Goal: Task Accomplishment & Management: Complete application form

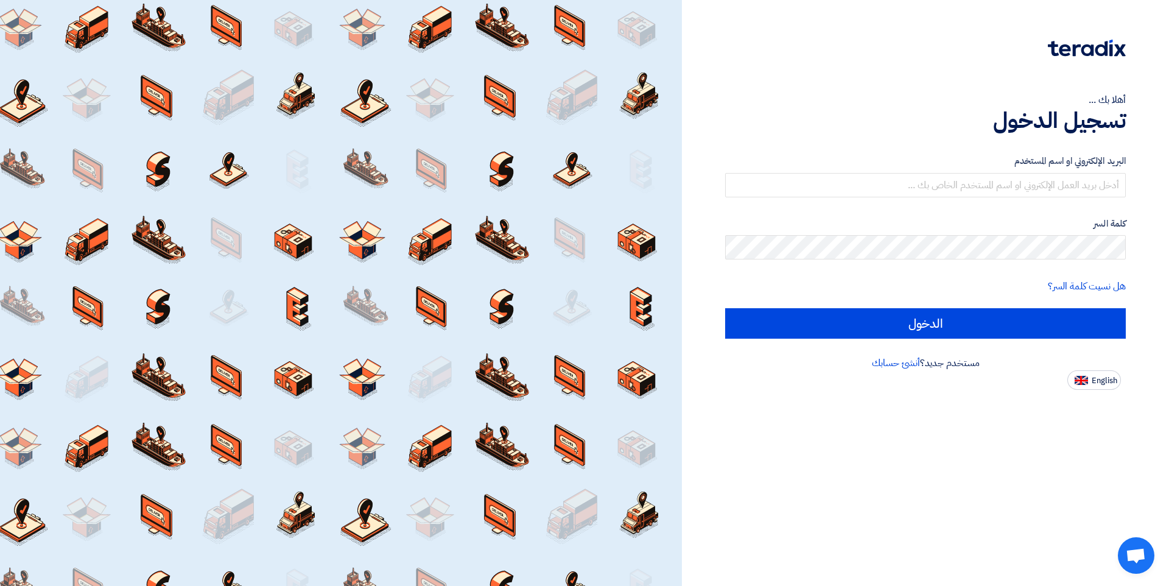
type input "[EMAIL_ADDRESS][DOMAIN_NAME]"
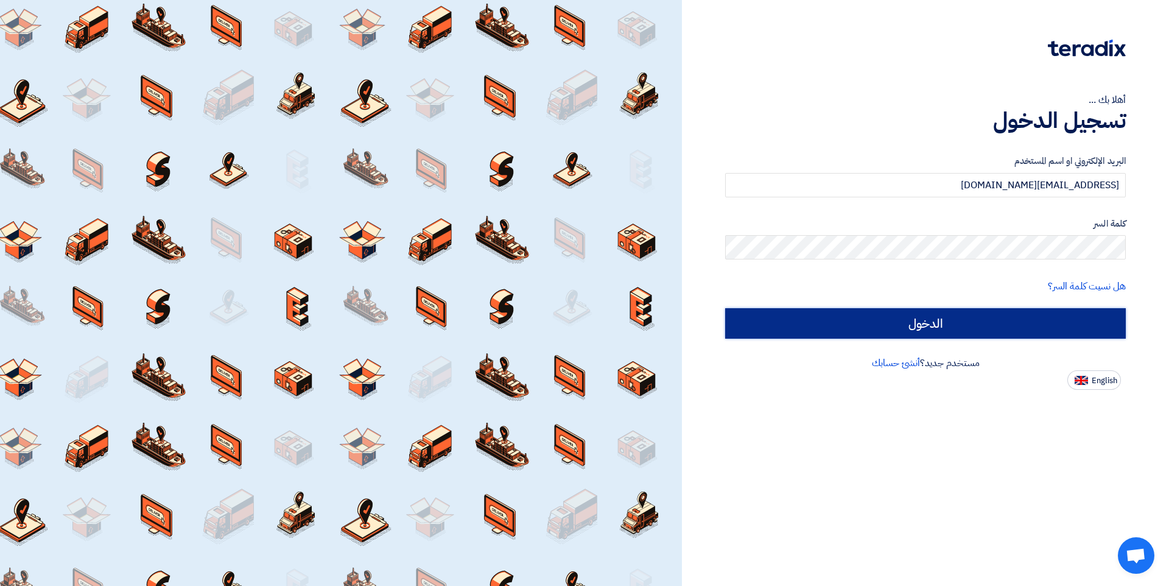
click at [972, 336] on input "الدخول" at bounding box center [925, 323] width 401 height 30
type input "Sign in"
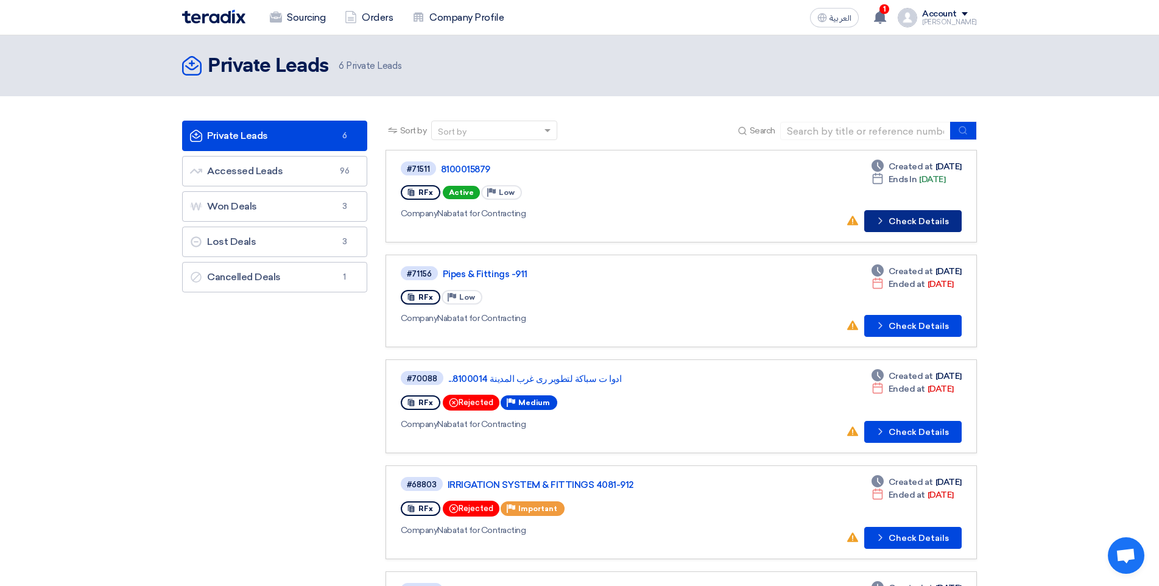
click at [931, 221] on button "Check details Check Details" at bounding box center [912, 221] width 97 height 22
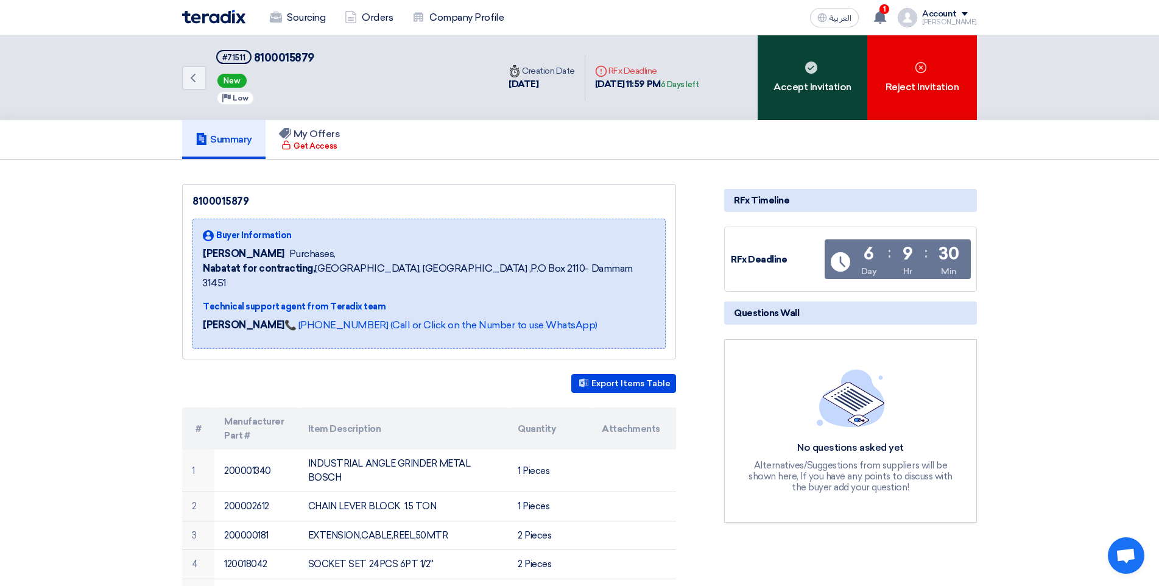
click at [803, 90] on div "Accept Invitation" at bounding box center [812, 77] width 110 height 85
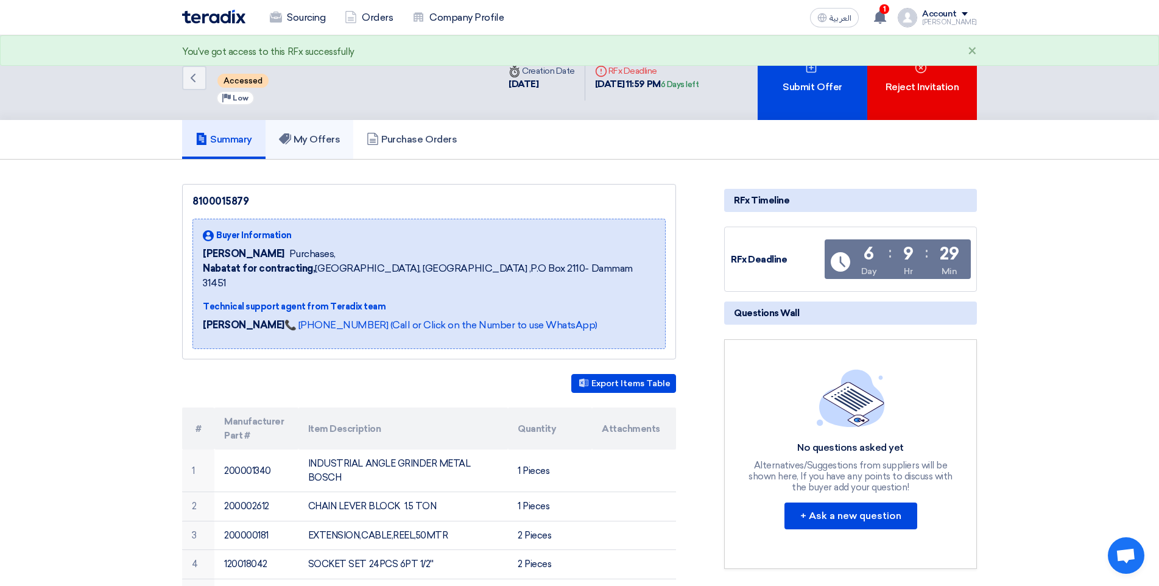
click at [315, 136] on h5 "My Offers" at bounding box center [309, 139] width 61 height 12
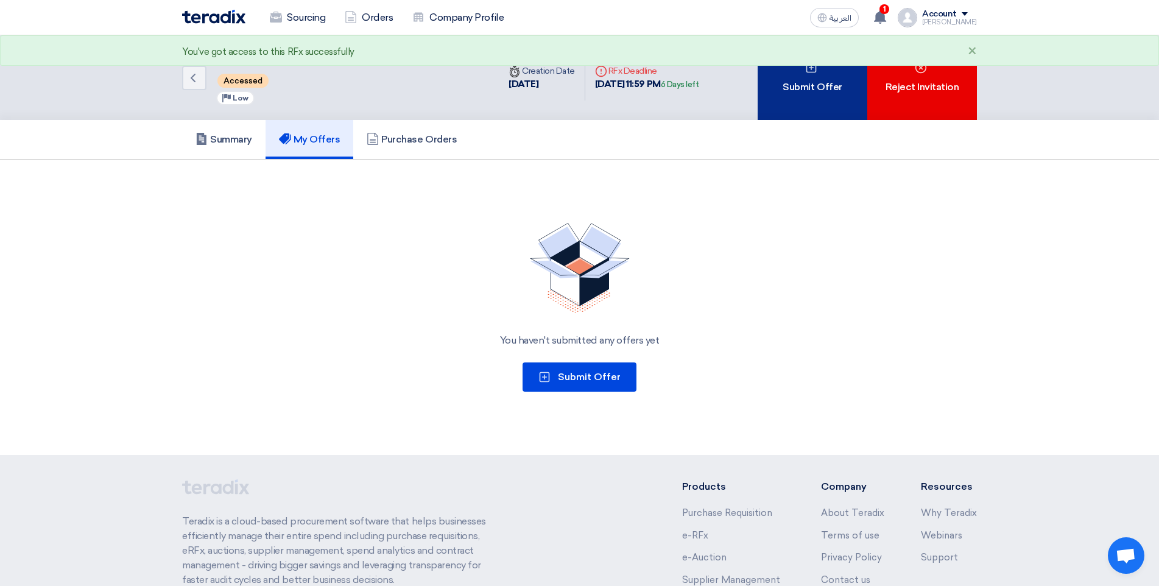
click at [817, 99] on div "Submit Offer" at bounding box center [812, 77] width 110 height 85
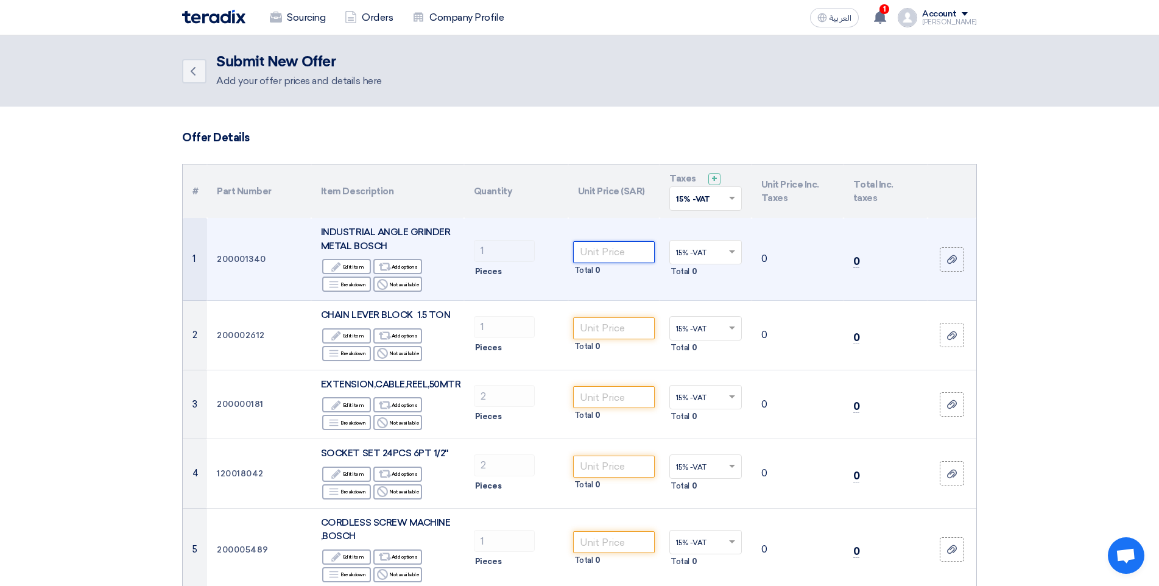
click at [626, 252] on input "number" at bounding box center [614, 252] width 82 height 22
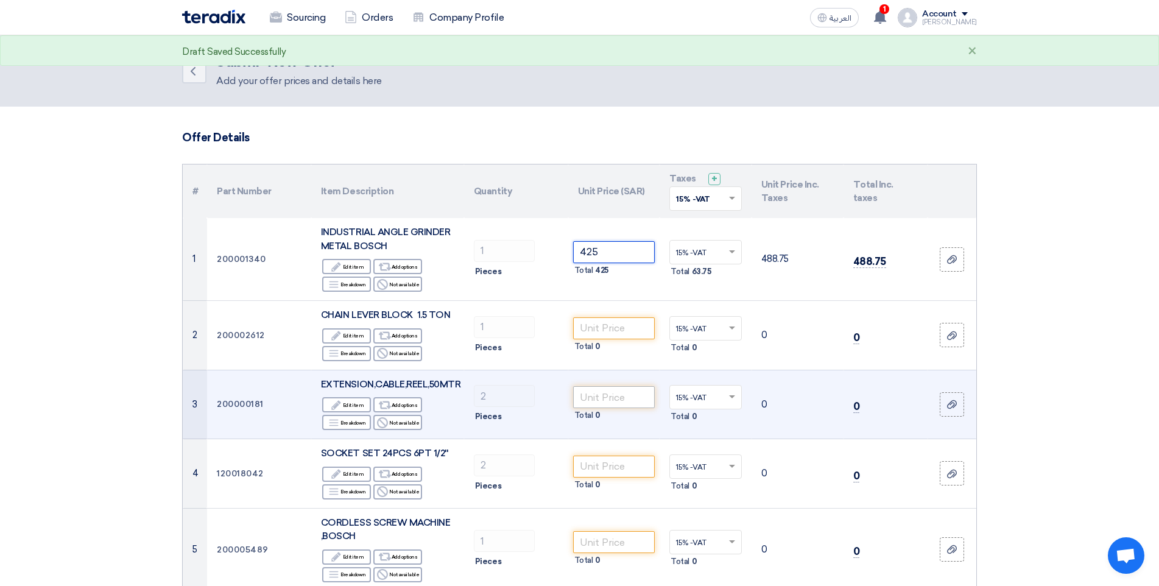
type input "425"
click at [615, 398] on input "number" at bounding box center [614, 397] width 82 height 22
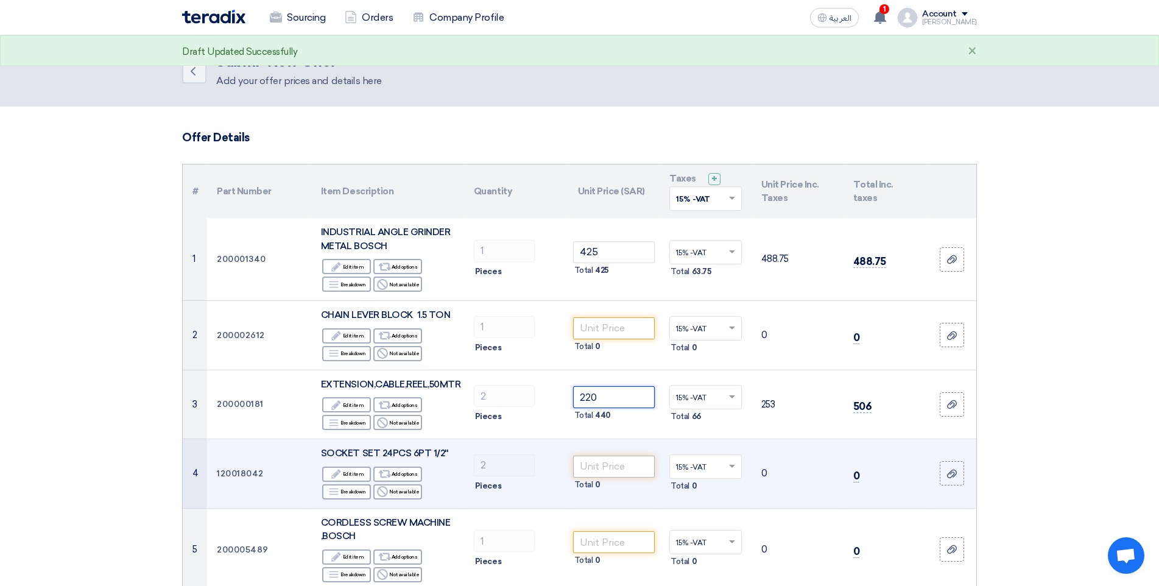
type input "220"
click at [603, 471] on input "number" at bounding box center [614, 466] width 82 height 22
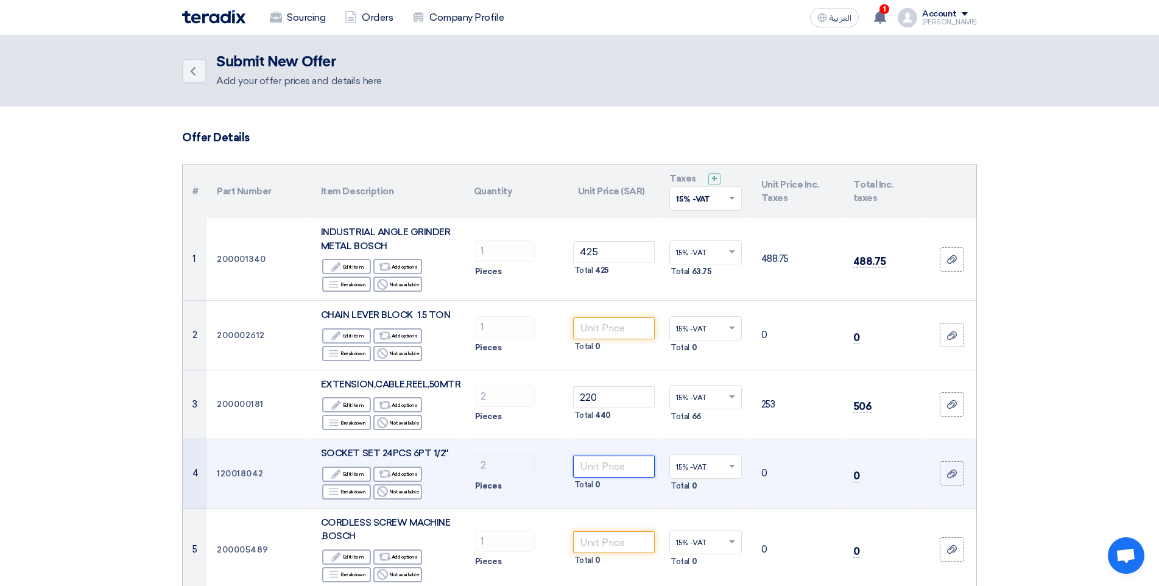
click at [611, 468] on input "number" at bounding box center [614, 466] width 82 height 22
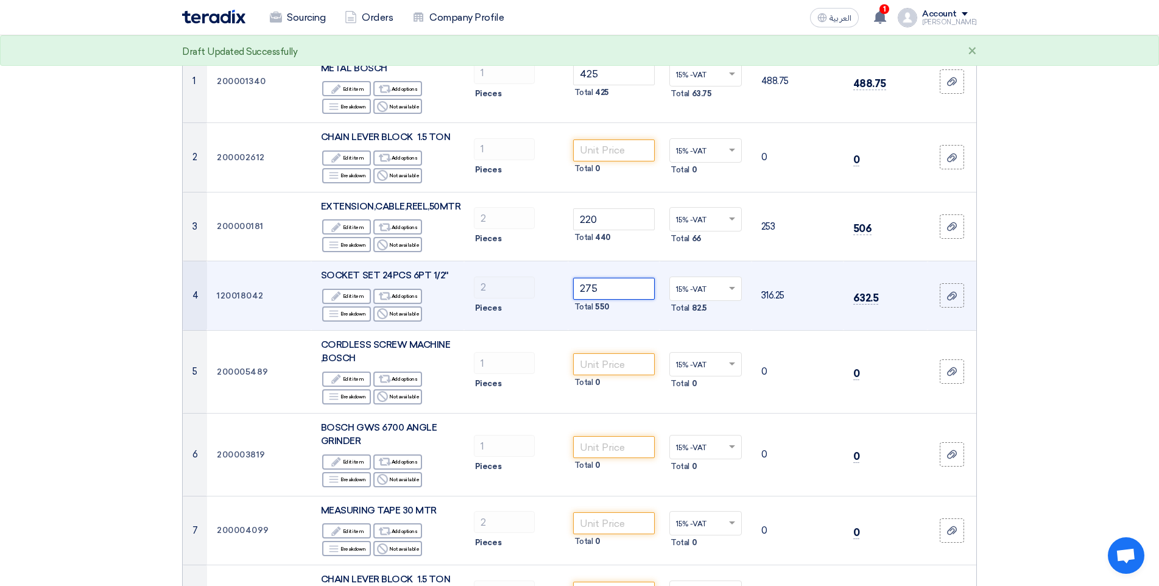
scroll to position [183, 0]
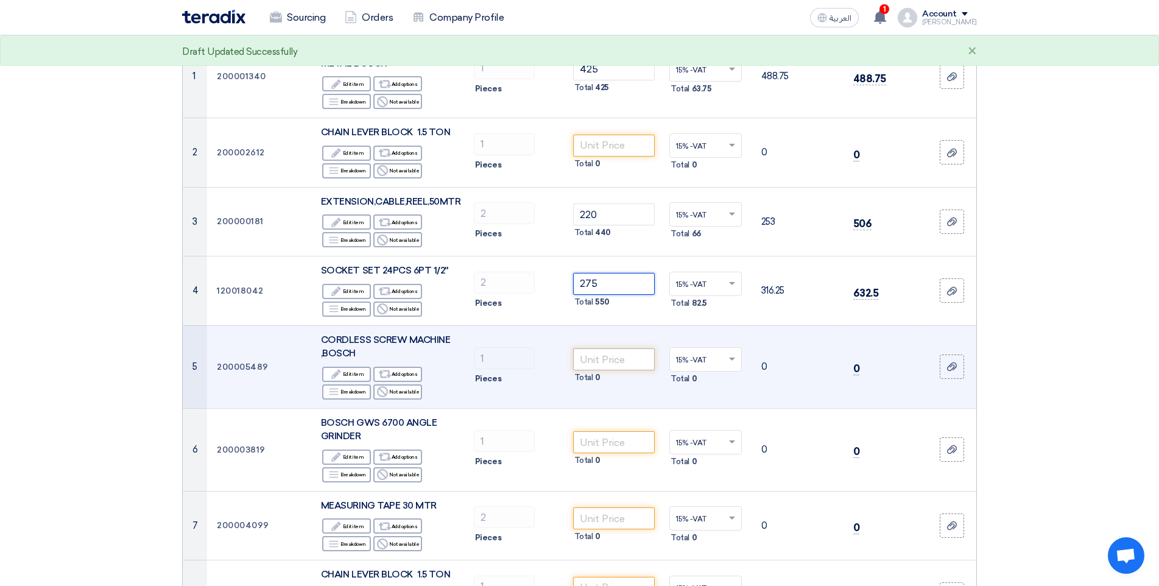
type input "275"
click at [620, 363] on input "number" at bounding box center [614, 359] width 82 height 22
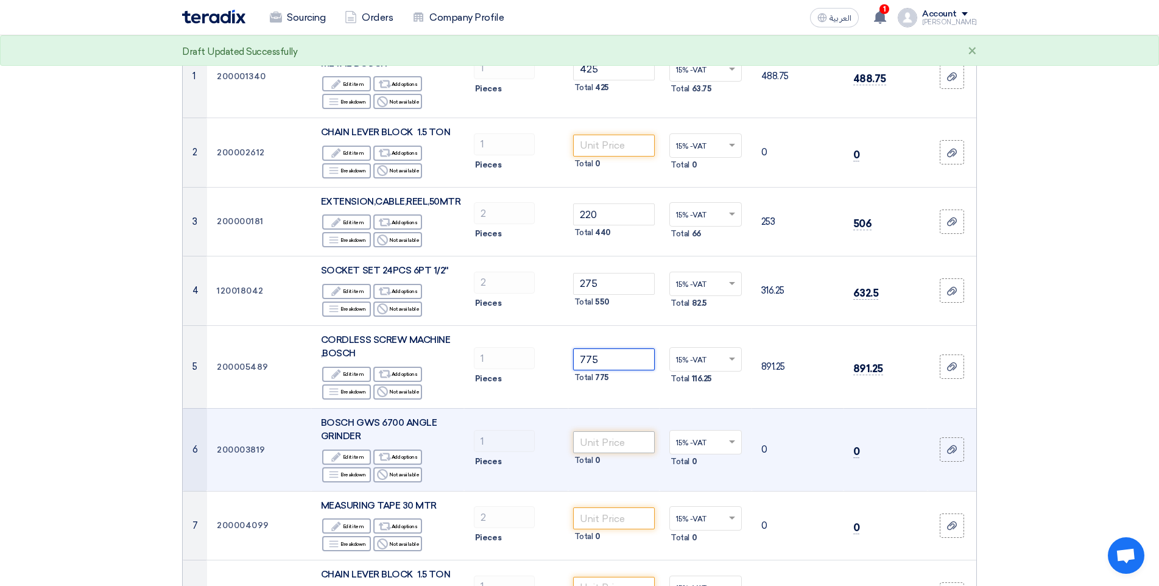
type input "775"
click at [619, 443] on input "number" at bounding box center [614, 442] width 82 height 22
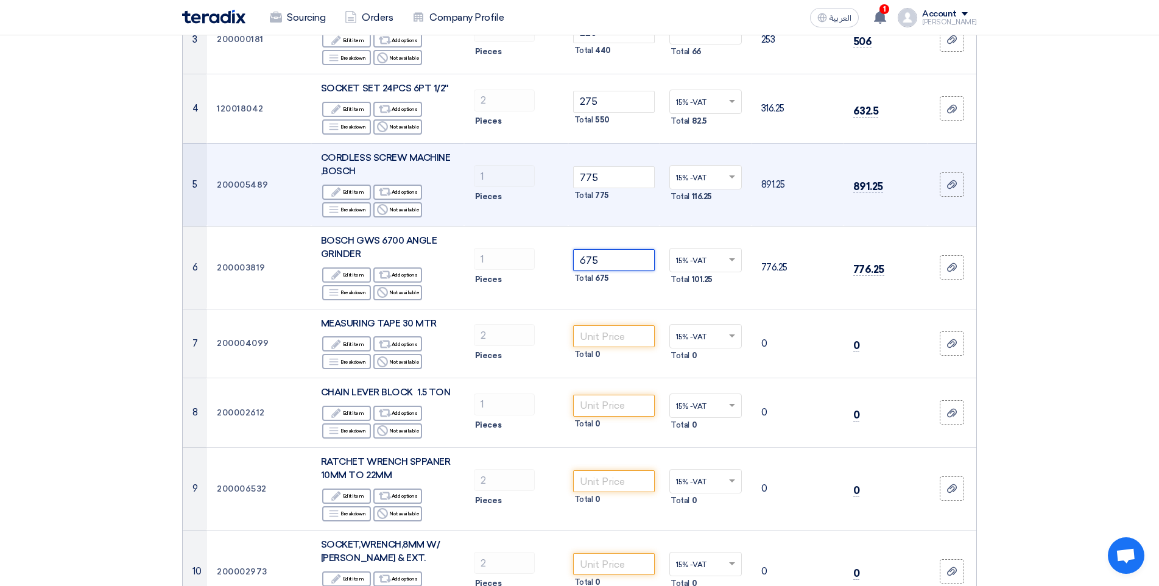
scroll to position [365, 0]
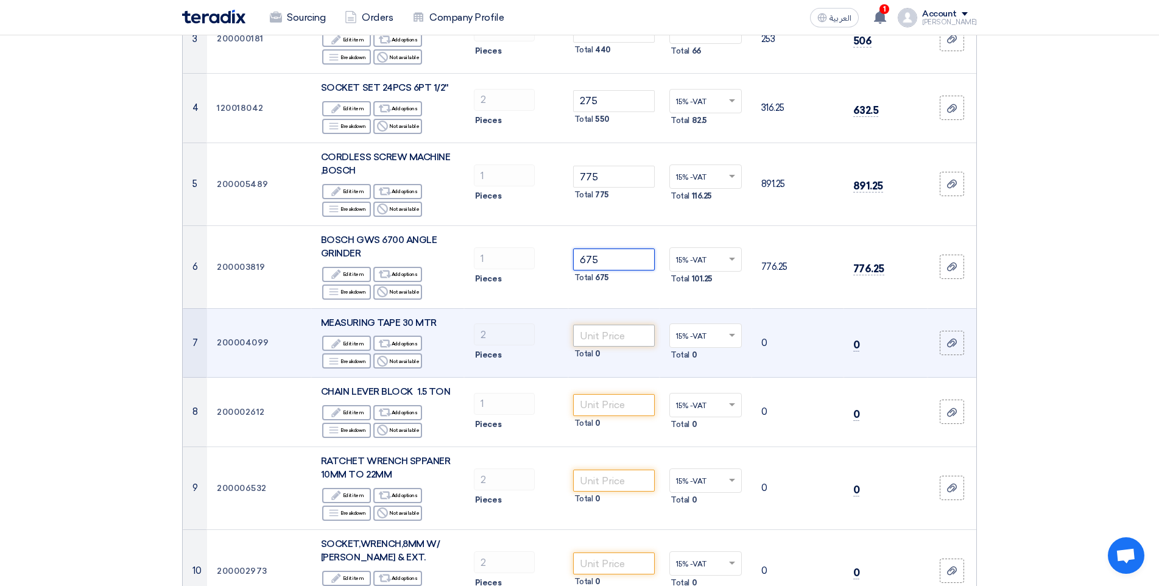
type input "675"
click at [620, 335] on input "number" at bounding box center [614, 335] width 82 height 22
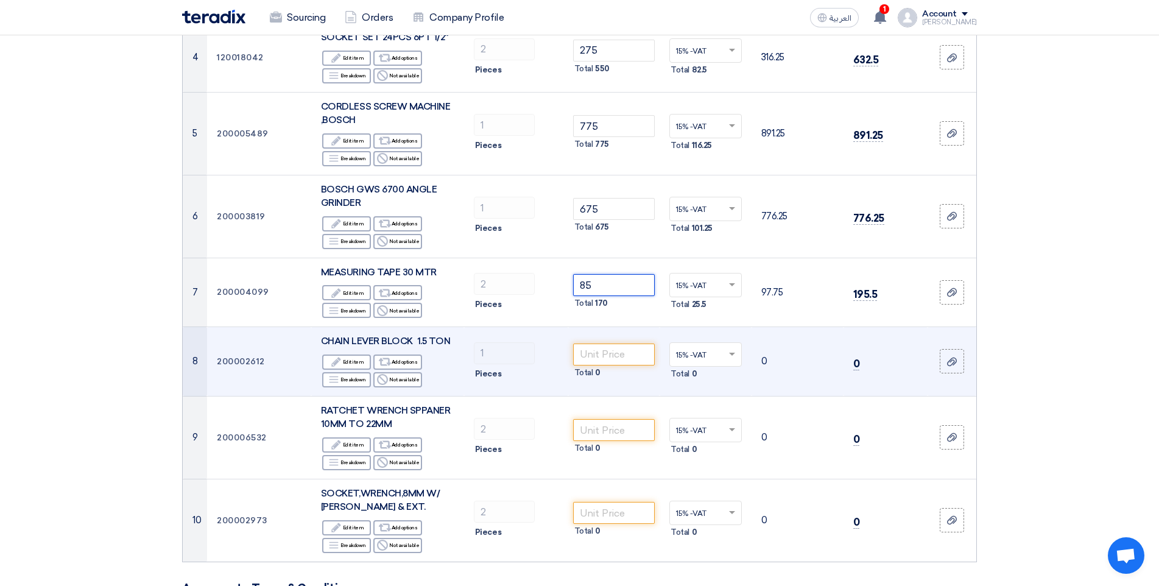
scroll to position [426, 0]
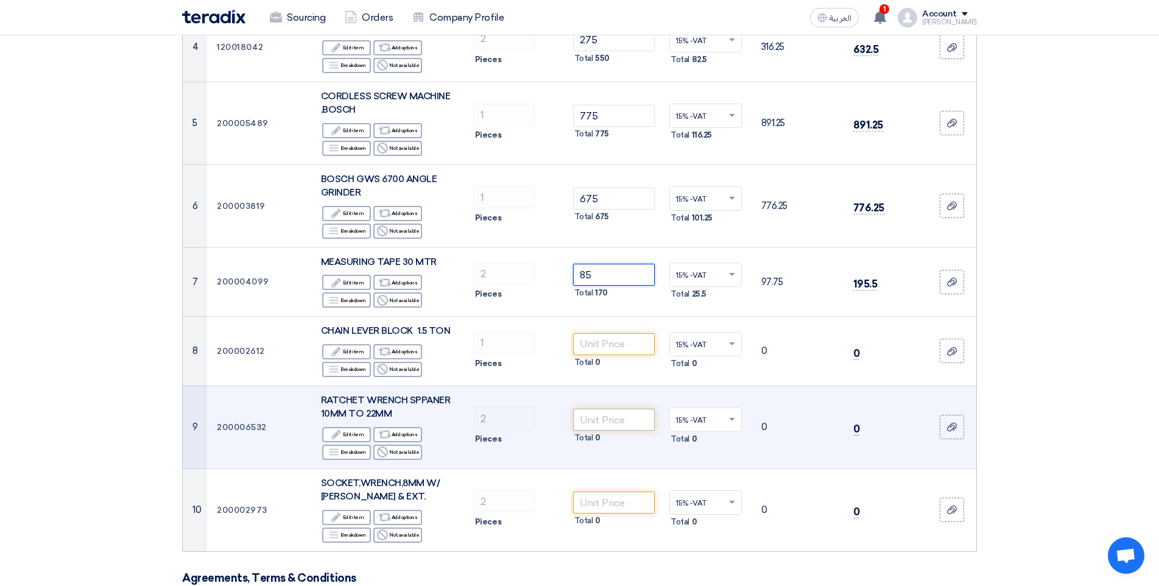
type input "85"
click at [624, 422] on input "number" at bounding box center [614, 419] width 82 height 22
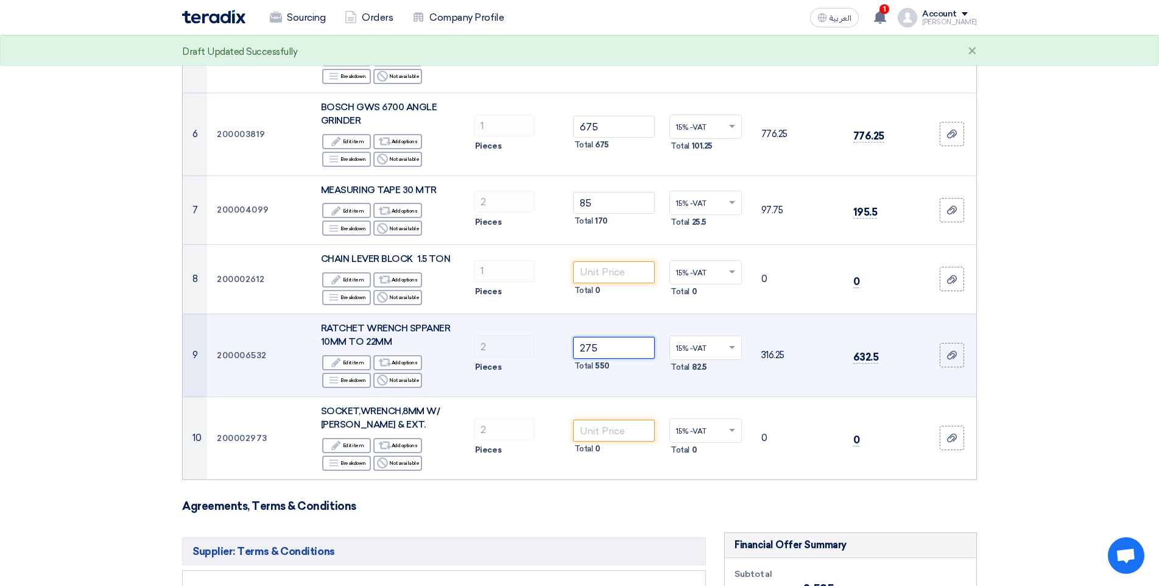
scroll to position [548, 0]
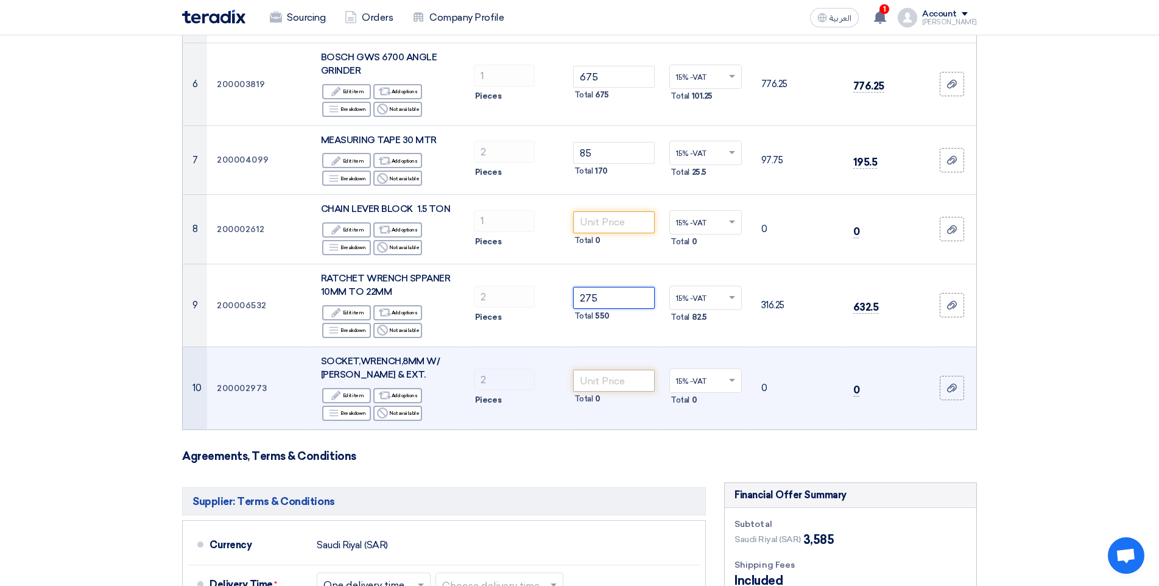
type input "275"
click at [628, 382] on input "number" at bounding box center [614, 381] width 82 height 22
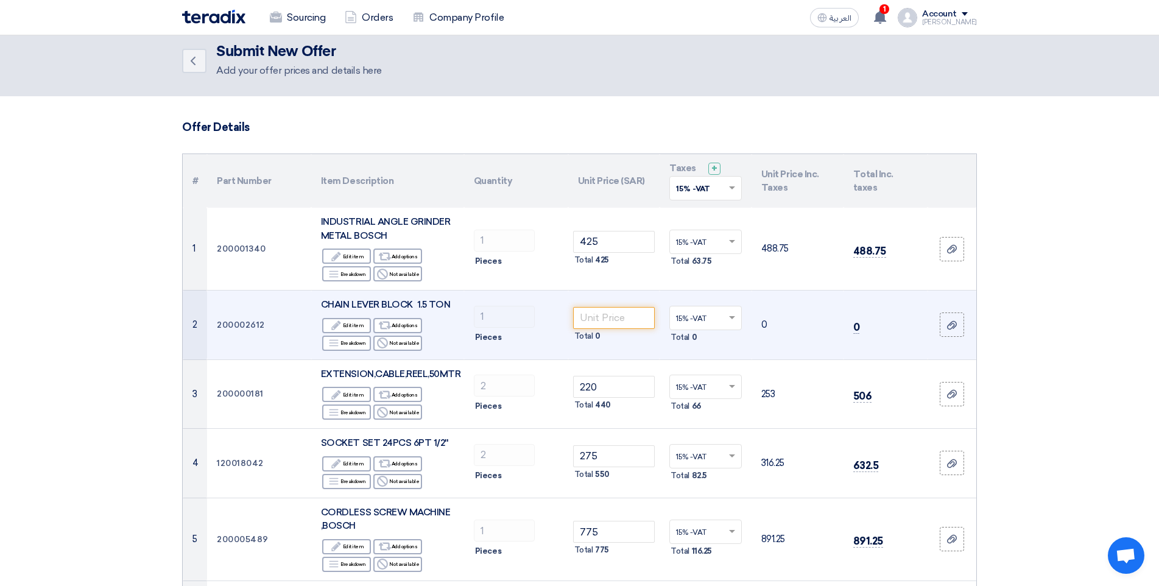
scroll to position [0, 0]
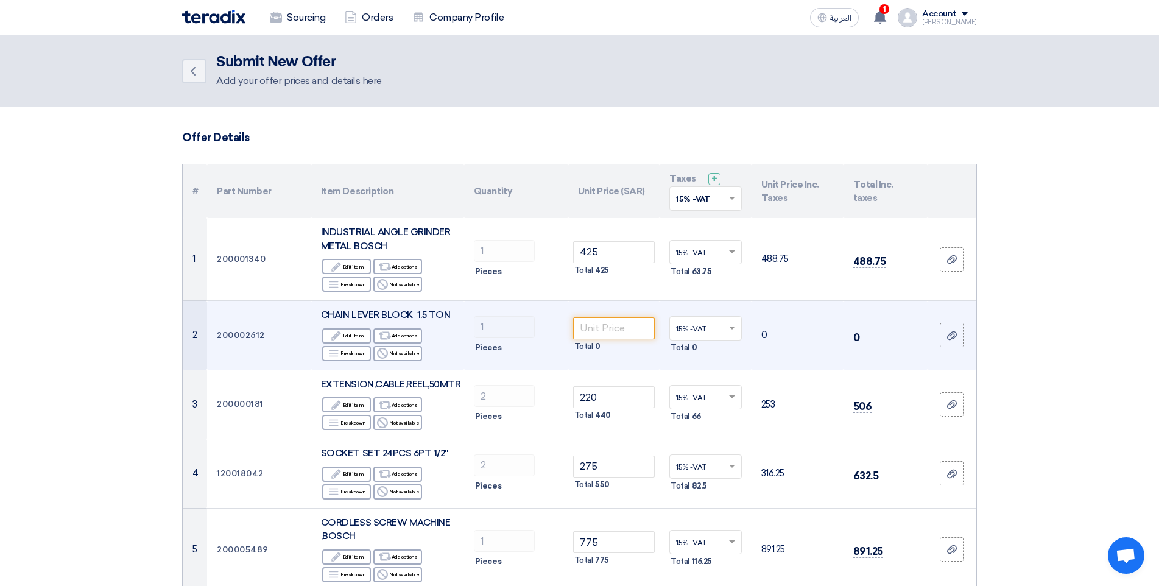
type input "350"
click at [482, 310] on td "1 Pieces" at bounding box center [516, 335] width 104 height 69
click at [456, 314] on td "CHAIN LEVER BLOCK 1.5 TON Edit Edit item Alternative Add options Breakdown Brea…" at bounding box center [387, 335] width 153 height 69
click at [619, 325] on input "number" at bounding box center [614, 328] width 82 height 22
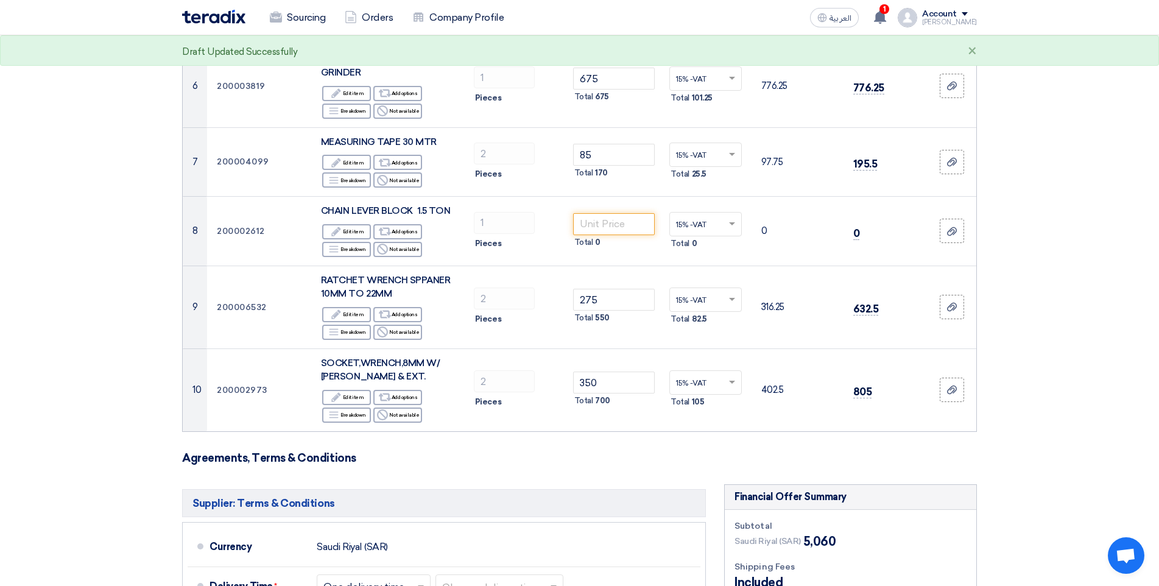
scroll to position [548, 0]
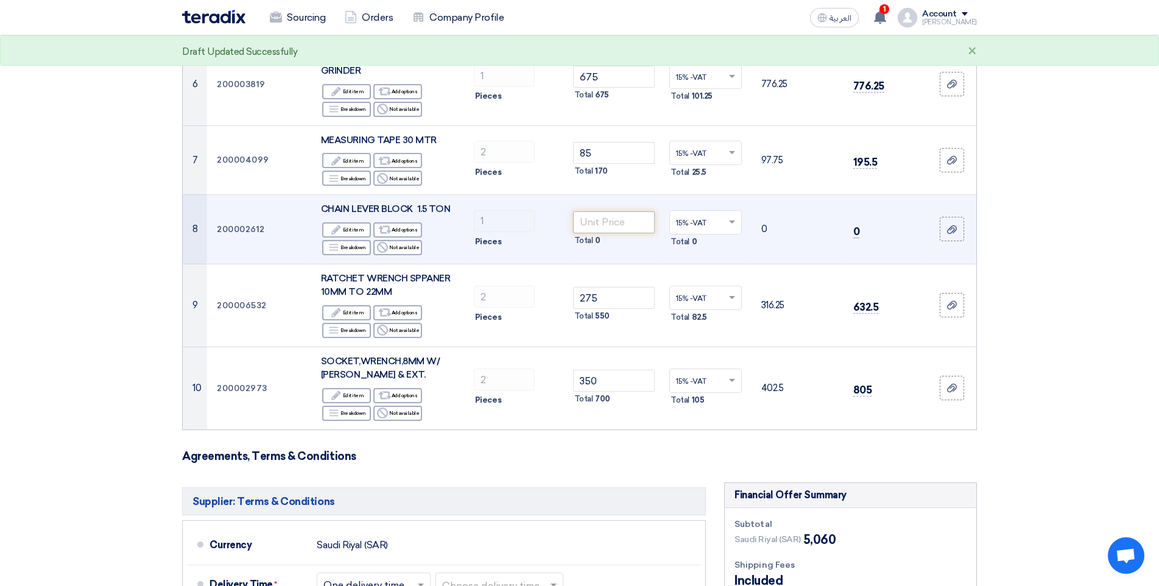
type input "775"
click at [619, 222] on input "number" at bounding box center [614, 222] width 82 height 22
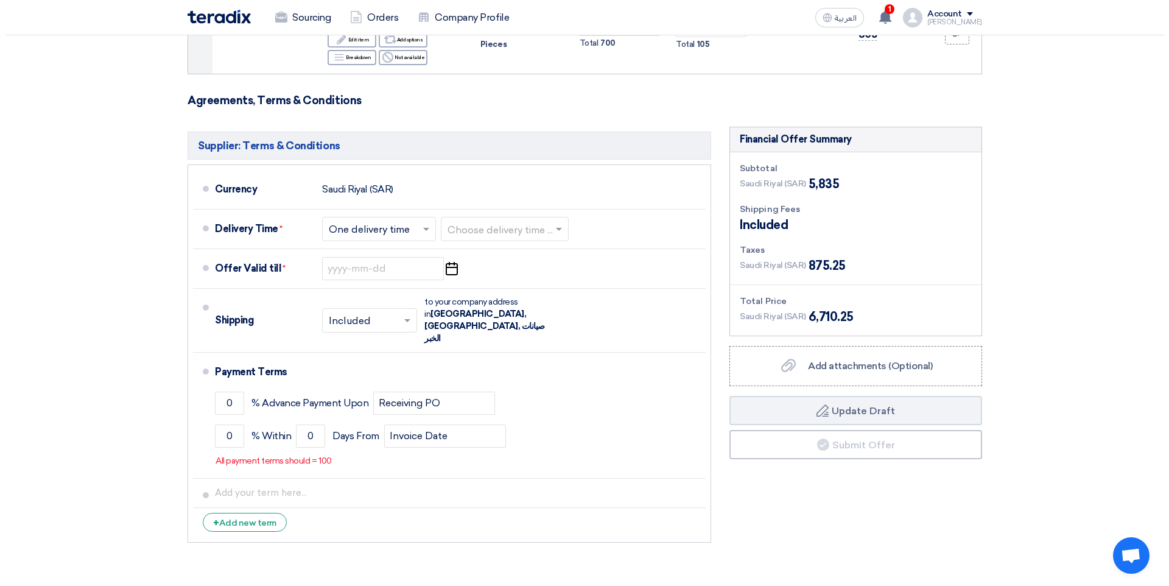
scroll to position [913, 0]
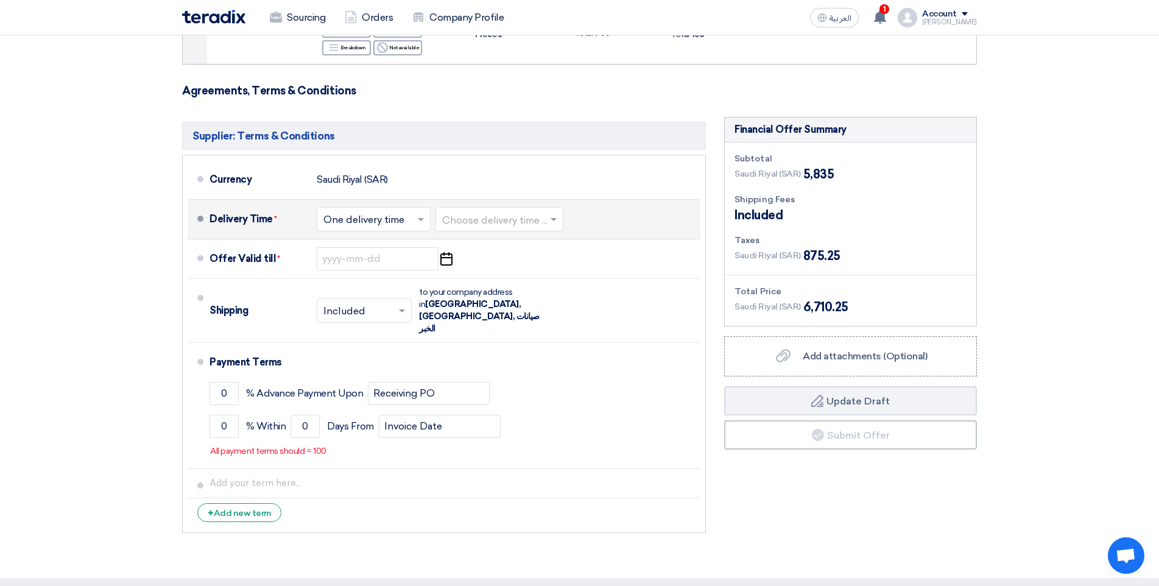
type input "775"
click at [359, 218] on input "text" at bounding box center [374, 220] width 102 height 18
click at [394, 267] on span "One delivery time" at bounding box center [365, 268] width 84 height 12
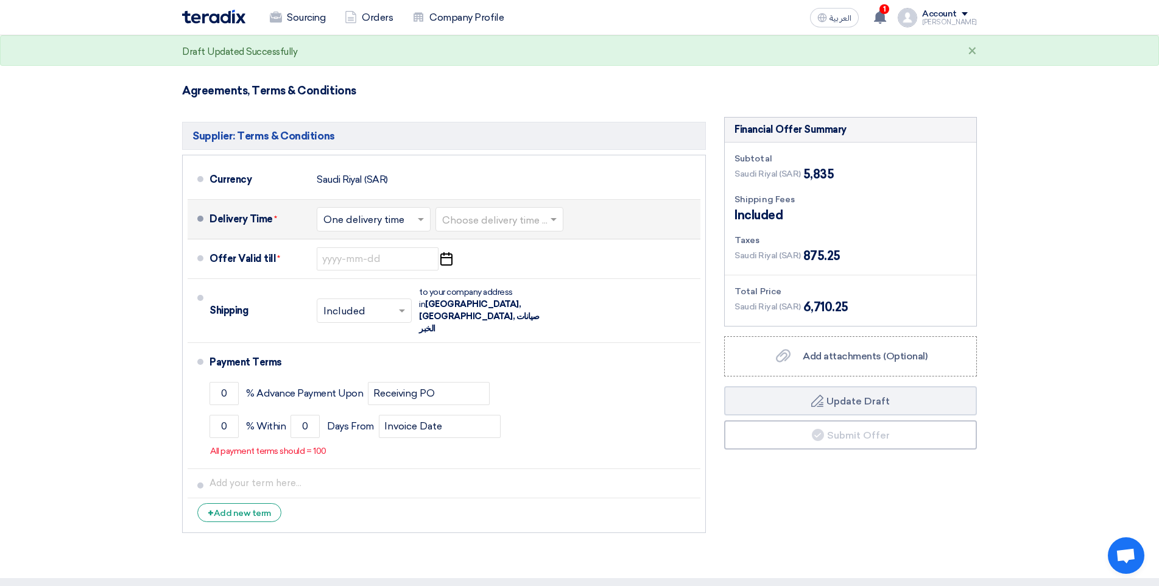
click at [528, 217] on input "text" at bounding box center [500, 220] width 116 height 18
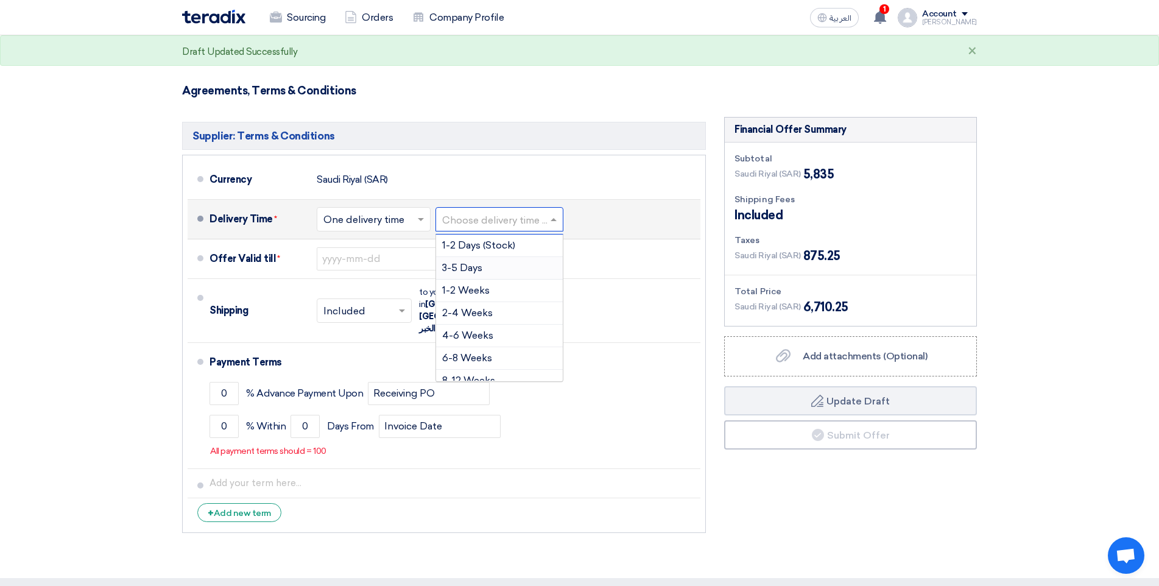
click at [497, 270] on div "3-5 Days" at bounding box center [499, 268] width 127 height 23
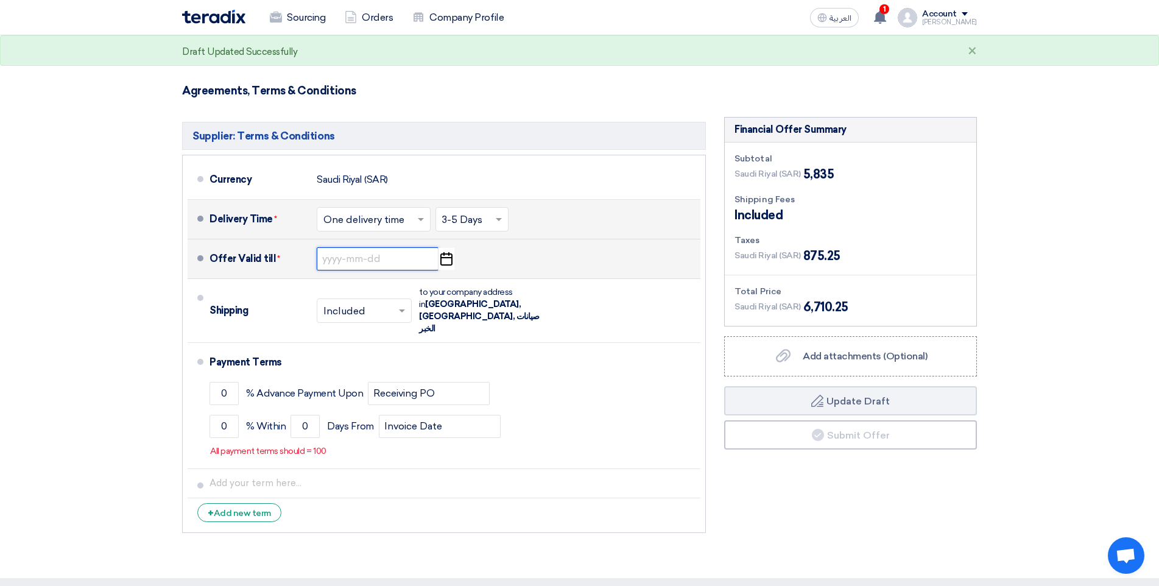
click at [382, 258] on input at bounding box center [378, 258] width 122 height 23
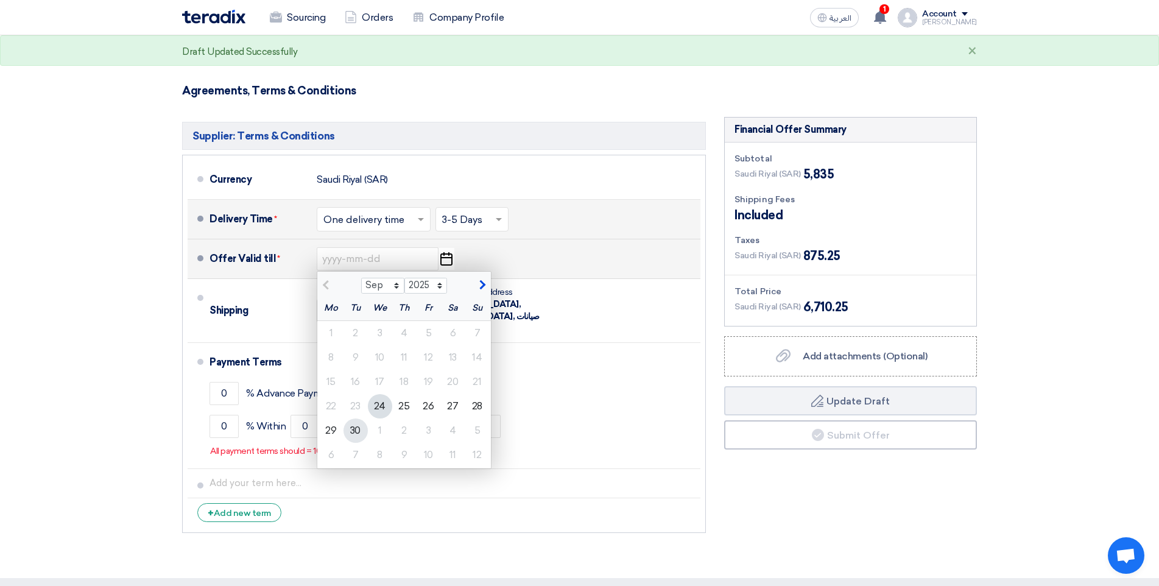
click at [355, 436] on div "30" at bounding box center [355, 430] width 24 height 24
type input "[DATE]"
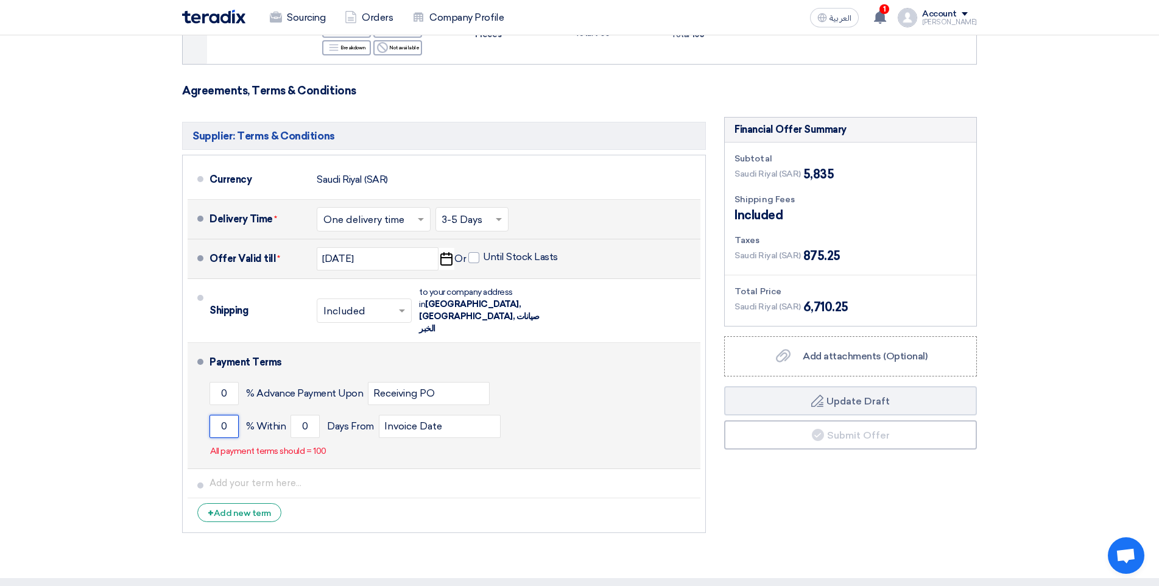
click at [230, 415] on input "0" at bounding box center [223, 426] width 29 height 23
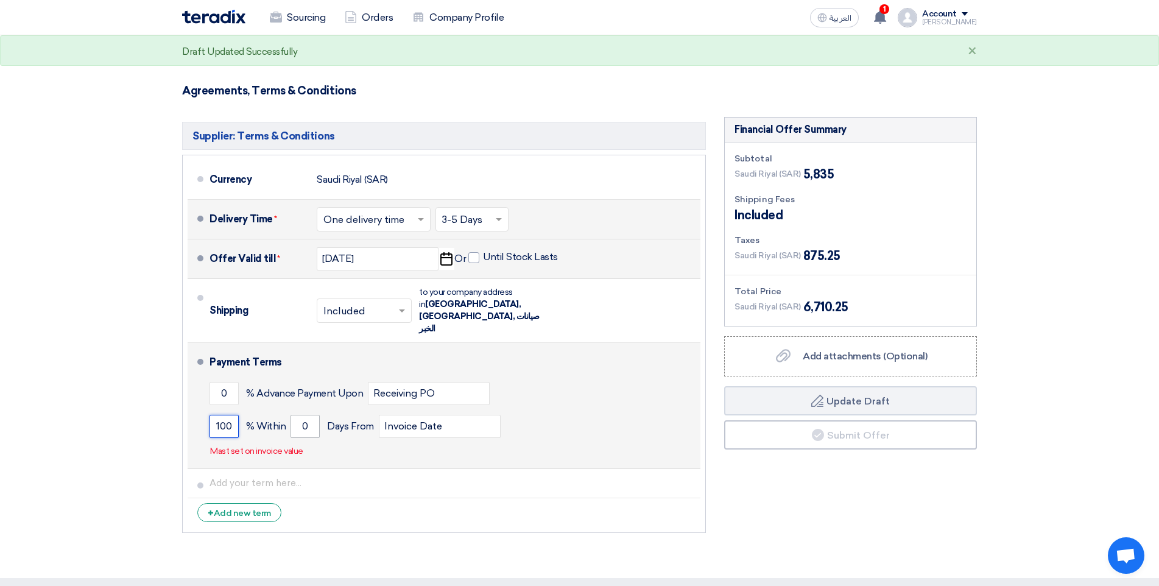
type input "100"
click at [312, 415] on input "0" at bounding box center [304, 426] width 29 height 23
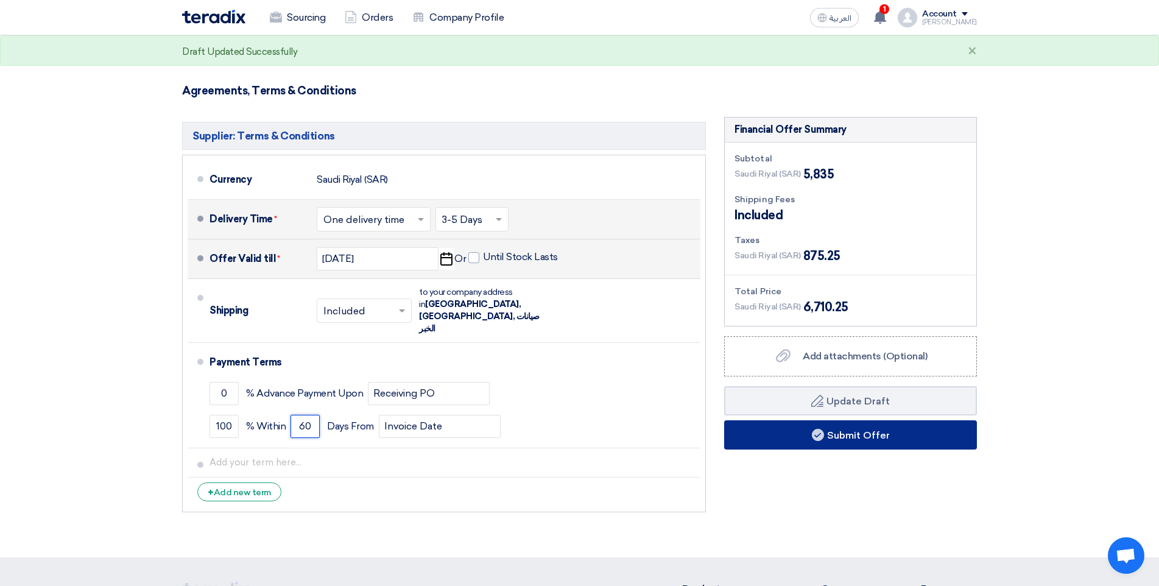
type input "60"
click at [900, 440] on button "Submit Offer" at bounding box center [850, 434] width 253 height 29
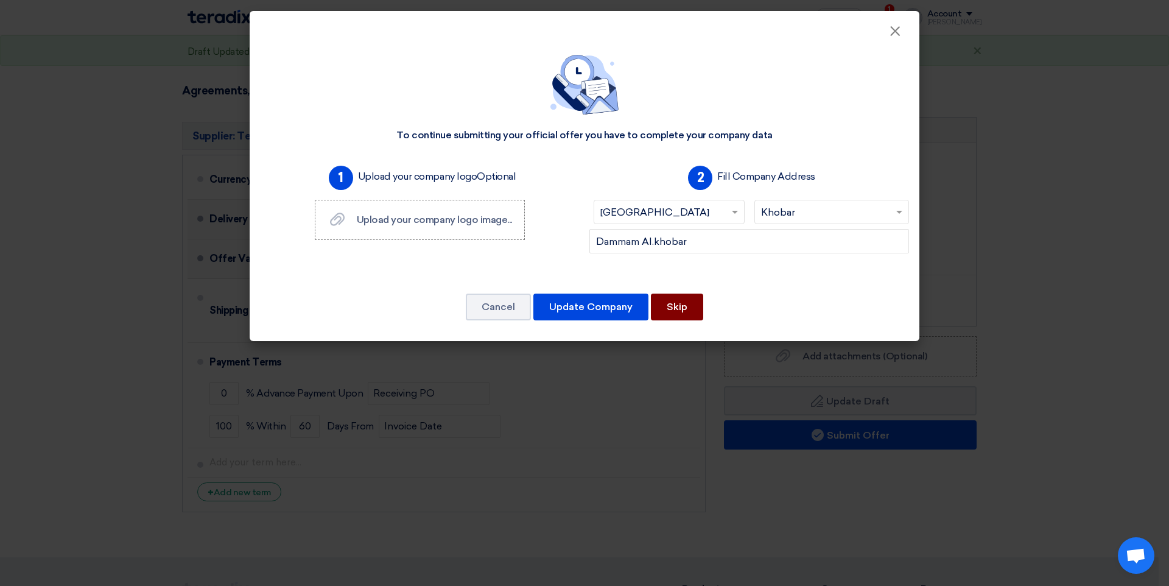
click at [678, 307] on button "Skip" at bounding box center [677, 306] width 52 height 27
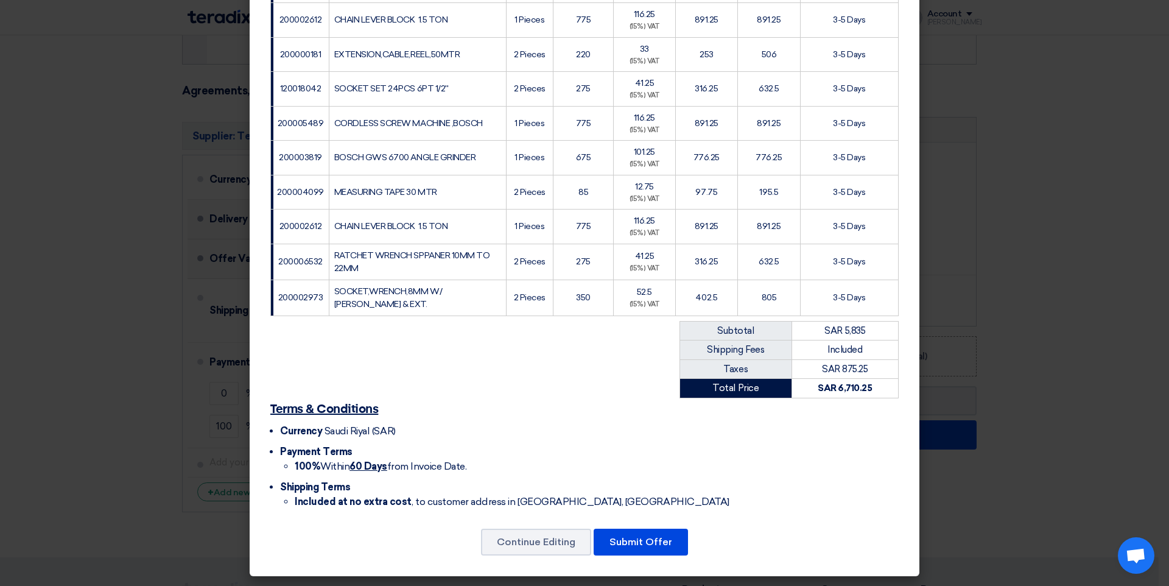
scroll to position [258, 0]
click at [647, 545] on button "Submit Offer" at bounding box center [641, 541] width 94 height 27
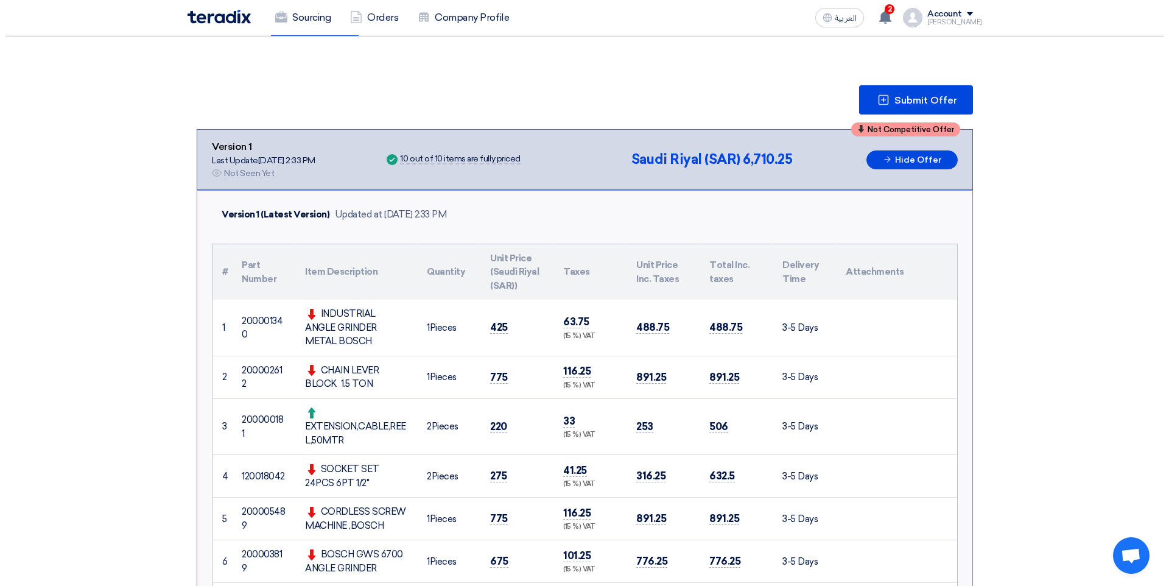
scroll to position [122, 0]
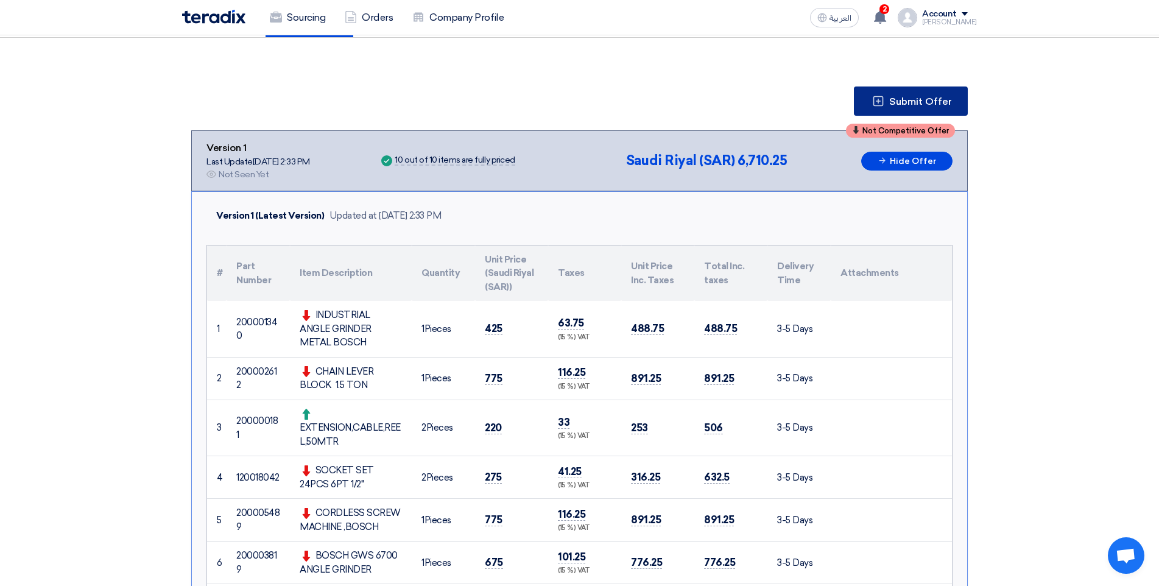
click at [910, 97] on span "Submit Offer" at bounding box center [920, 102] width 63 height 10
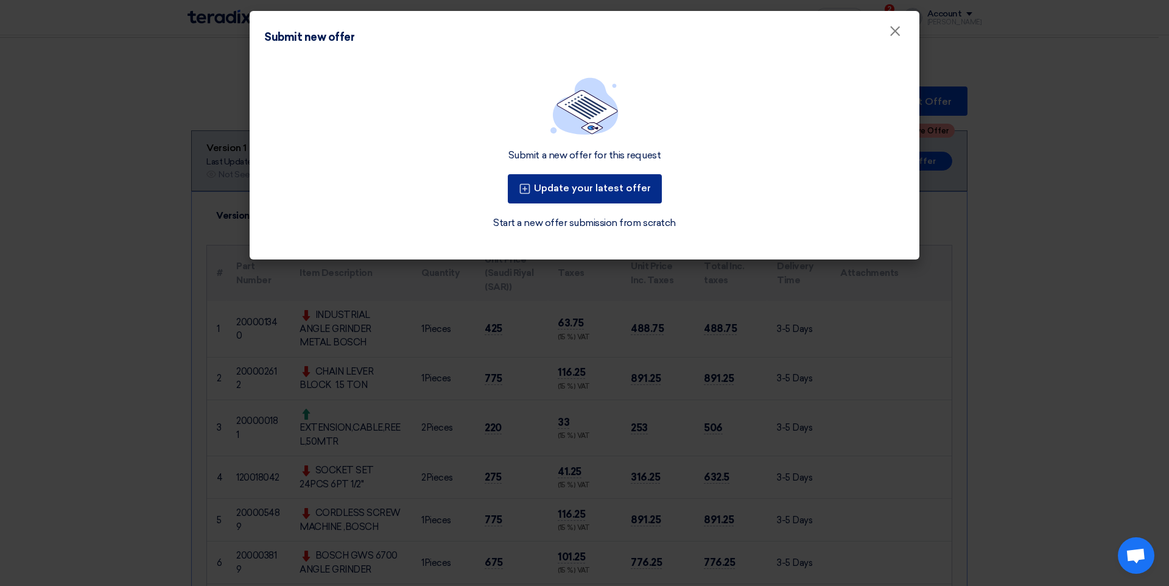
click at [585, 191] on button "Update your latest offer" at bounding box center [585, 188] width 154 height 29
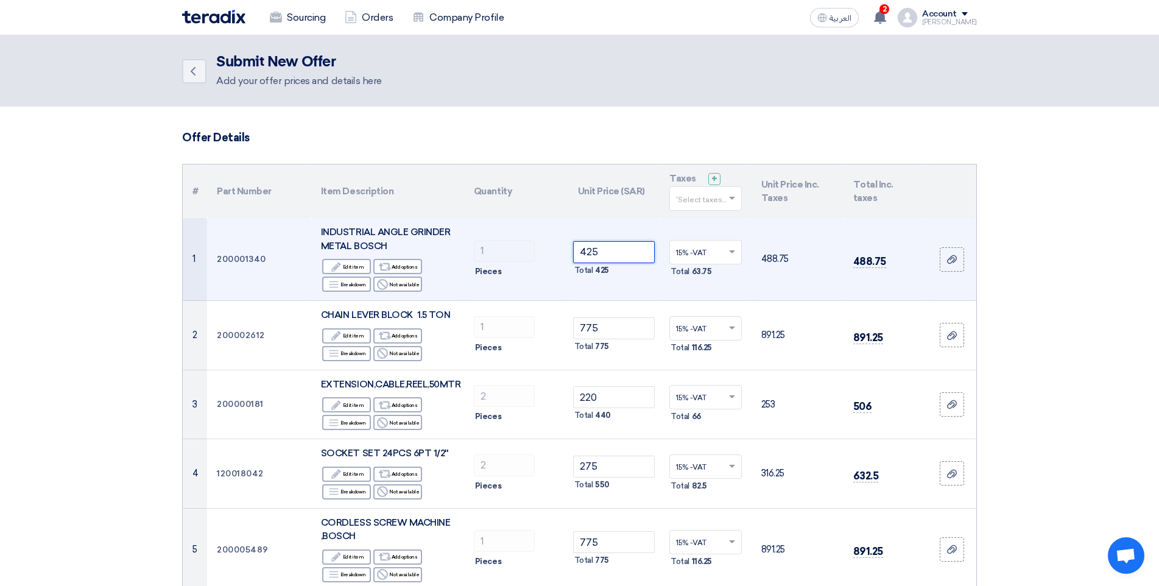
click at [600, 252] on input "425" at bounding box center [614, 252] width 82 height 22
type input "4"
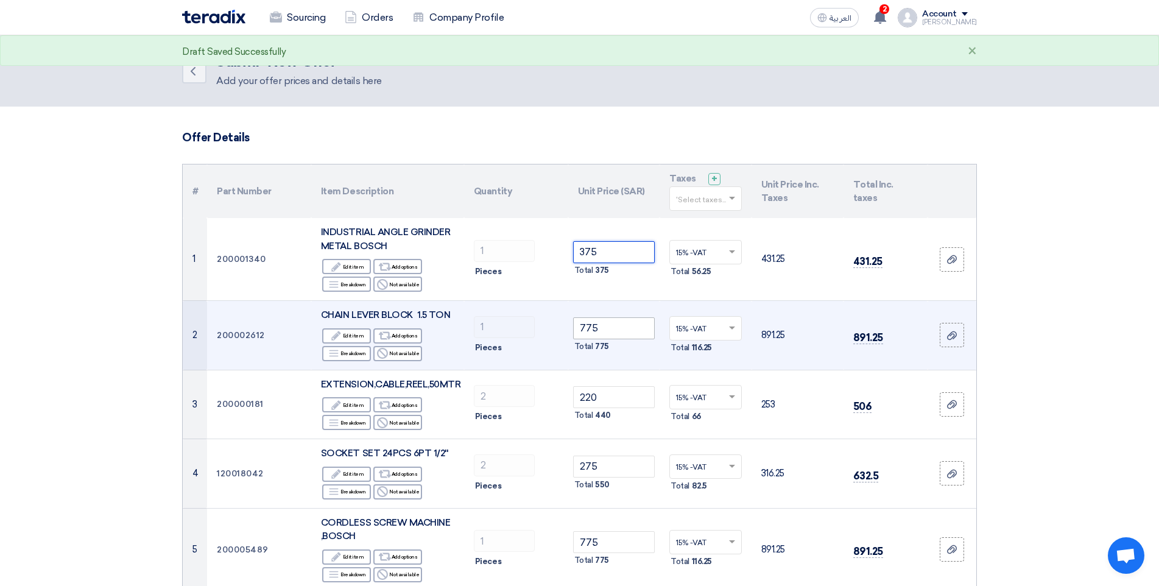
type input "375"
click at [600, 326] on input "775" at bounding box center [614, 328] width 82 height 22
type input "7"
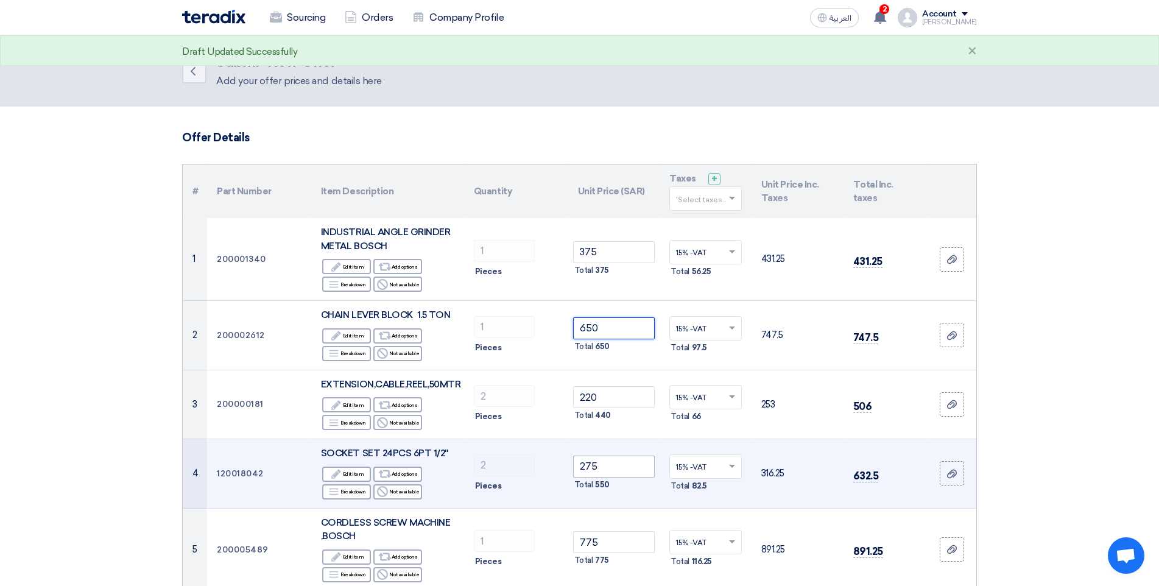
type input "650"
click at [610, 472] on input "275" at bounding box center [614, 466] width 82 height 22
type input "2"
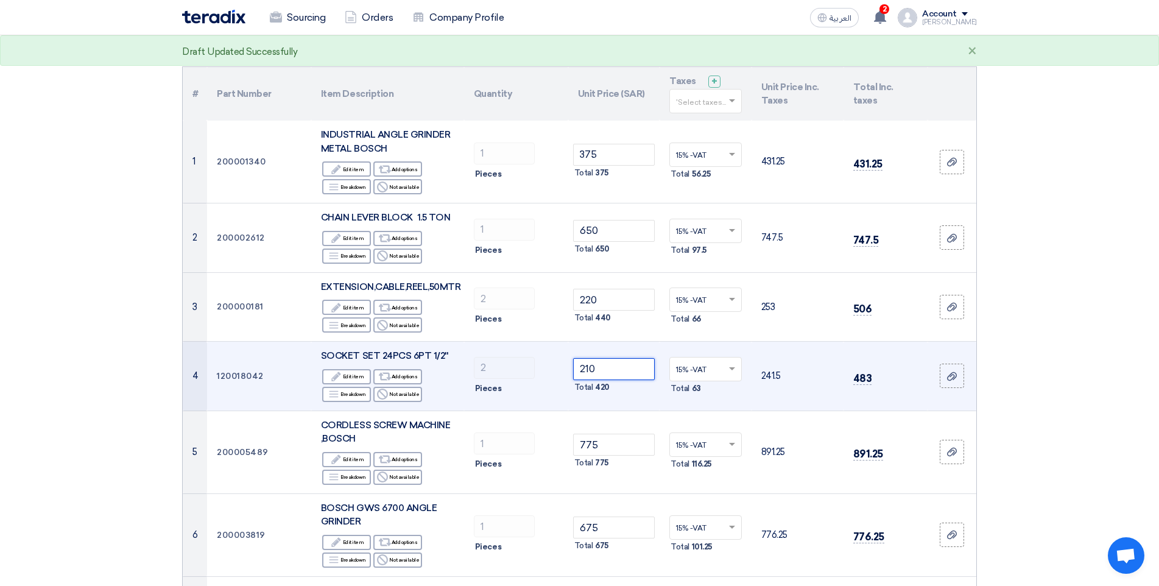
scroll to position [183, 0]
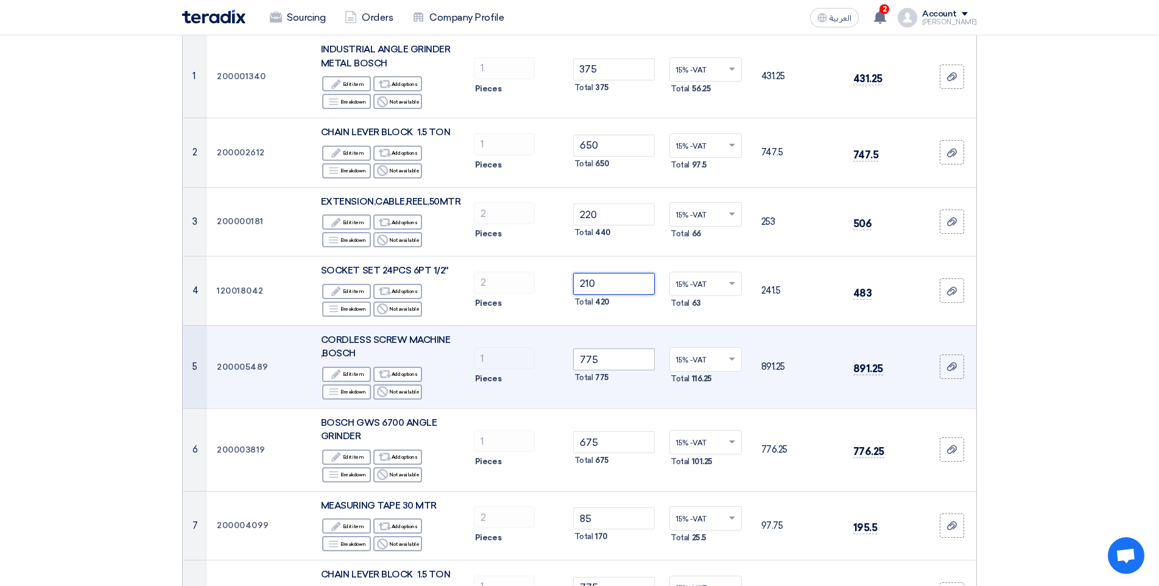
type input "210"
click at [598, 357] on input "775" at bounding box center [614, 359] width 82 height 22
type input "7"
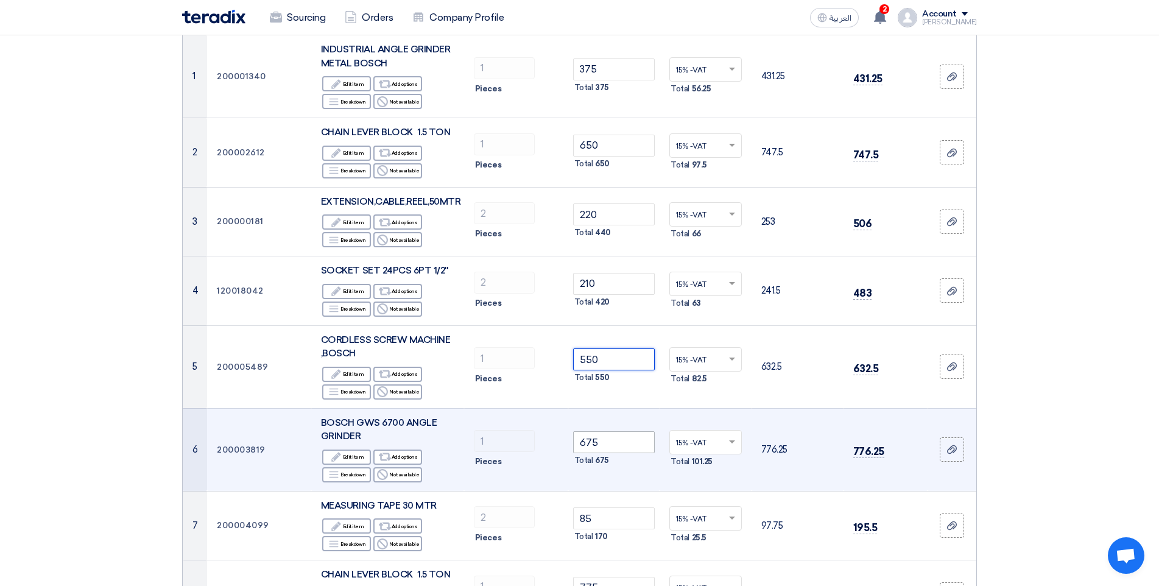
type input "550"
click at [600, 440] on input "675" at bounding box center [614, 442] width 82 height 22
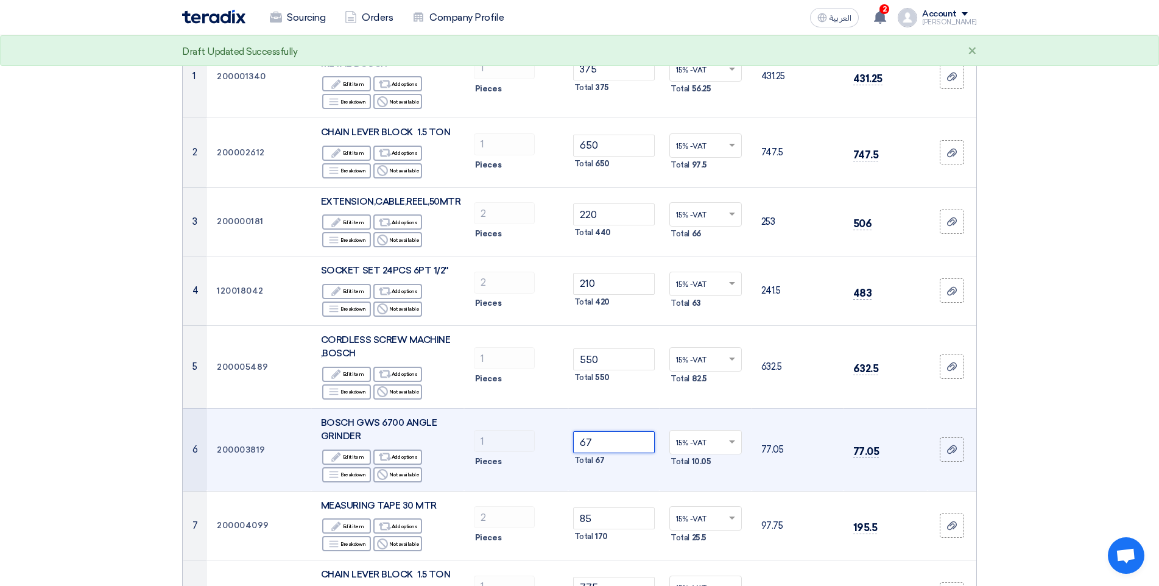
type input "6"
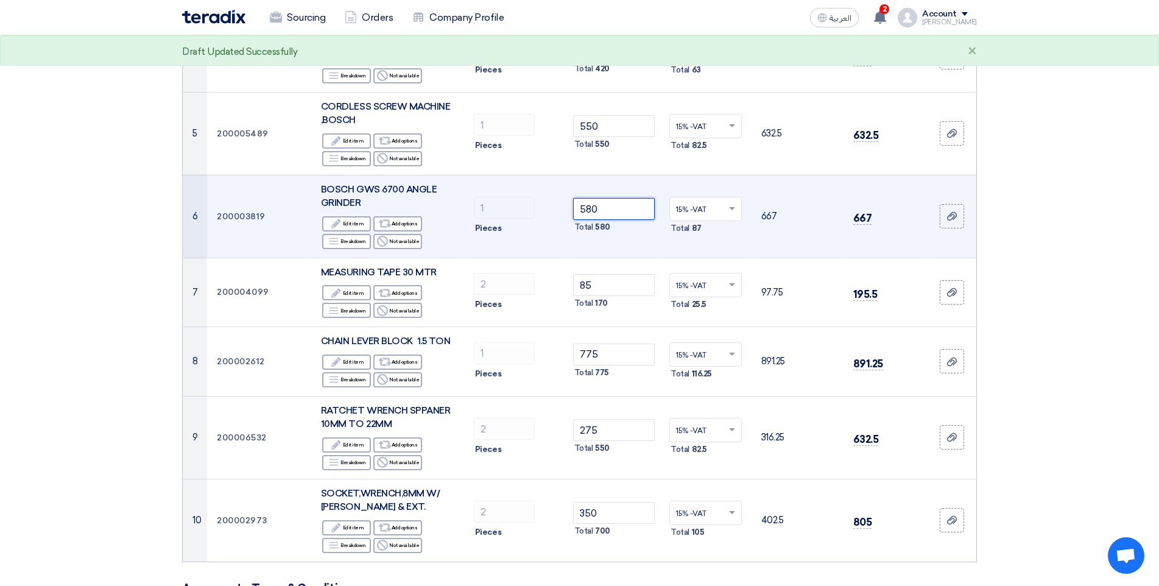
scroll to position [426, 0]
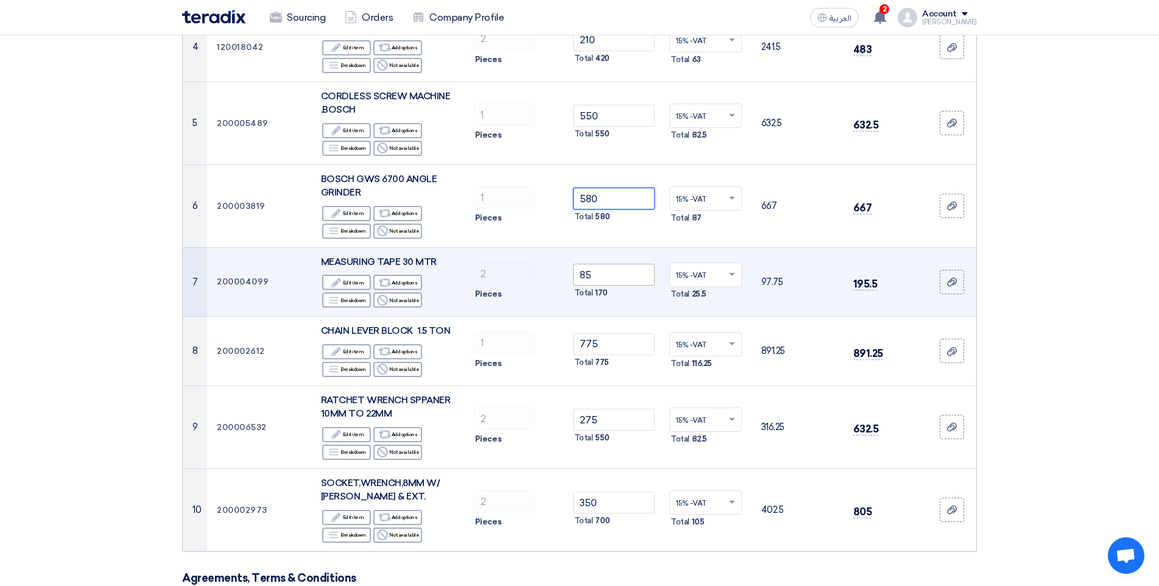
type input "580"
click at [611, 282] on input "85" at bounding box center [614, 275] width 82 height 22
type input "8"
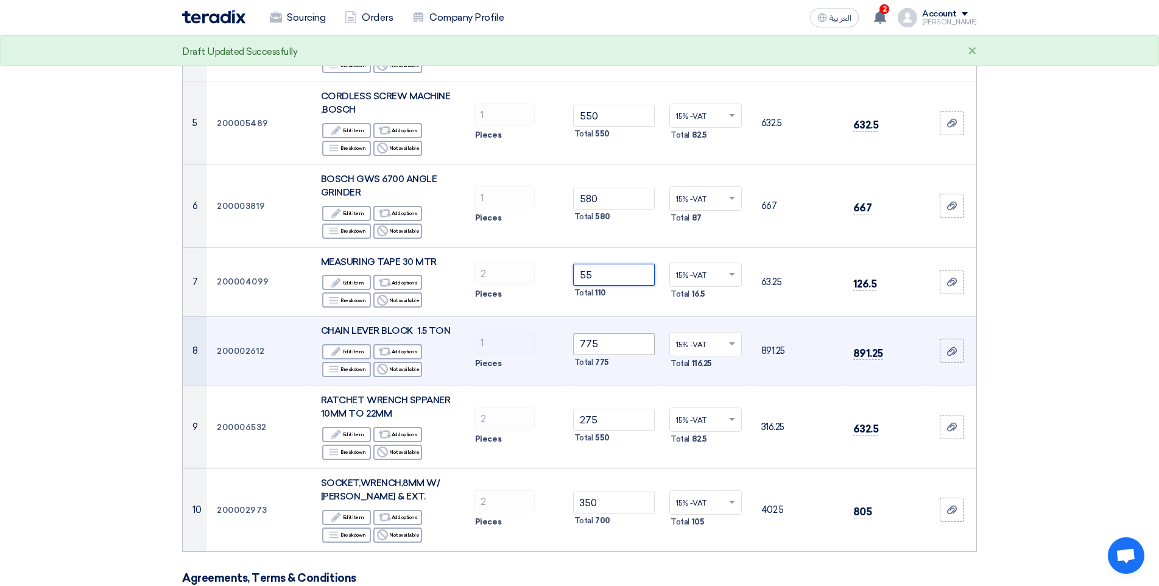
type input "55"
click at [613, 348] on input "775" at bounding box center [614, 344] width 82 height 22
type input "7"
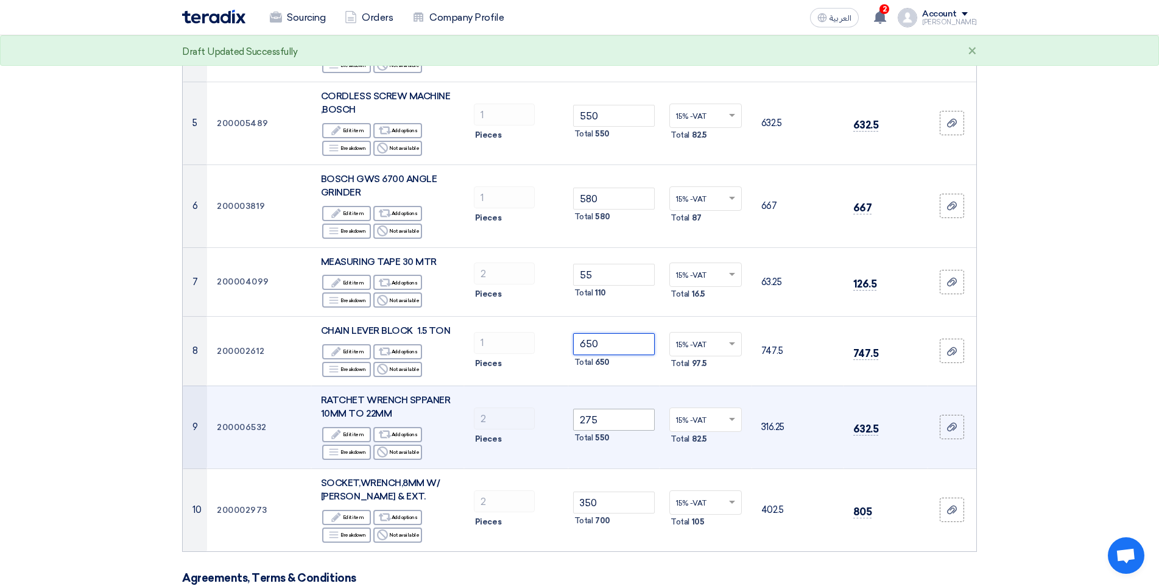
type input "650"
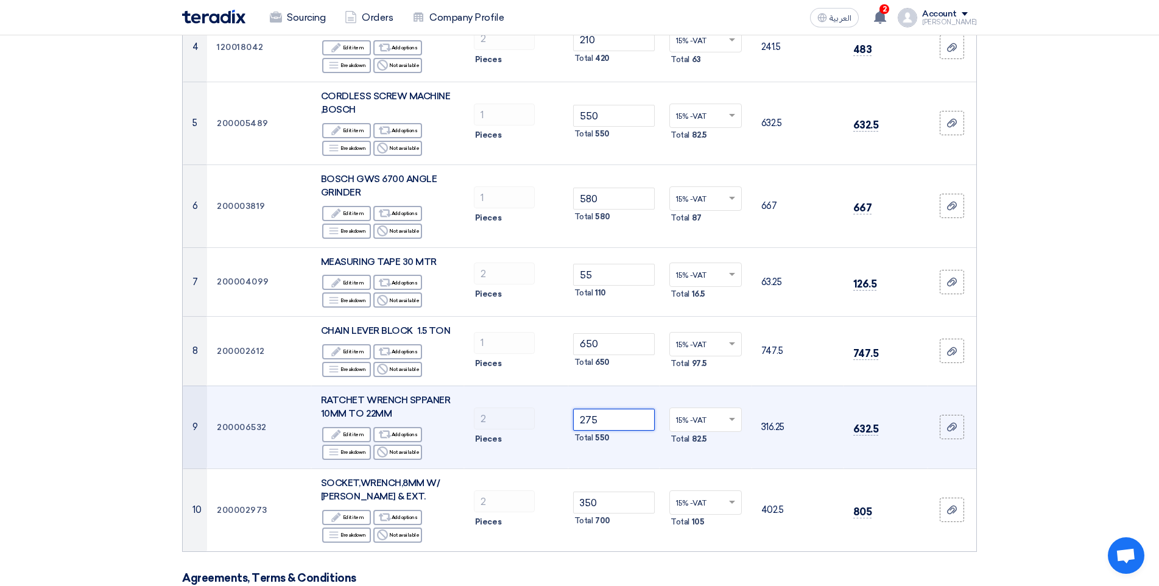
click at [615, 419] on input "275" at bounding box center [614, 419] width 82 height 22
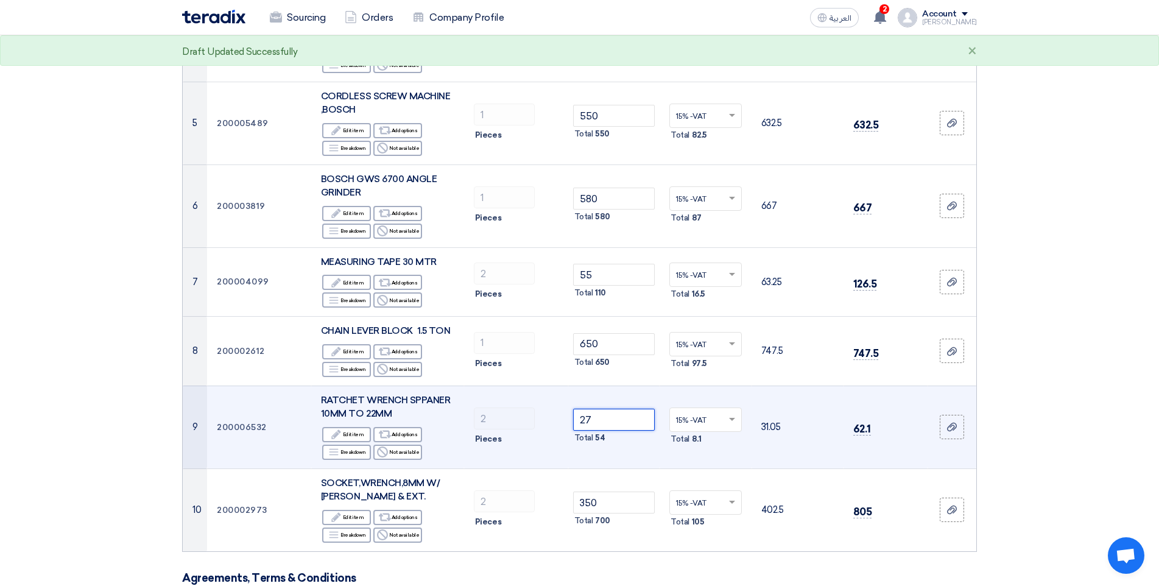
type input "2"
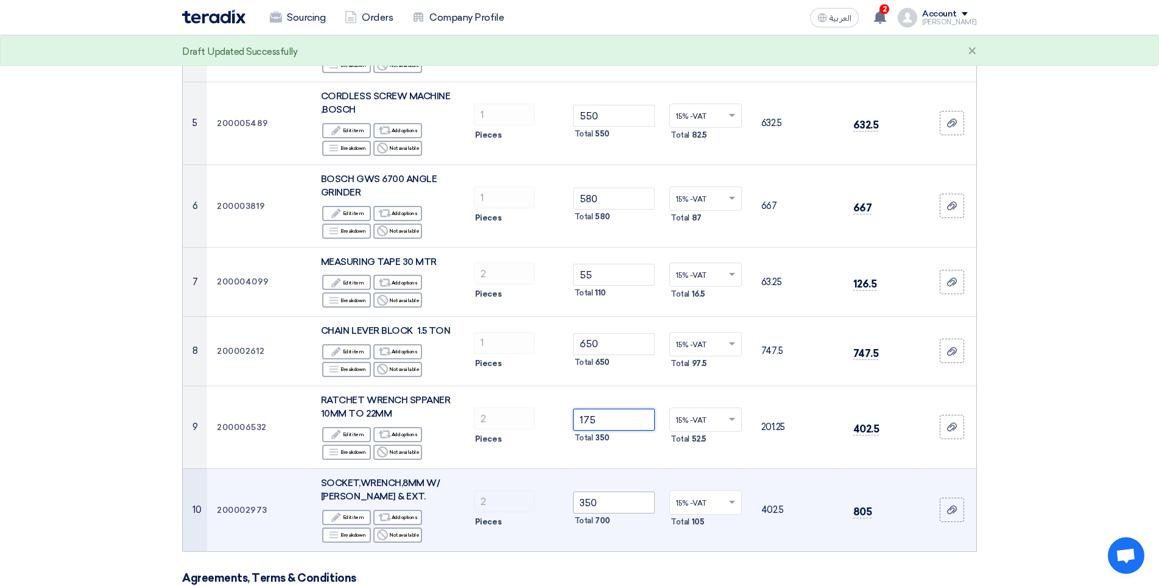
type input "175"
click at [606, 500] on input "350" at bounding box center [614, 502] width 82 height 22
type input "3"
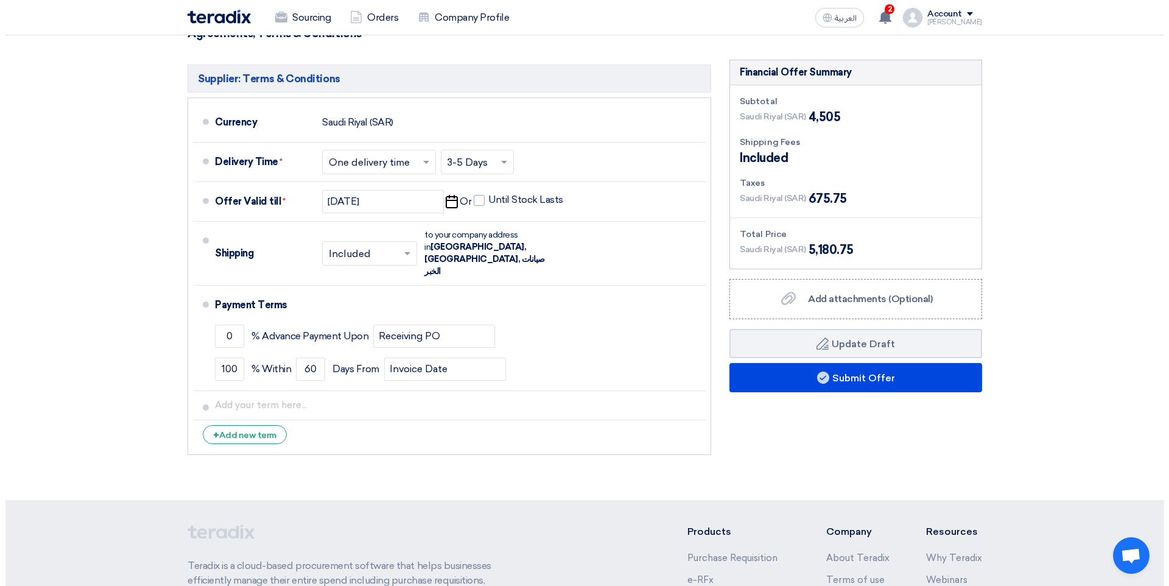
scroll to position [974, 0]
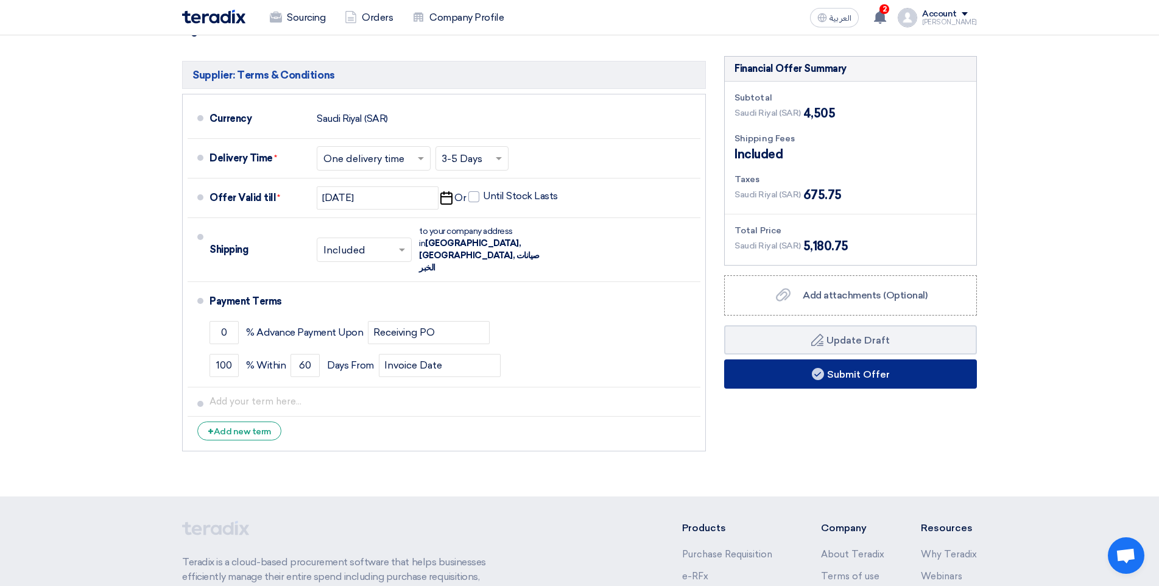
type input "190"
click at [876, 385] on button "Submit Offer" at bounding box center [850, 373] width 253 height 29
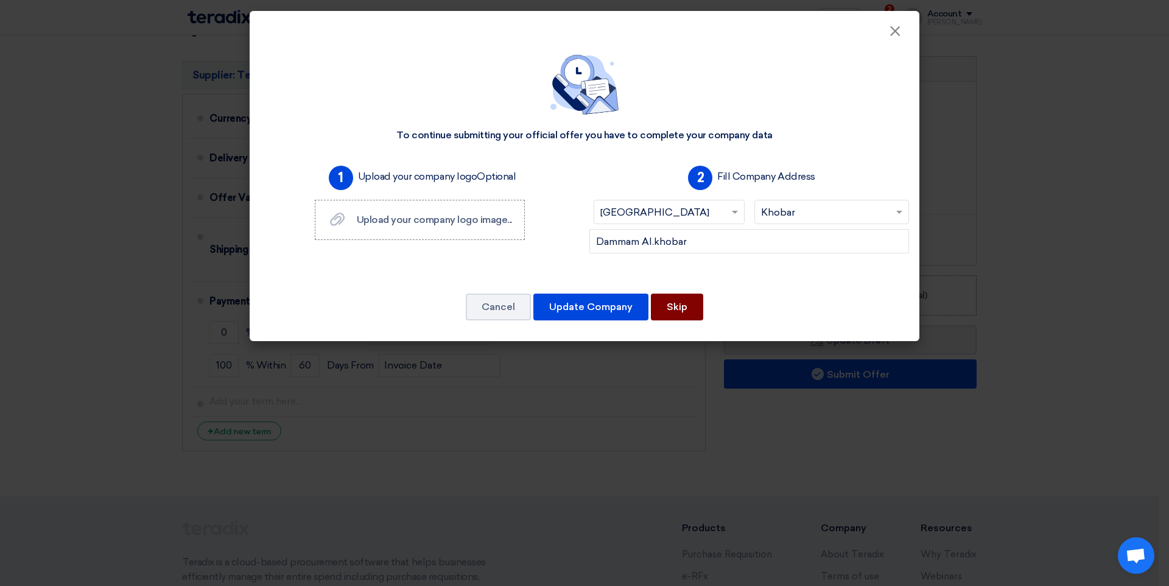
click at [668, 308] on button "Skip" at bounding box center [677, 306] width 52 height 27
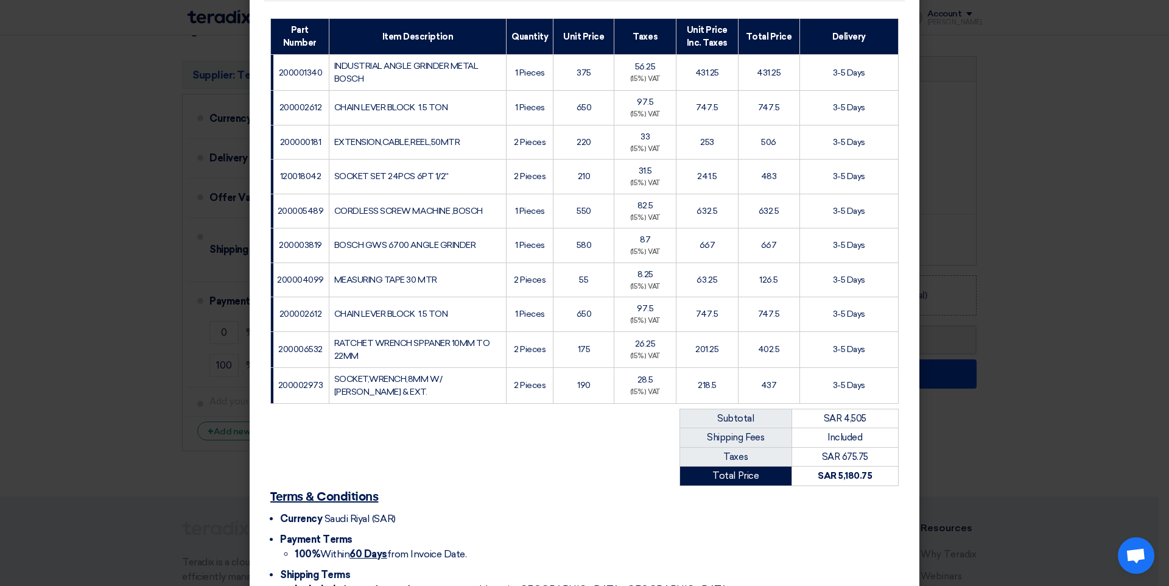
scroll to position [258, 0]
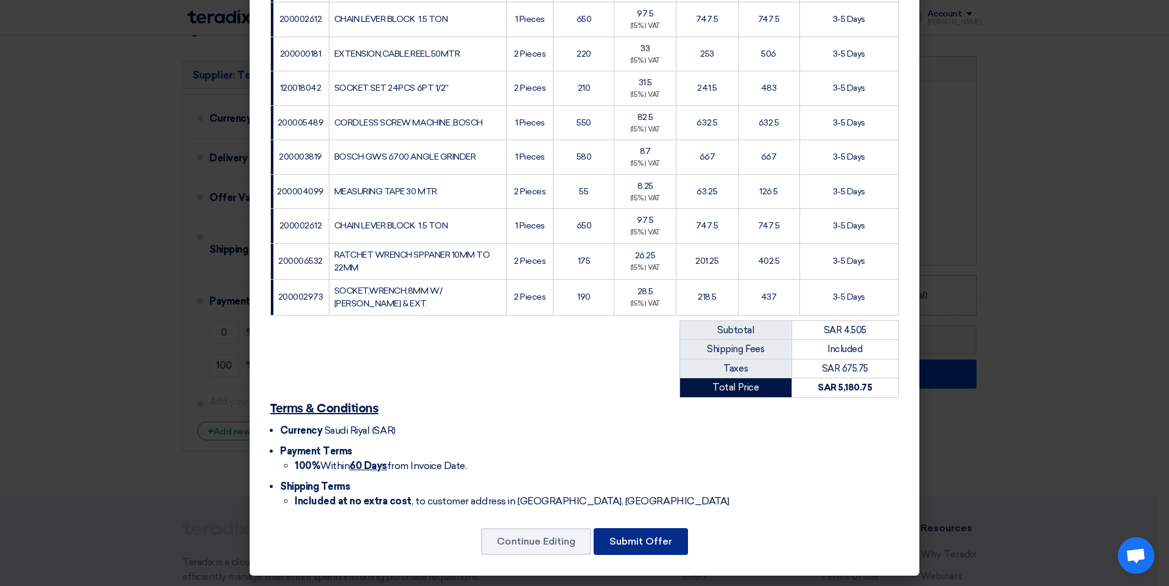
click at [657, 538] on button "Submit Offer" at bounding box center [641, 541] width 94 height 27
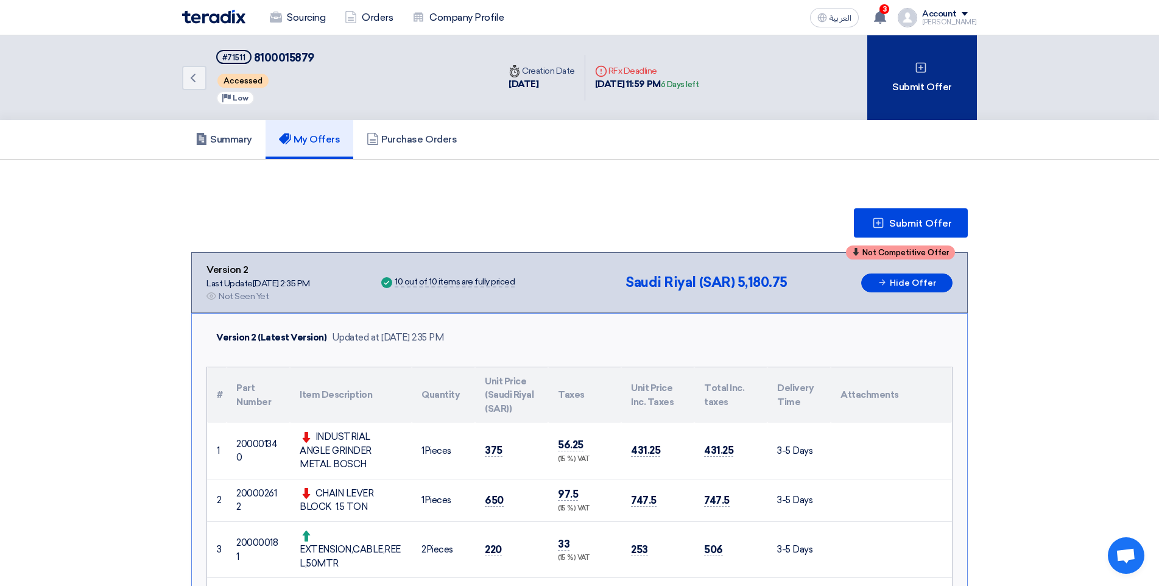
click at [920, 99] on div "Submit Offer" at bounding box center [922, 77] width 110 height 85
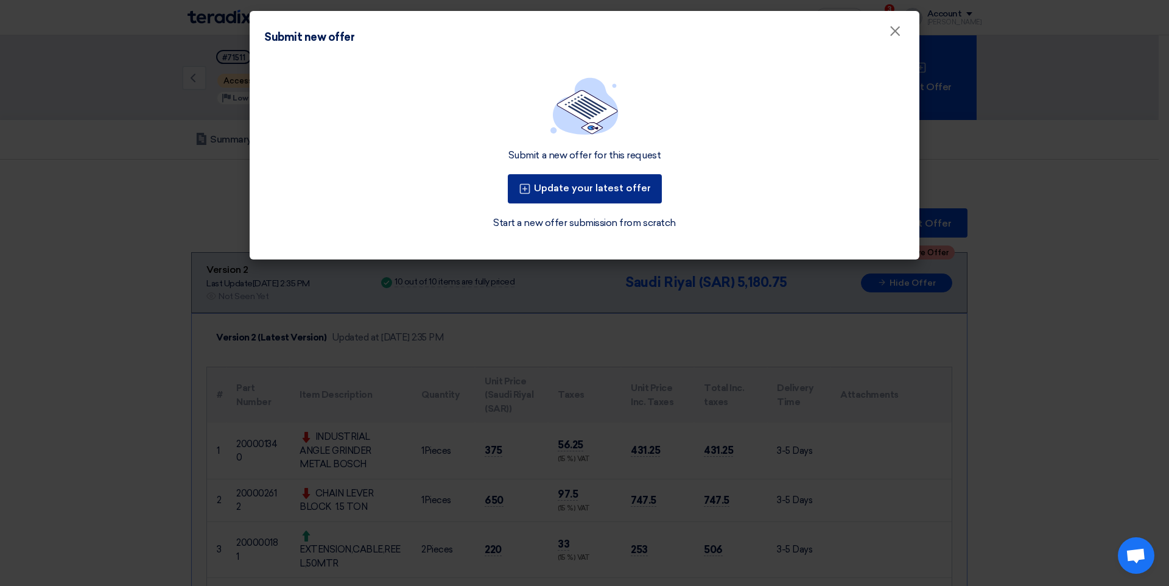
click at [579, 198] on button "Update your latest offer" at bounding box center [585, 188] width 154 height 29
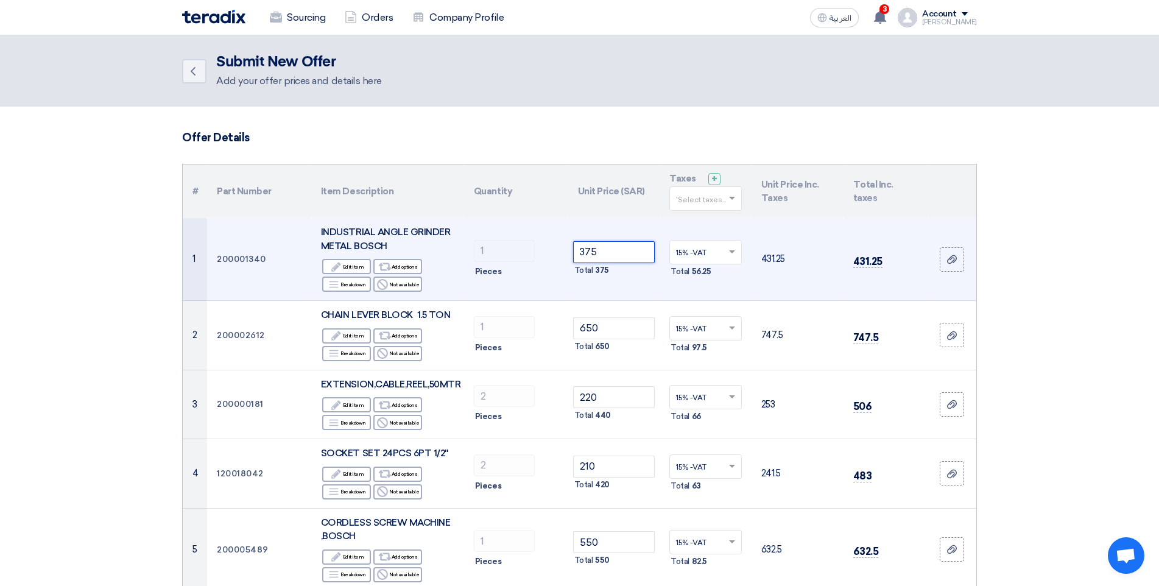
click at [608, 253] on input "375" at bounding box center [614, 252] width 82 height 22
type input "3"
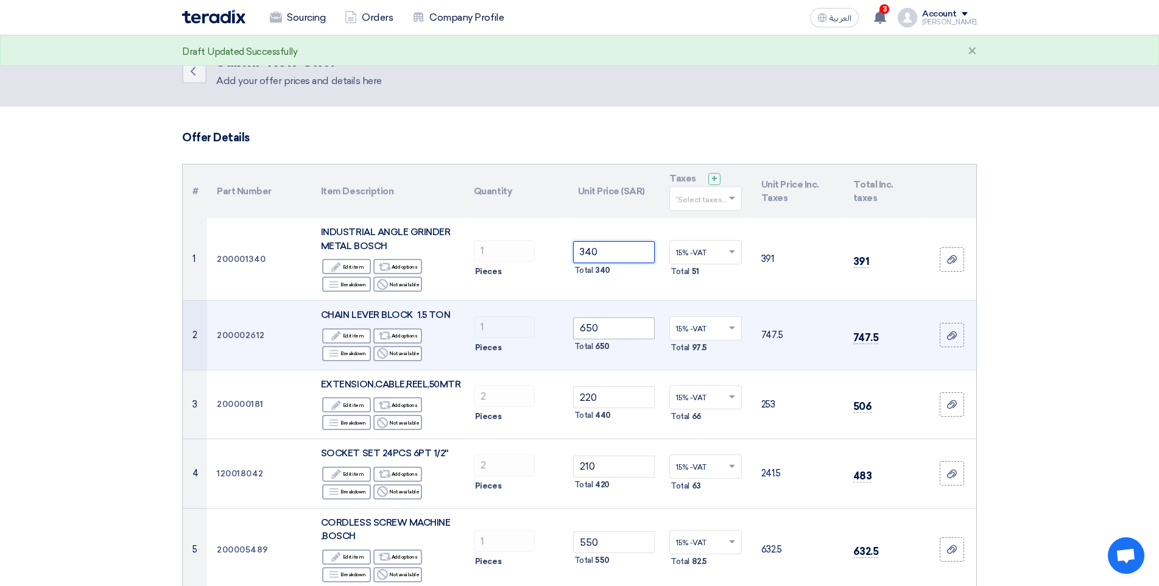
type input "340"
click at [603, 333] on input "650" at bounding box center [614, 328] width 82 height 22
type input "6"
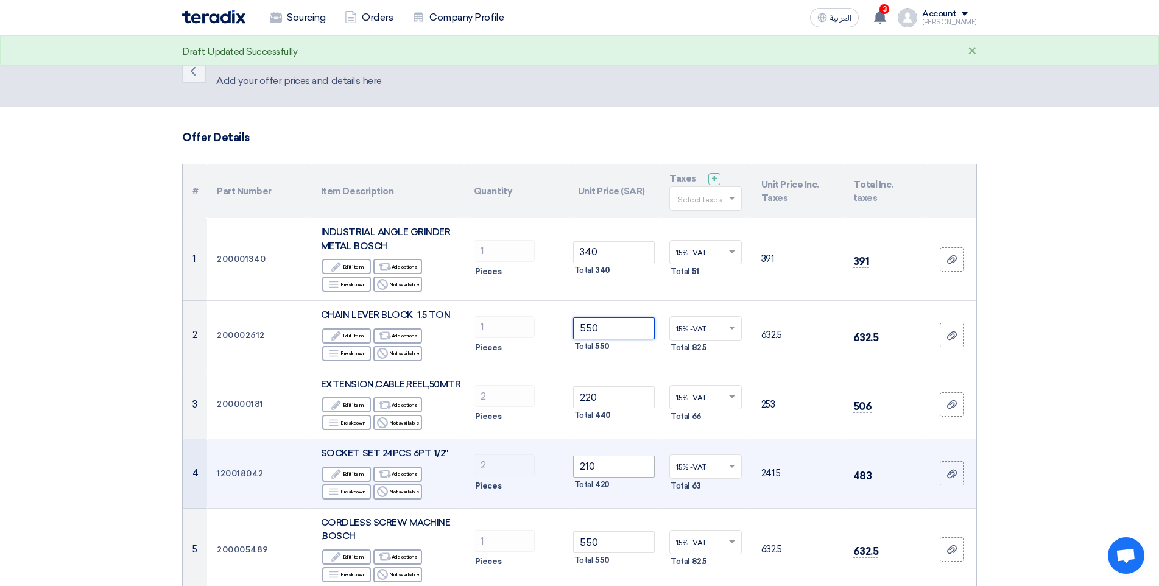
type input "550"
click at [588, 460] on input "210" at bounding box center [614, 466] width 82 height 22
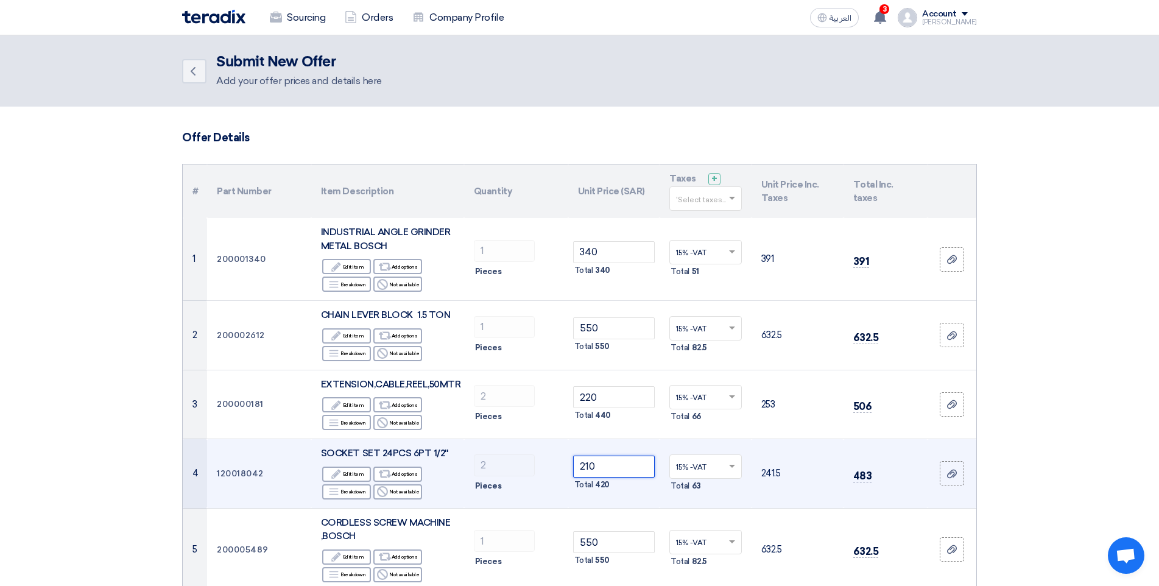
click at [601, 468] on input "210" at bounding box center [614, 466] width 82 height 22
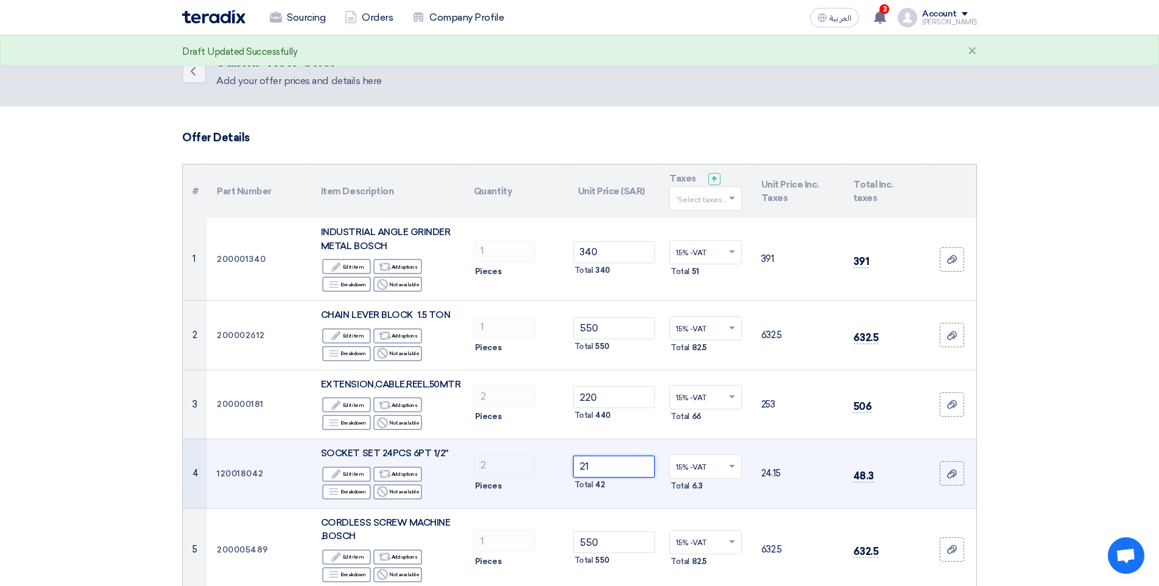
type input "2"
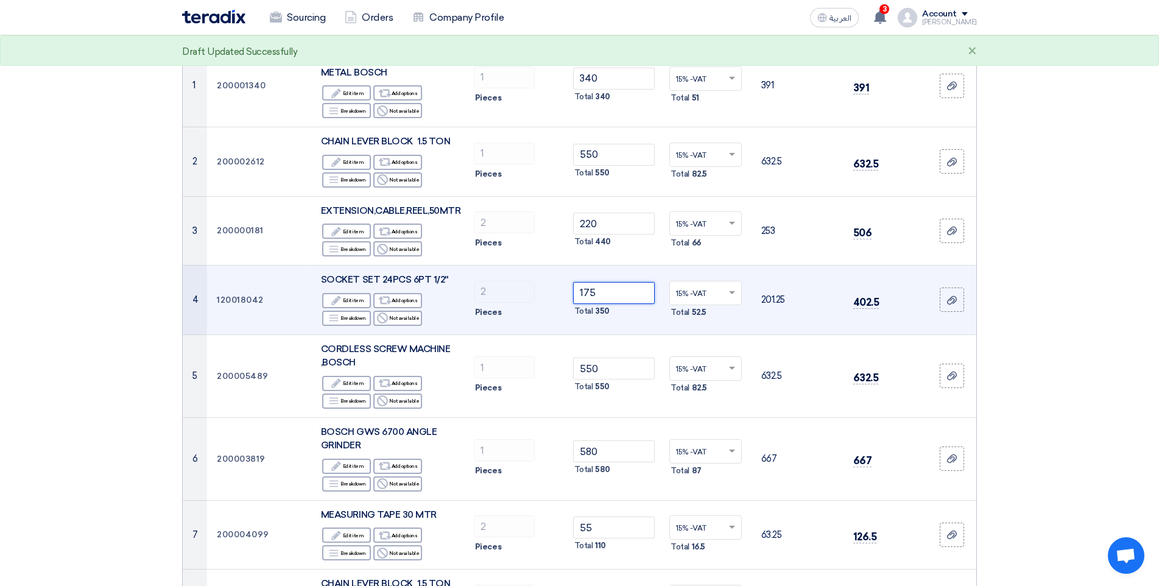
scroll to position [183, 0]
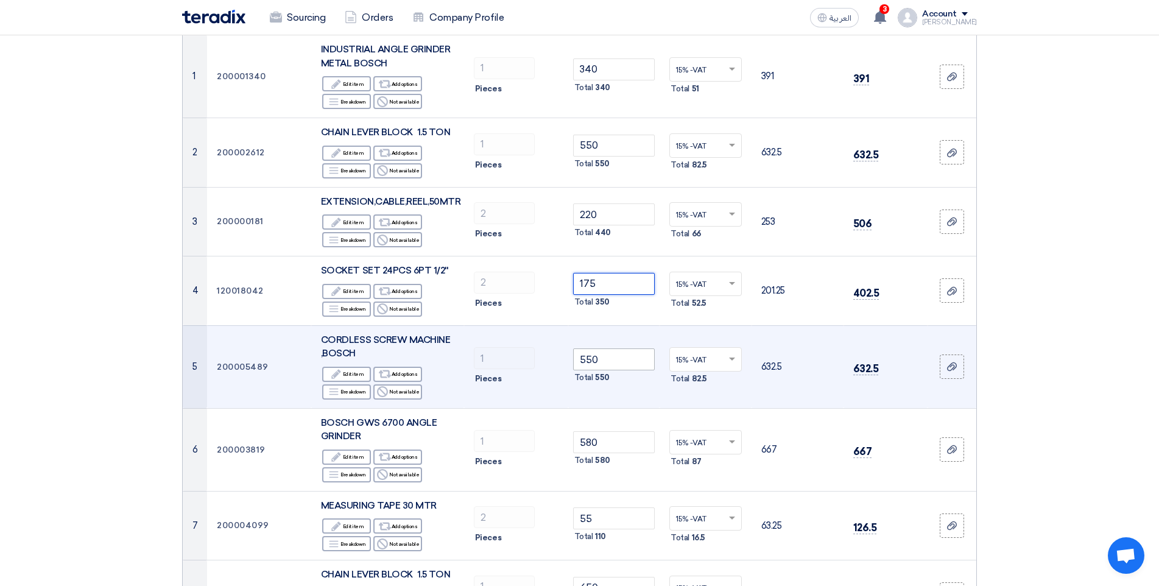
type input "175"
click at [606, 363] on input "550" at bounding box center [614, 359] width 82 height 22
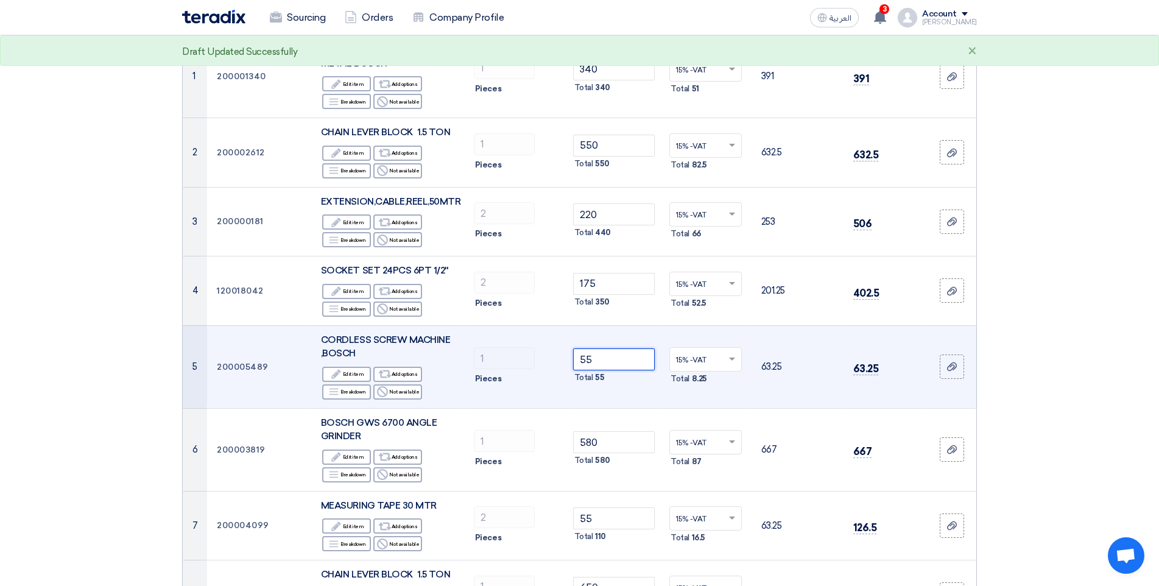
type input "5"
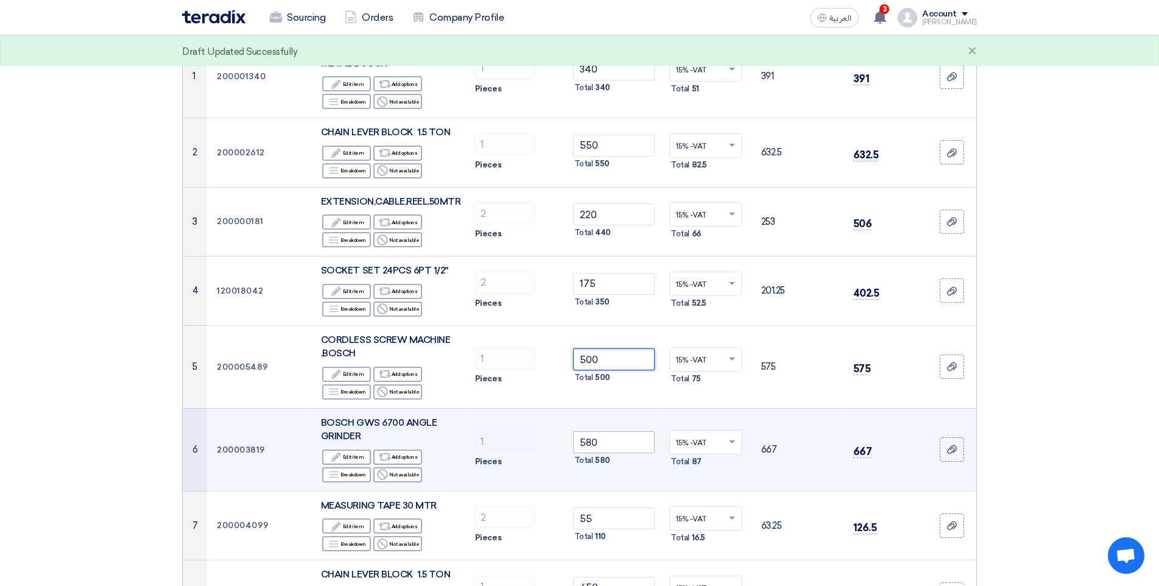
type input "500"
click at [597, 451] on input "580" at bounding box center [614, 442] width 82 height 22
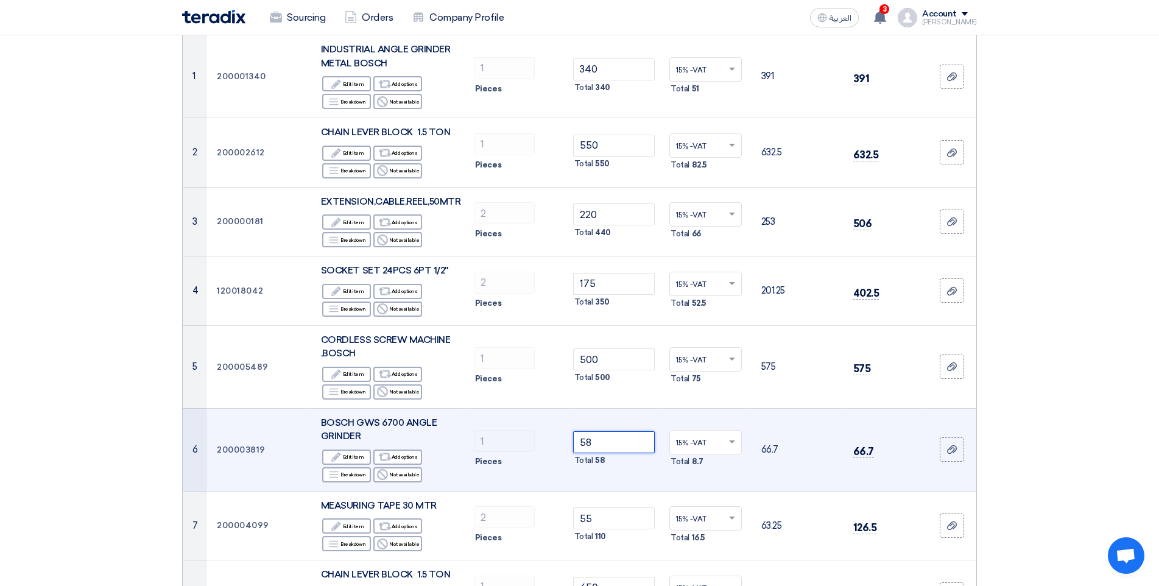
type input "5"
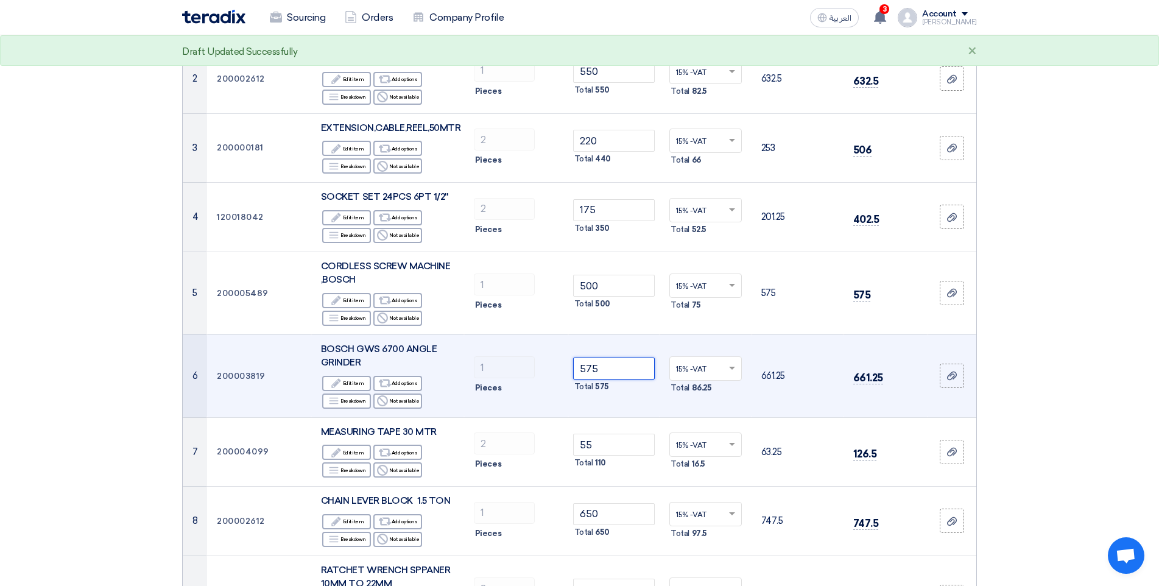
scroll to position [304, 0]
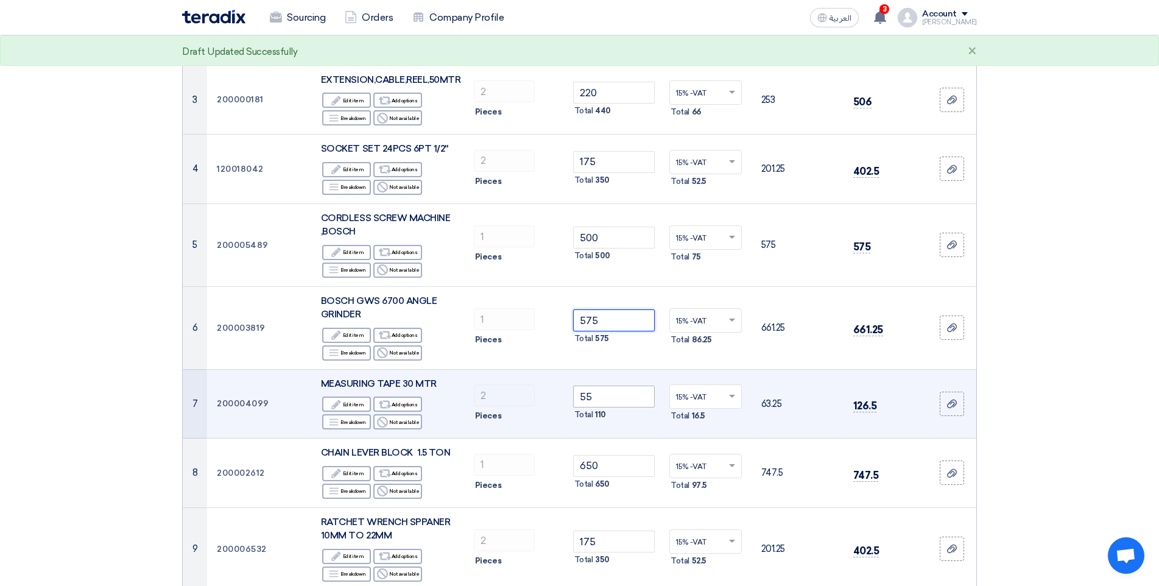
type input "575"
click at [598, 398] on input "55" at bounding box center [614, 396] width 82 height 22
type input "5"
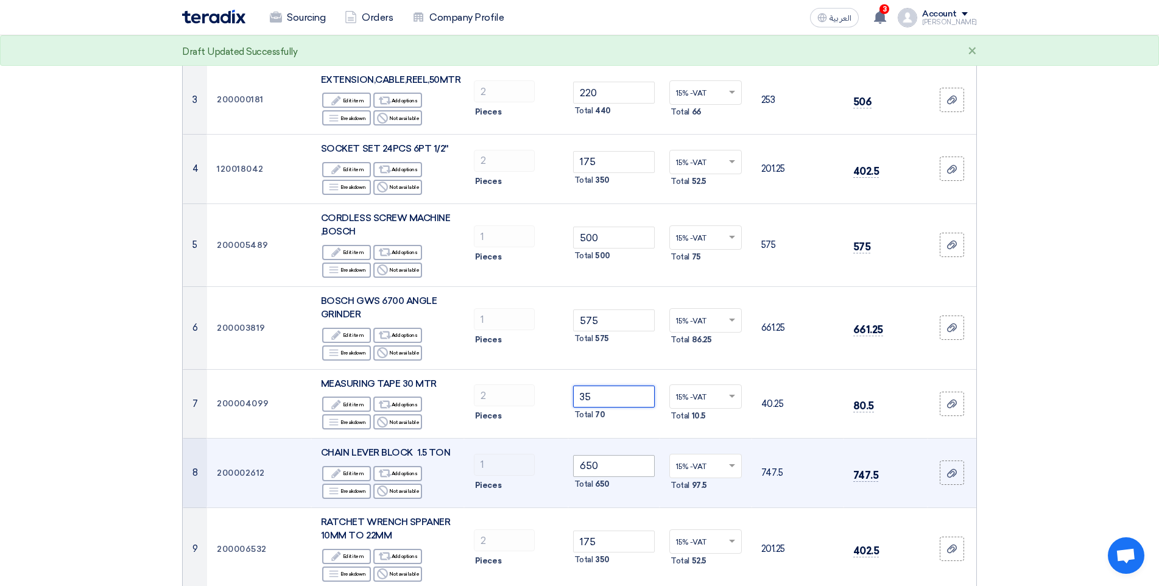
type input "35"
click at [604, 466] on input "650" at bounding box center [614, 466] width 82 height 22
type input "6"
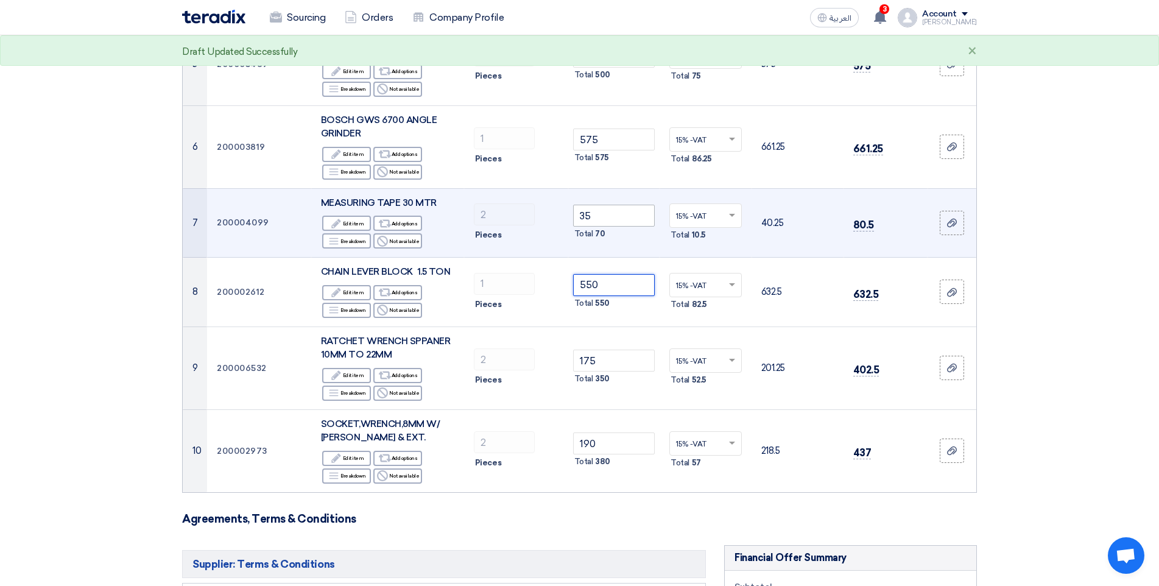
scroll to position [487, 0]
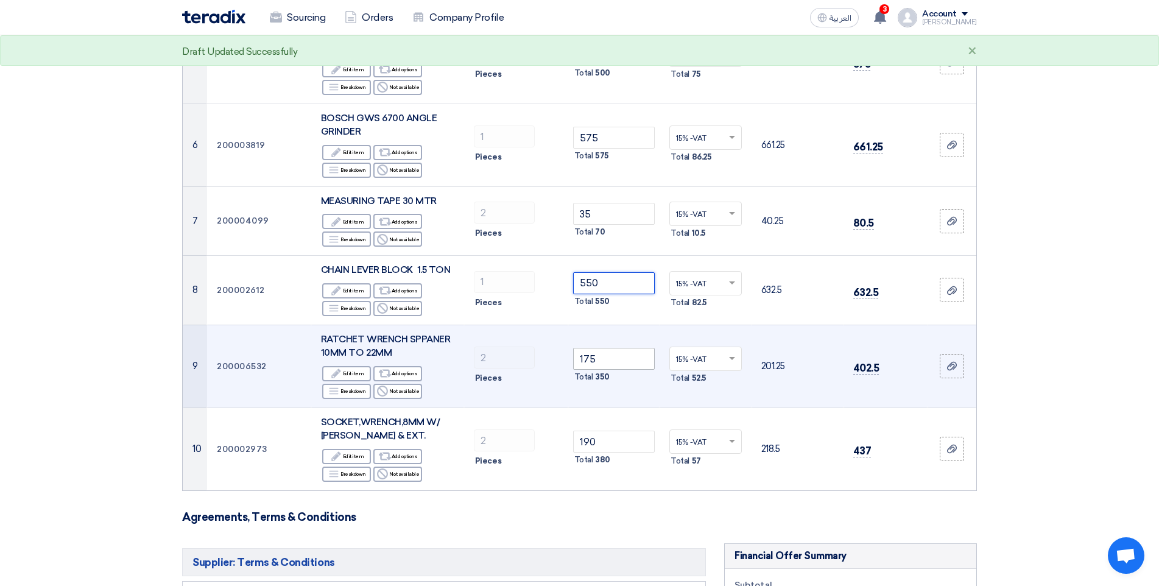
type input "550"
click at [601, 364] on input "175" at bounding box center [614, 359] width 82 height 22
type input "1"
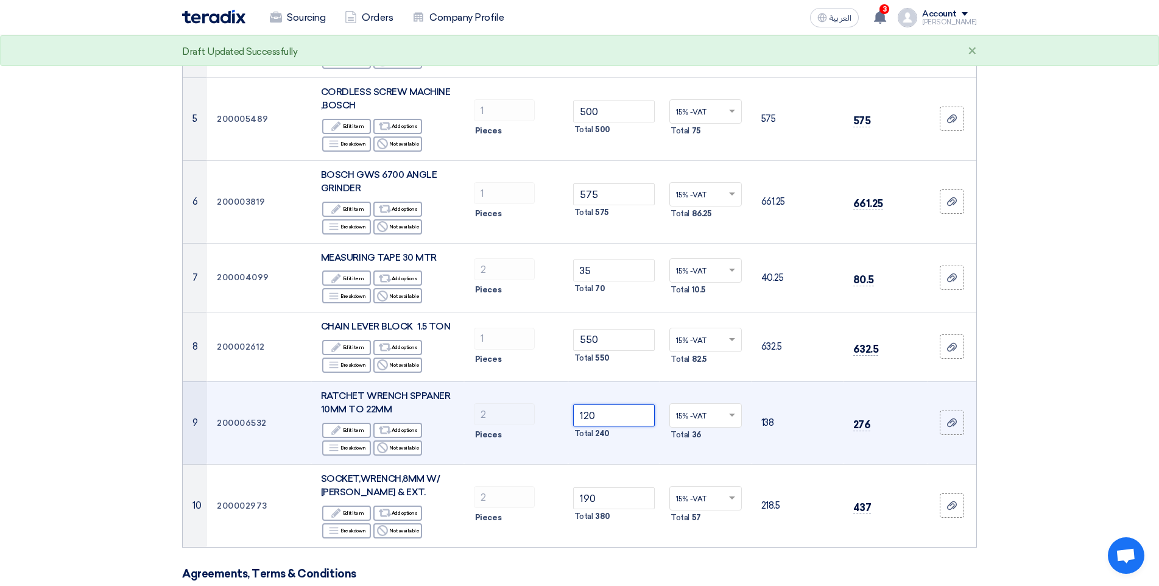
scroll to position [426, 0]
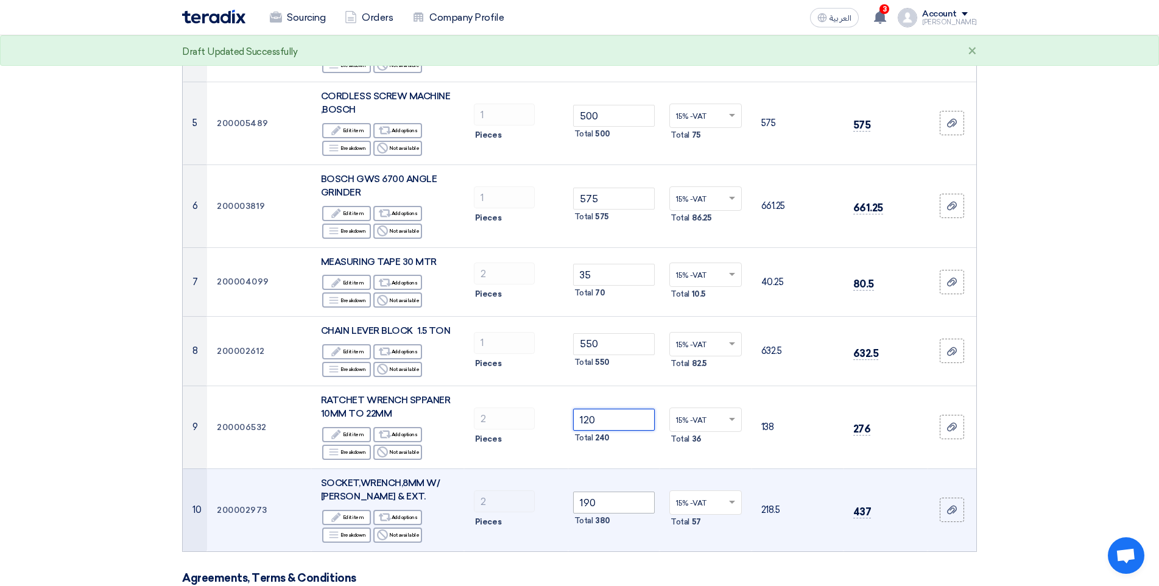
type input "120"
click at [601, 503] on input "190" at bounding box center [614, 502] width 82 height 22
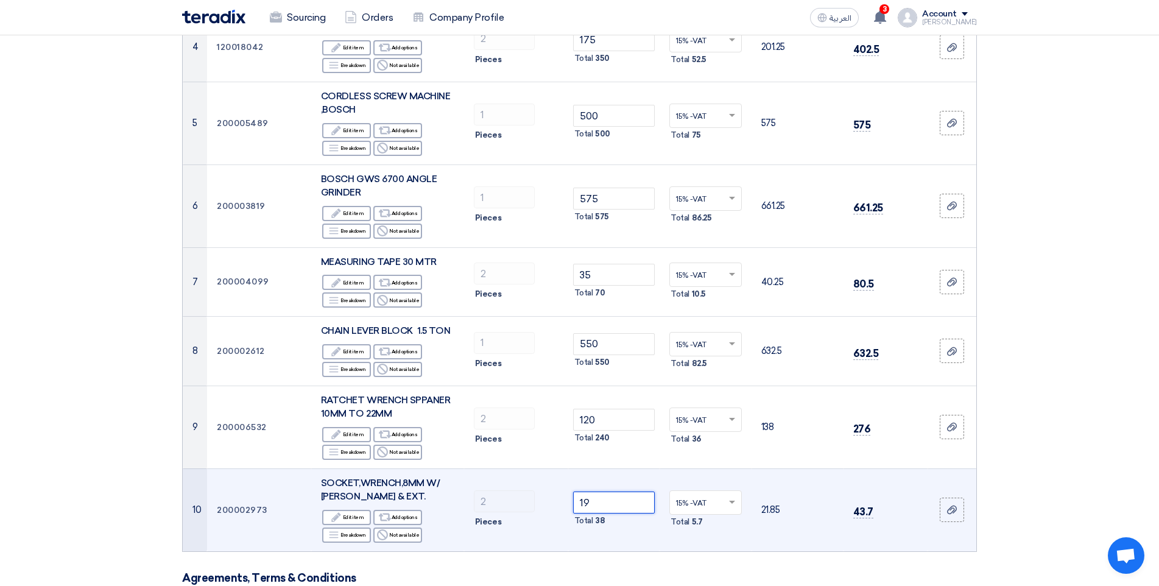
type input "1"
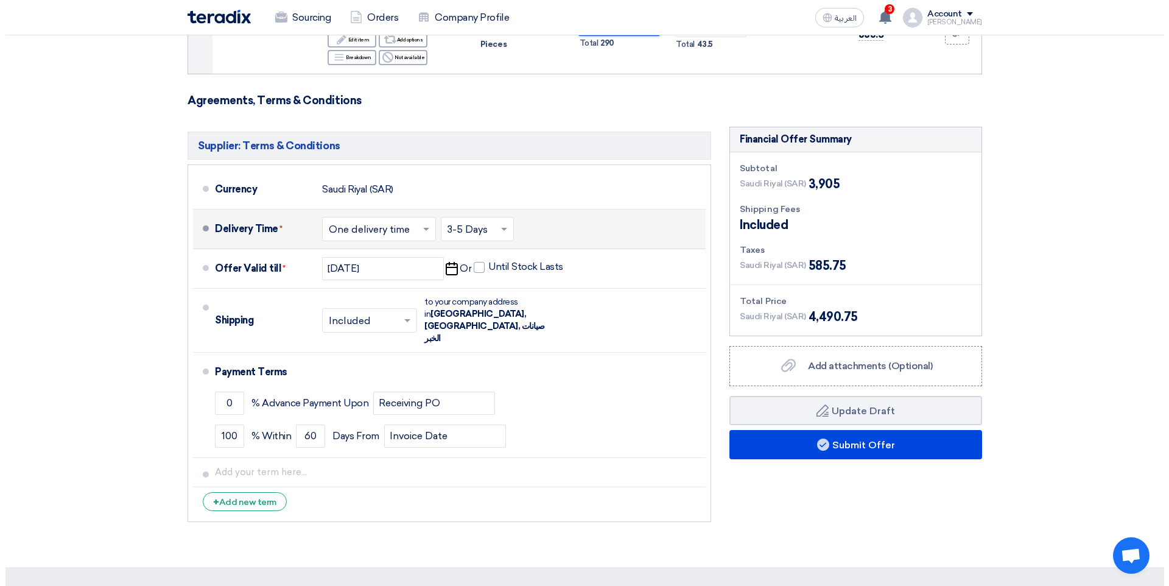
scroll to position [913, 0]
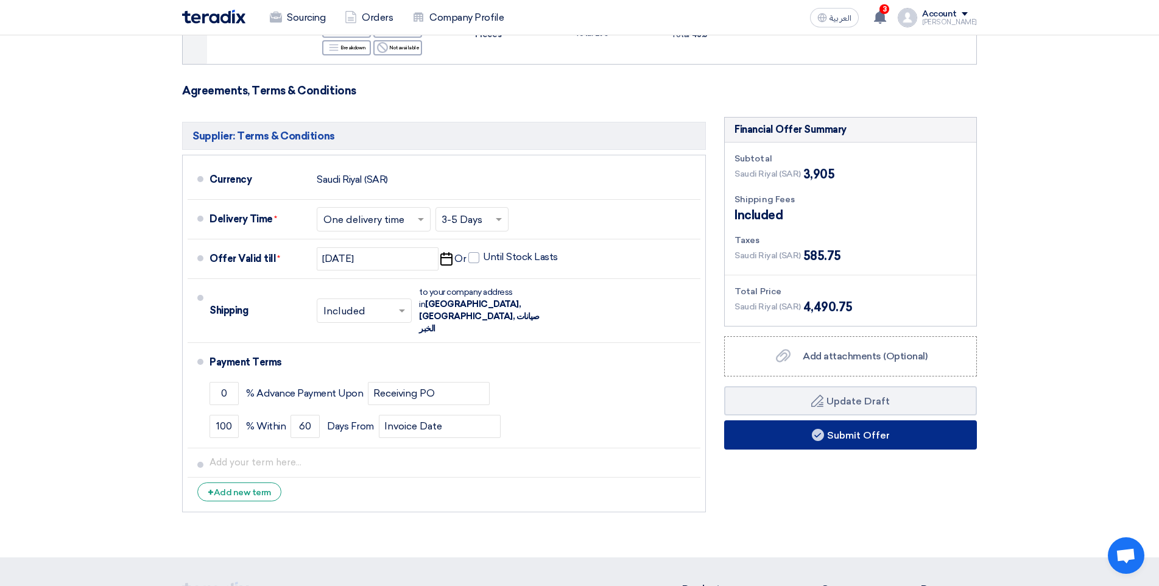
type input "145"
click at [777, 435] on button "Submit Offer" at bounding box center [850, 434] width 253 height 29
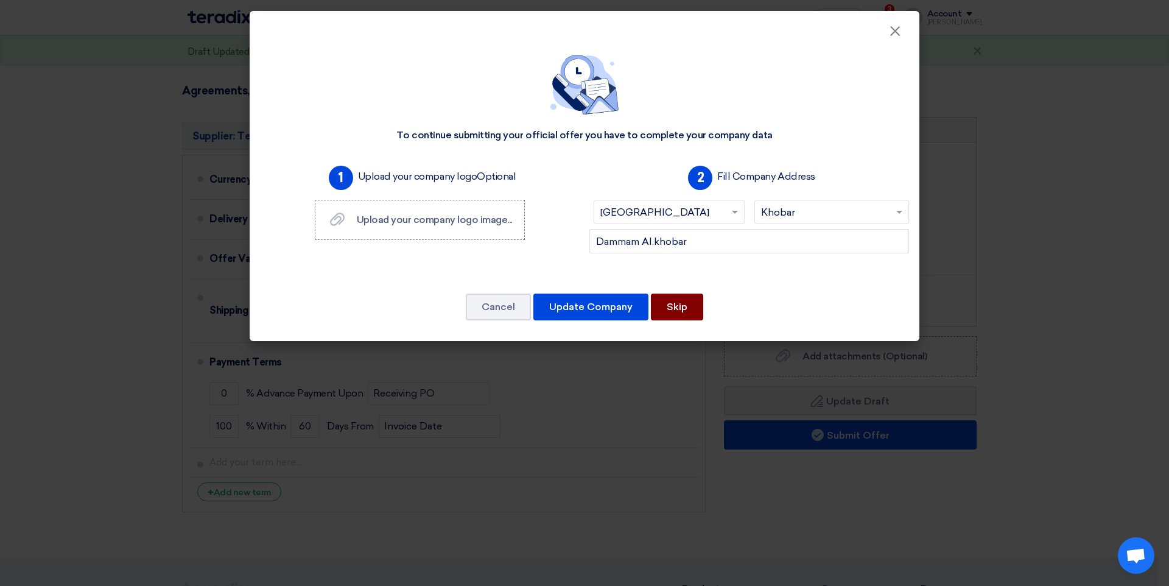
click at [675, 309] on button "Skip" at bounding box center [677, 306] width 52 height 27
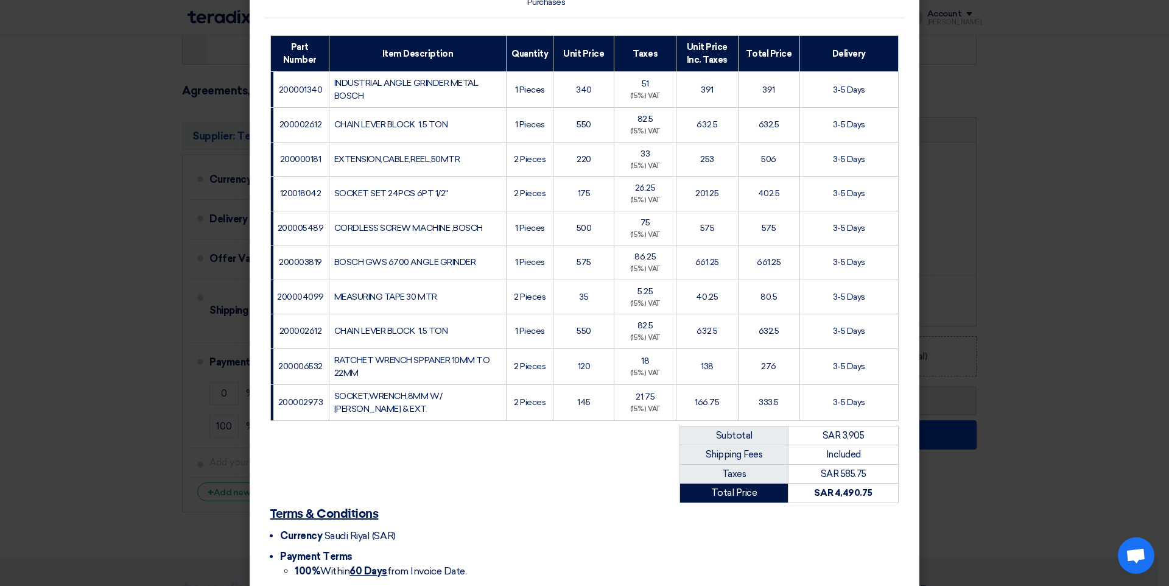
scroll to position [258, 0]
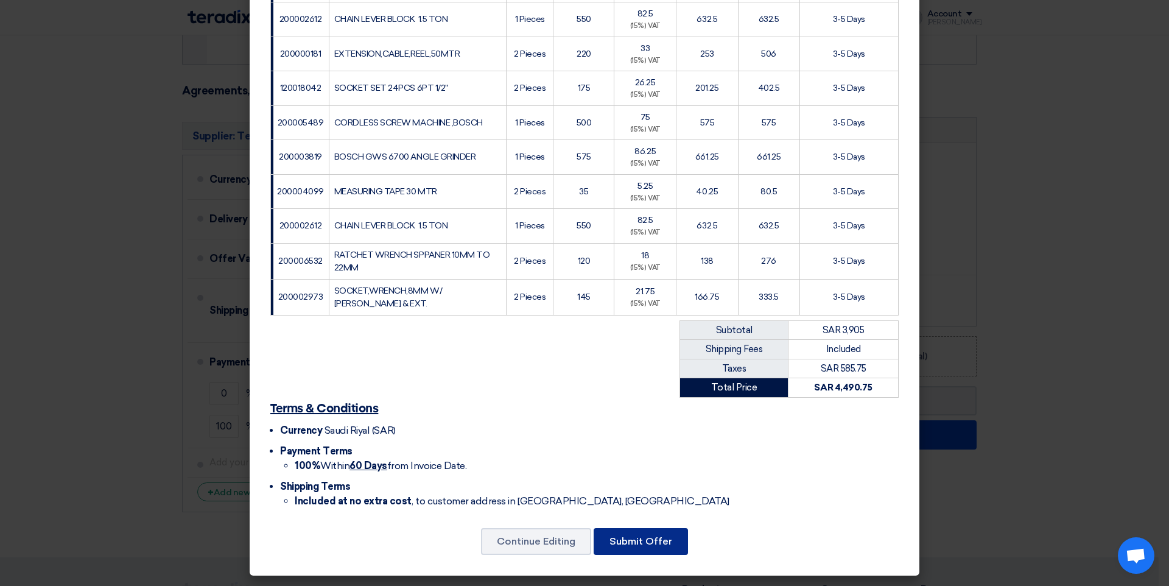
click at [659, 544] on button "Submit Offer" at bounding box center [641, 541] width 94 height 27
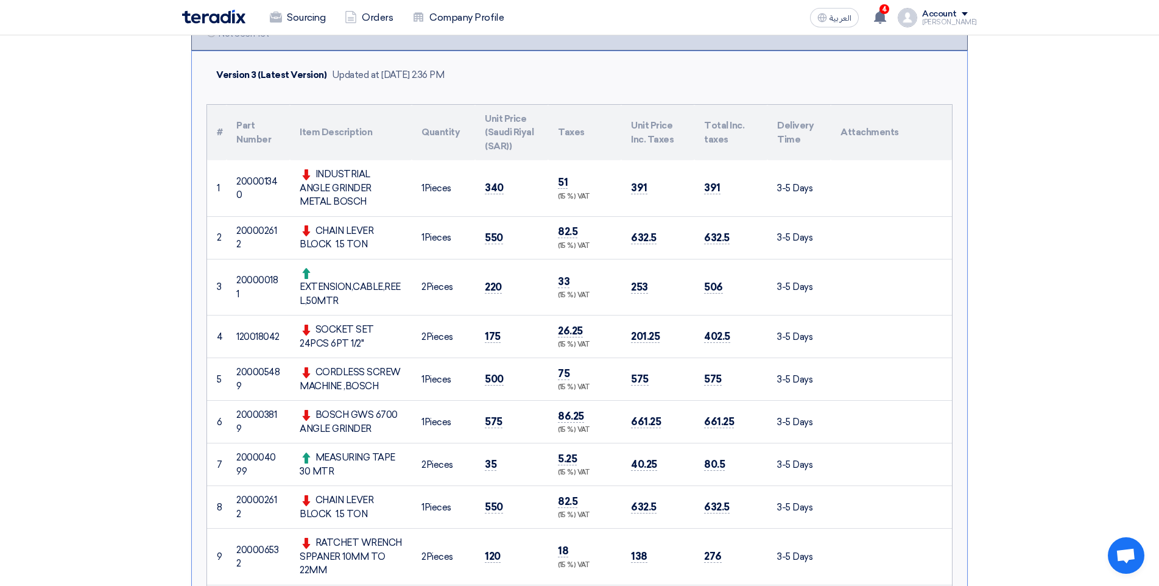
scroll to position [183, 0]
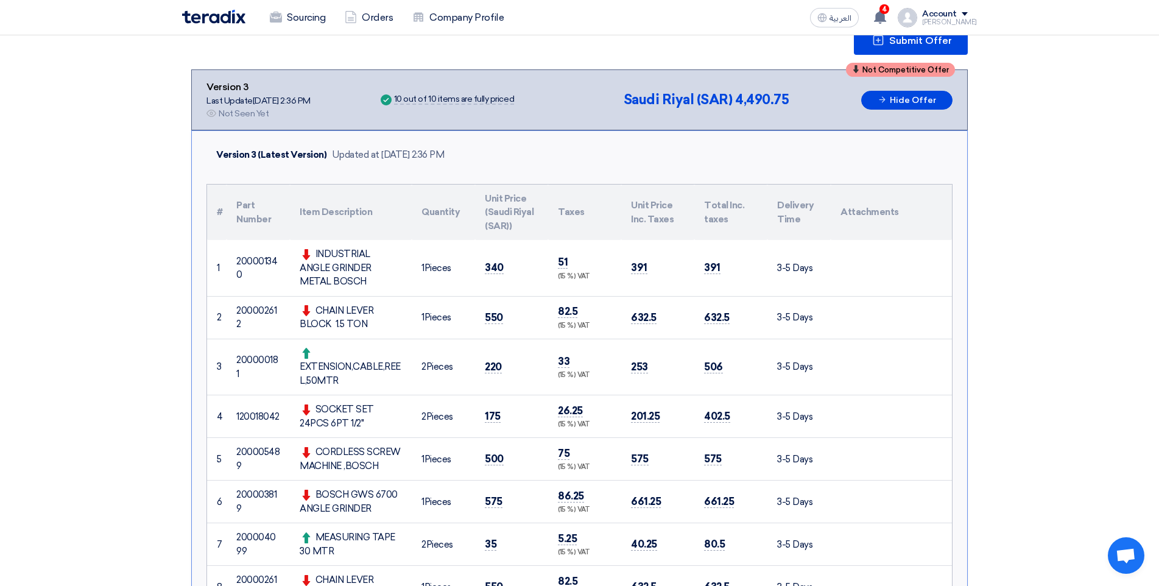
click at [507, 272] on td "340" at bounding box center [511, 268] width 73 height 56
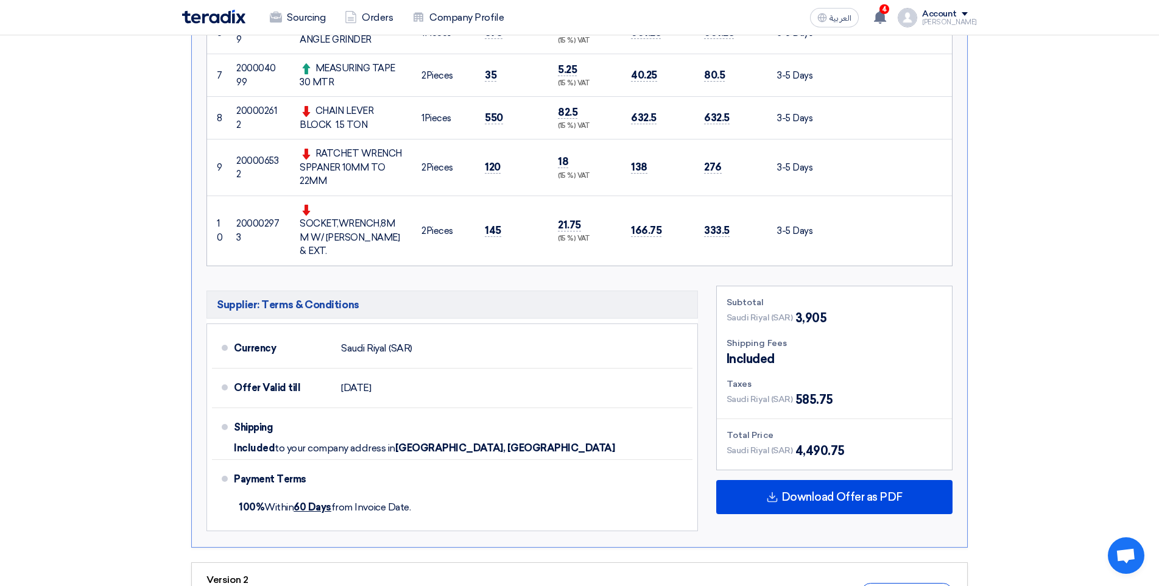
scroll to position [670, 0]
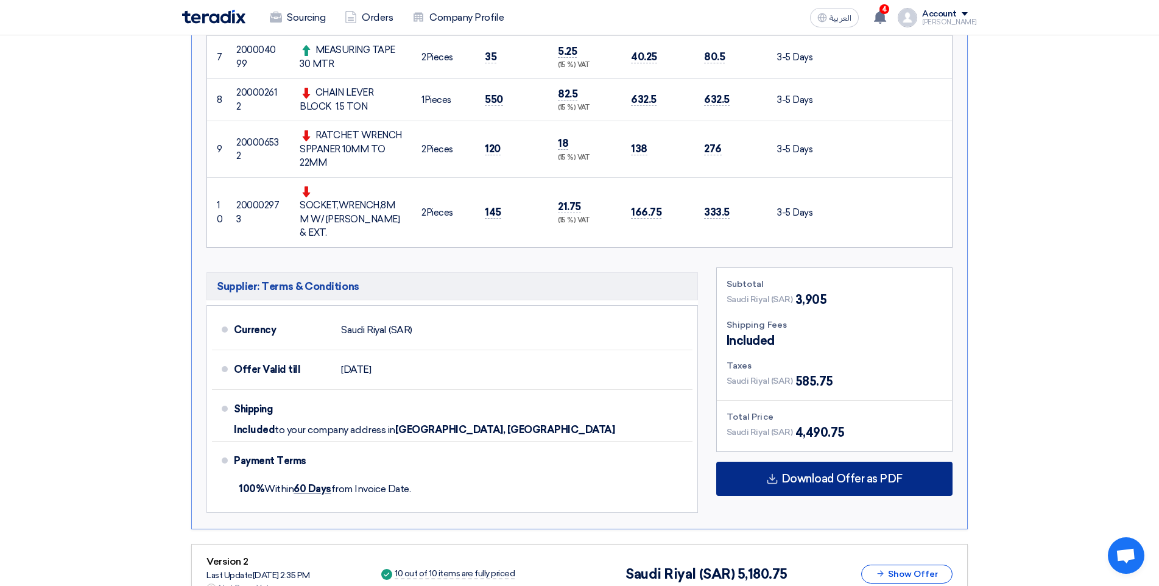
click at [809, 473] on span "Download Offer as PDF" at bounding box center [841, 478] width 121 height 11
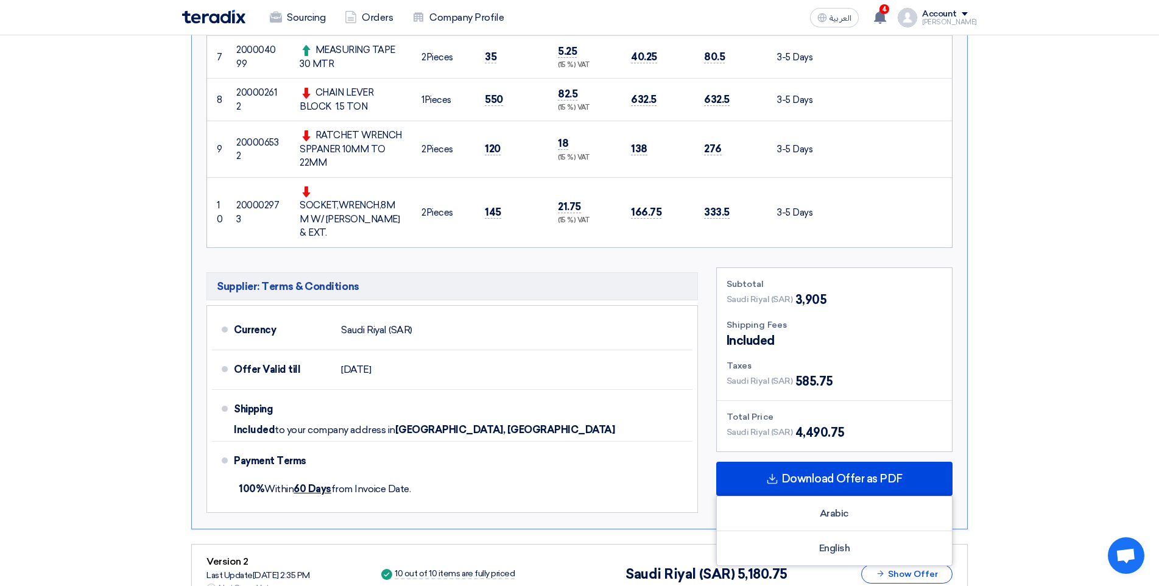
click at [1032, 296] on section "Submit Offer Not Competitive Offer Version 3 Last Update [DATE] 2:36 PM Offer i…" at bounding box center [579, 109] width 1159 height 1239
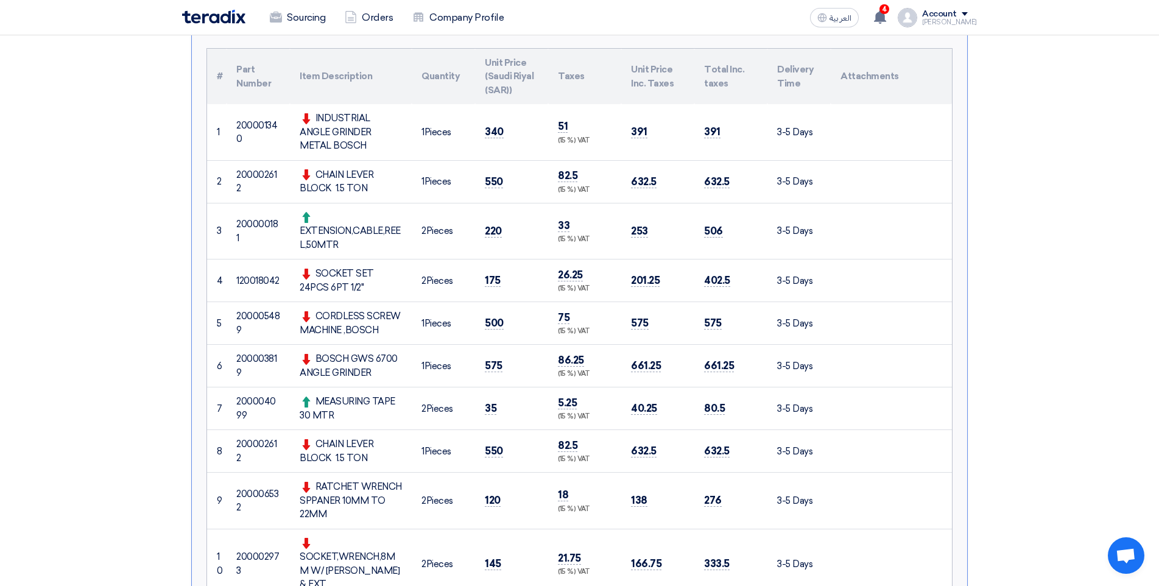
scroll to position [0, 0]
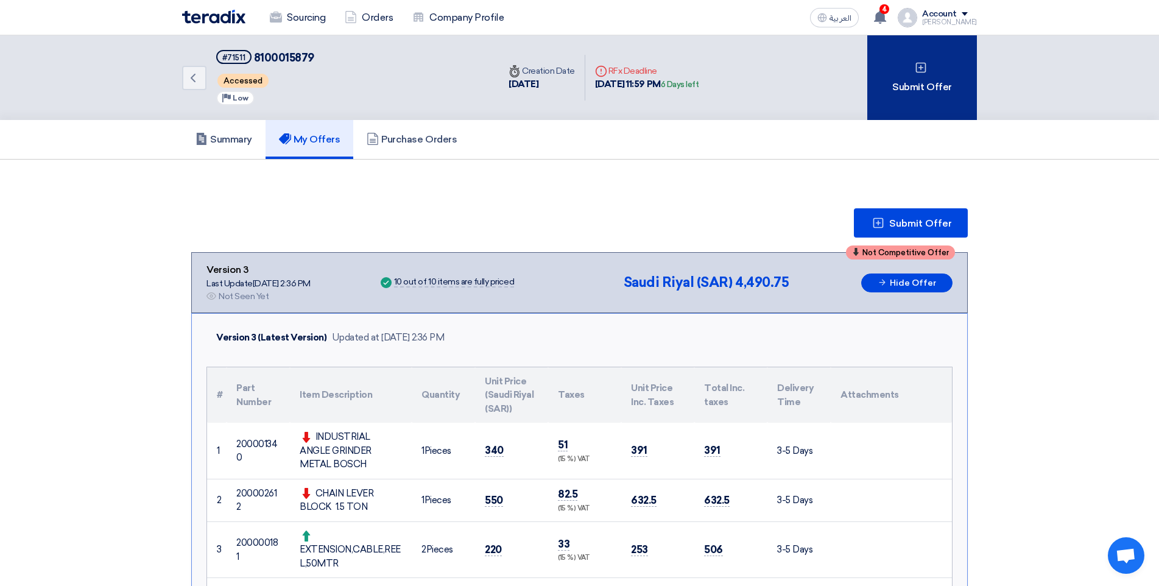
click at [913, 95] on div "Submit Offer" at bounding box center [922, 77] width 110 height 85
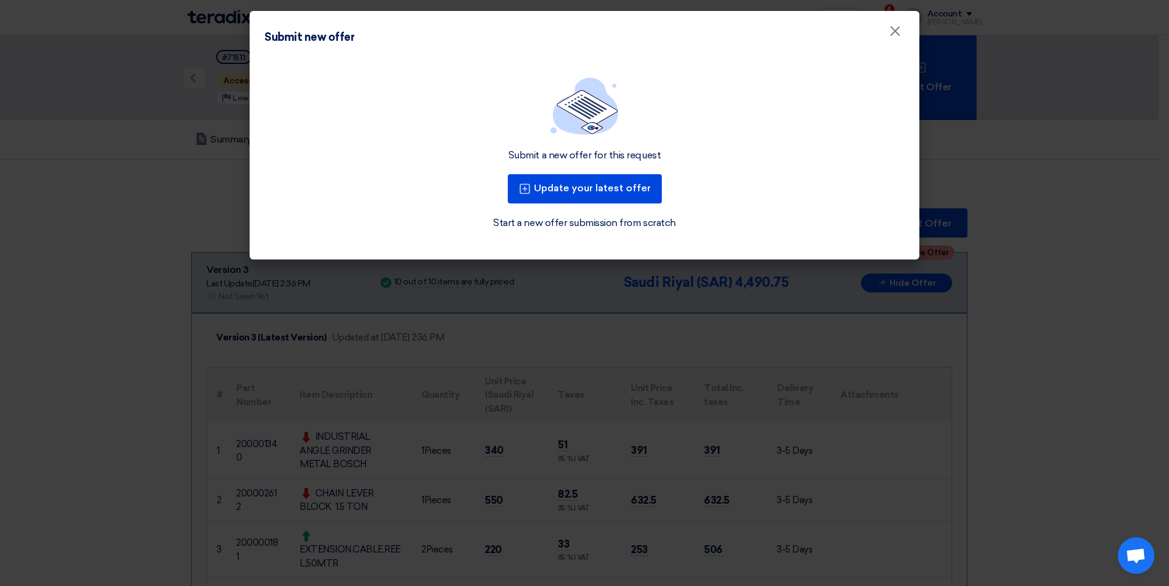
click at [604, 173] on div "Update your latest offer" at bounding box center [584, 189] width 159 height 34
click at [603, 182] on button "Update your latest offer" at bounding box center [585, 188] width 154 height 29
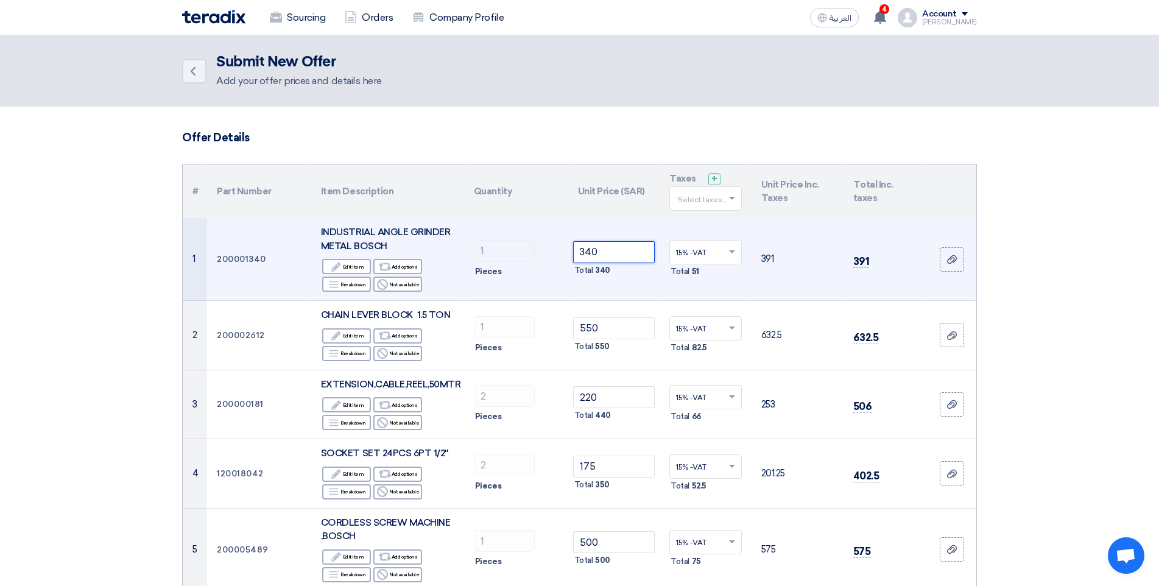
click at [626, 259] on input "340" at bounding box center [614, 252] width 82 height 22
type input "3"
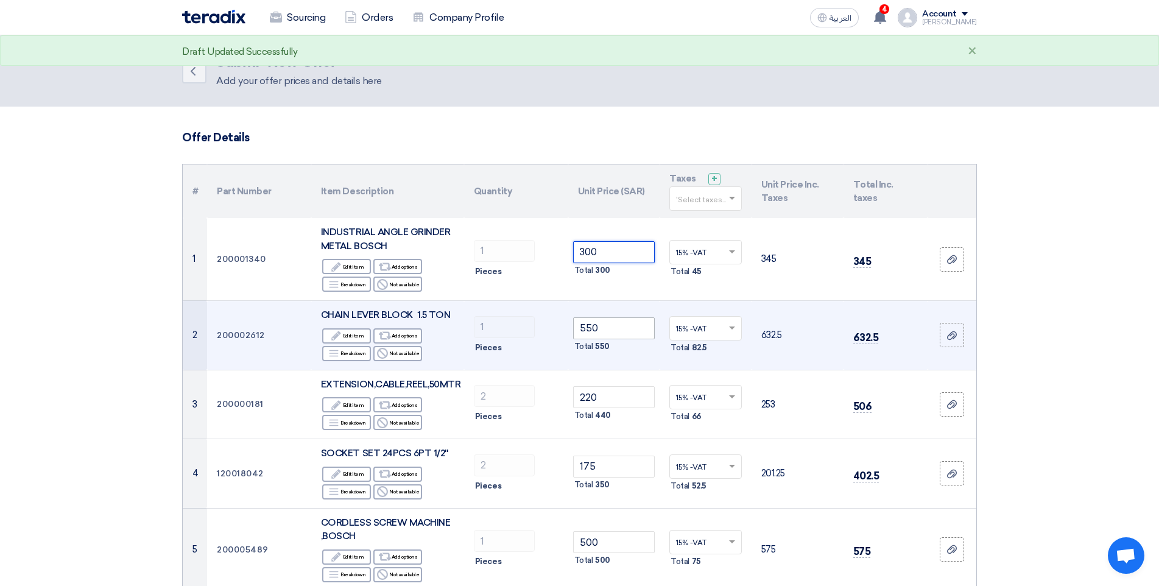
type input "300"
click at [613, 331] on input "550" at bounding box center [614, 328] width 82 height 22
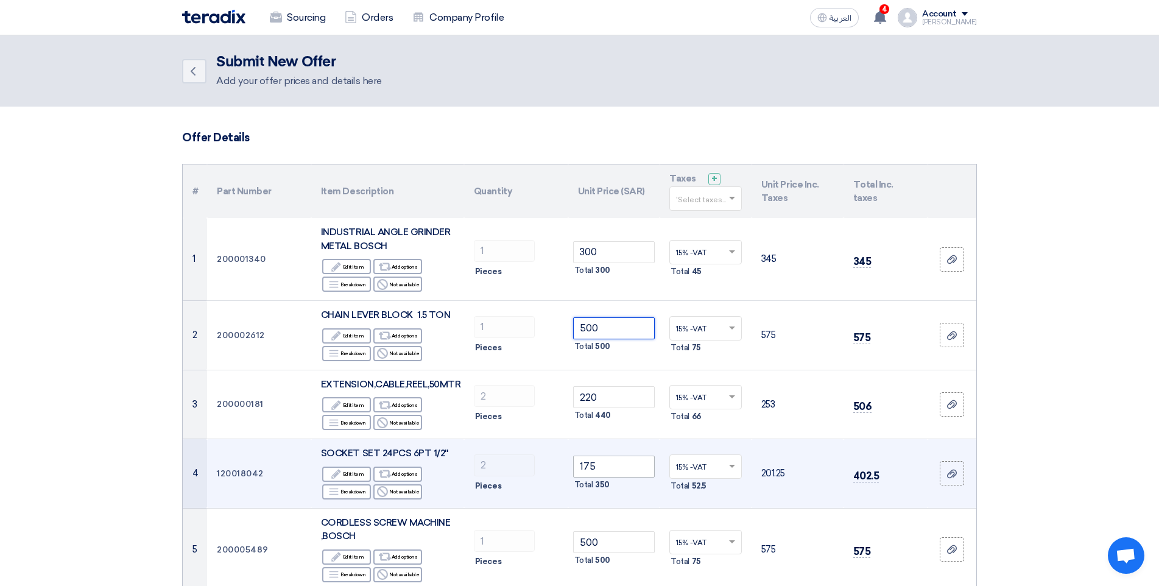
type input "500"
click at [611, 475] on input "175" at bounding box center [614, 466] width 82 height 22
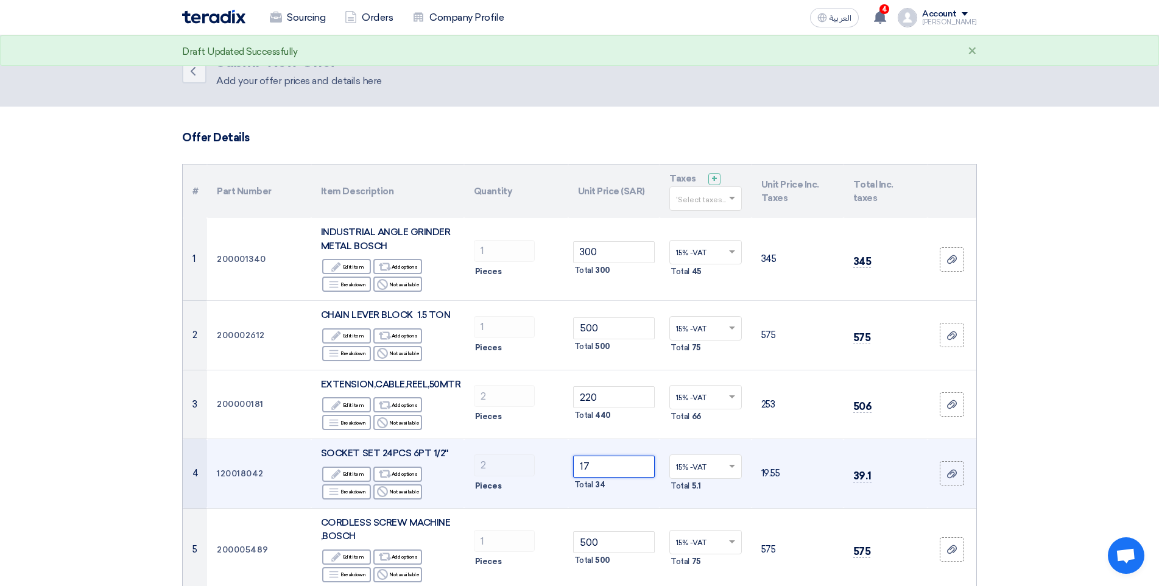
type input "1"
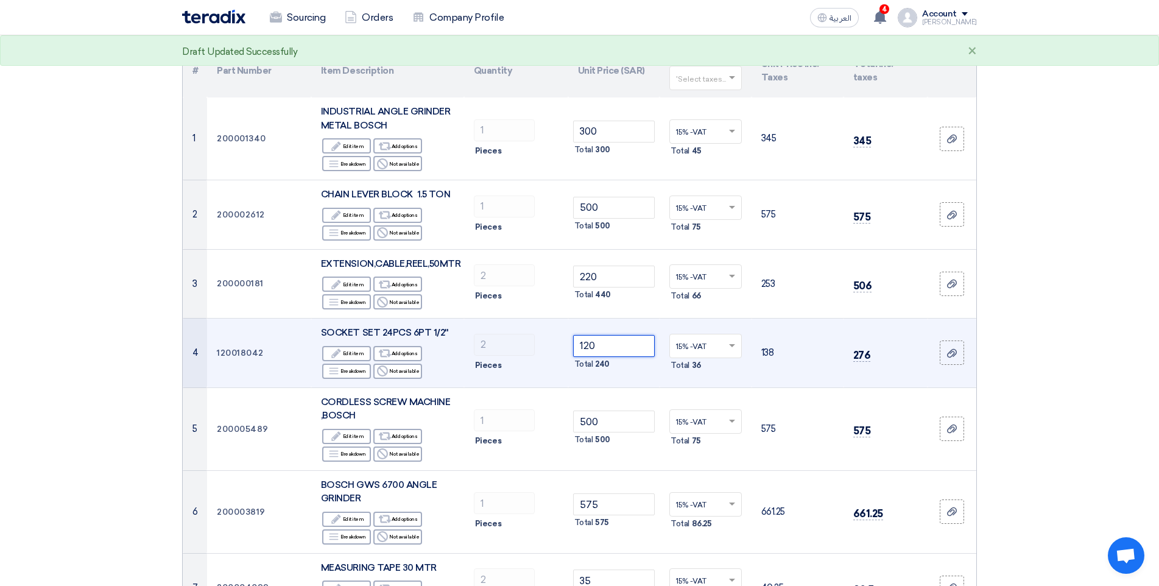
scroll to position [122, 0]
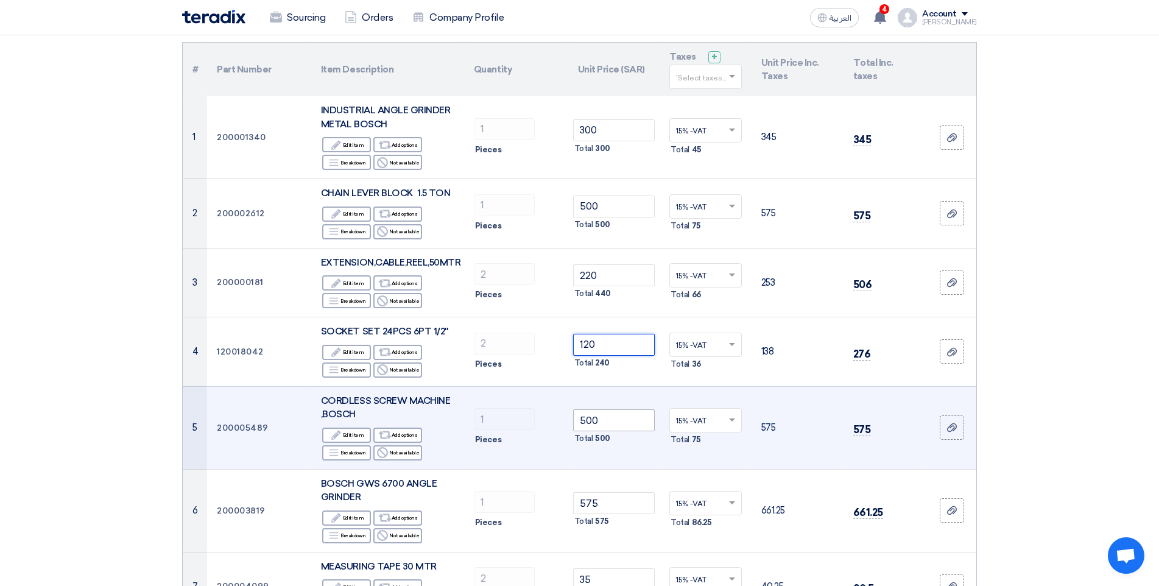
type input "120"
click at [598, 419] on input "500" at bounding box center [614, 420] width 82 height 22
type input "5"
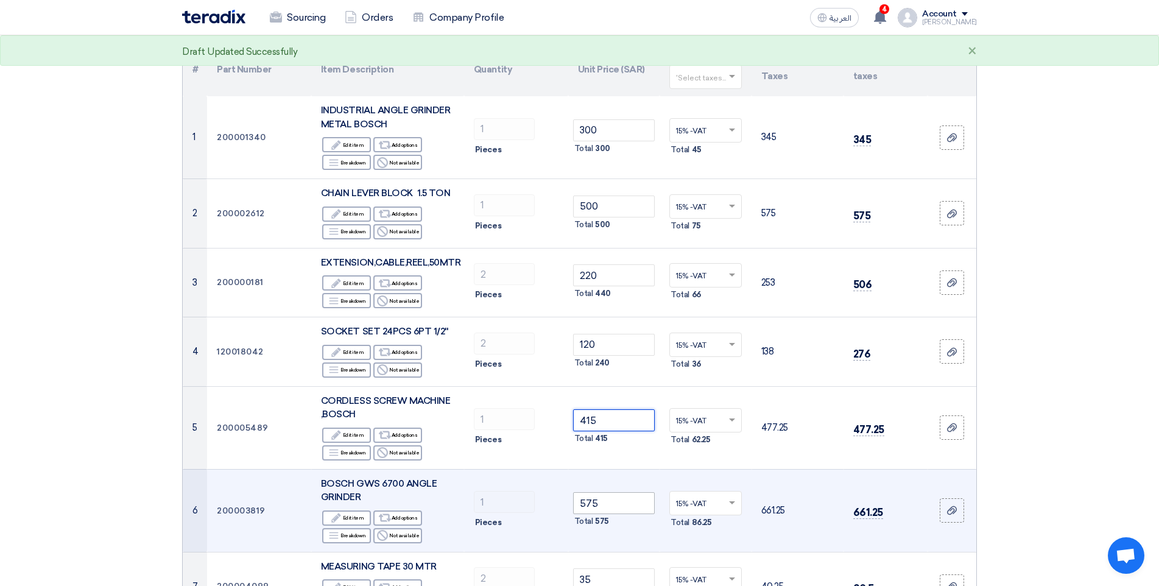
type input "415"
click at [609, 499] on input "575" at bounding box center [614, 503] width 82 height 22
type input "5"
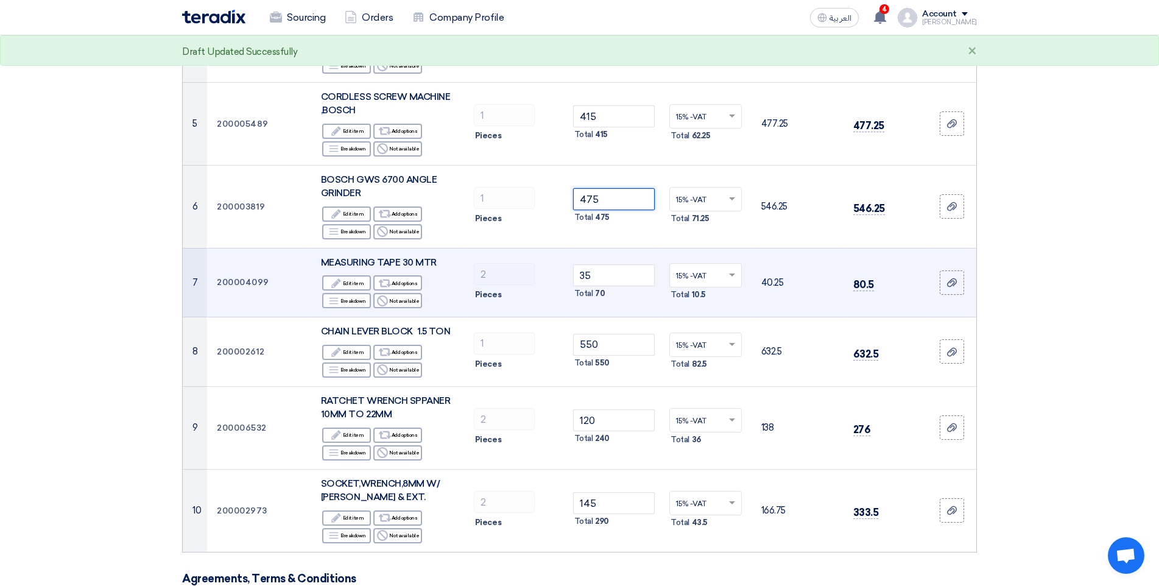
scroll to position [487, 0]
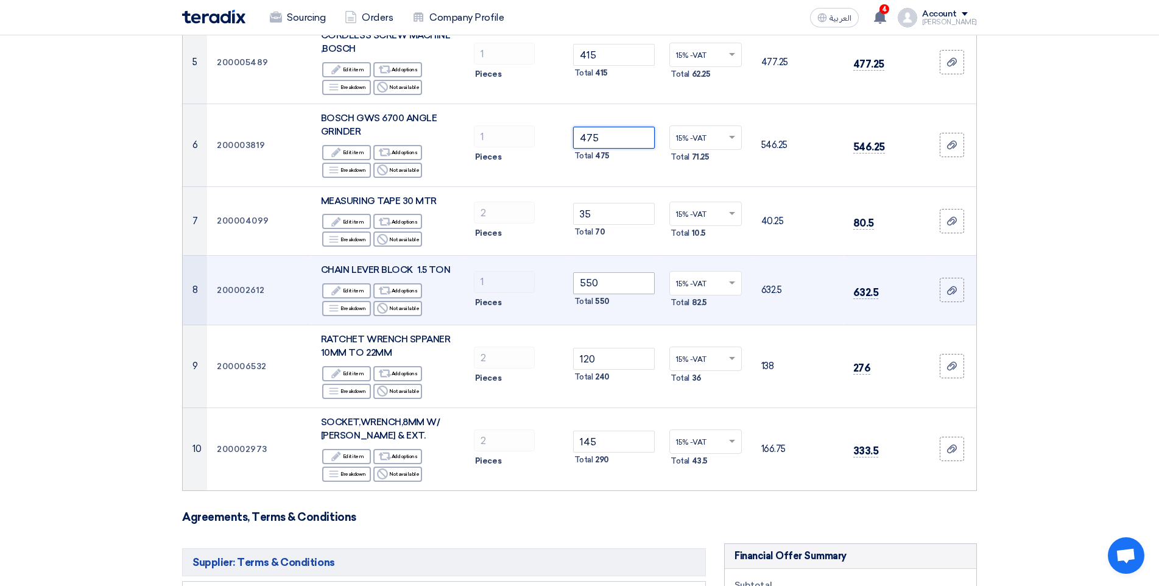
type input "475"
click at [611, 287] on input "550" at bounding box center [614, 283] width 82 height 22
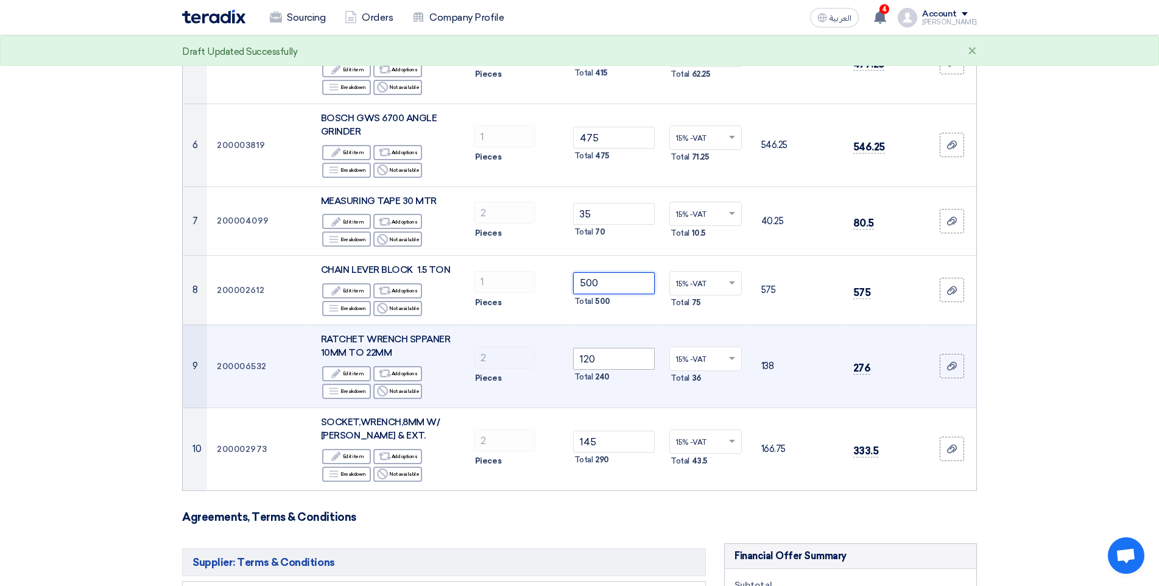
type input "500"
click at [603, 362] on input "120" at bounding box center [614, 359] width 82 height 22
type input "1"
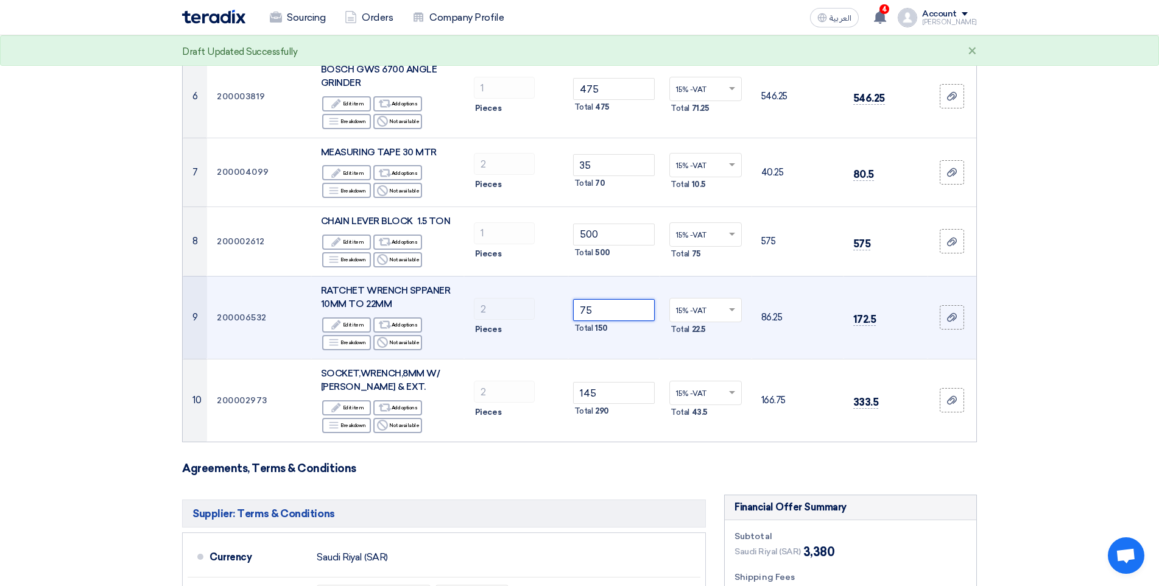
scroll to position [548, 0]
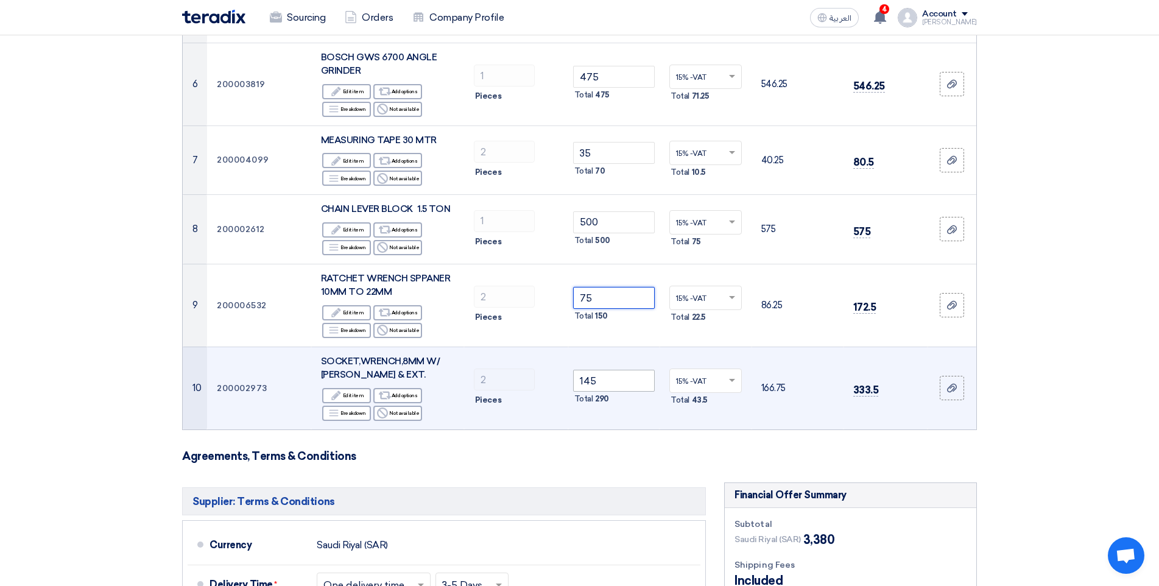
type input "75"
click at [608, 380] on input "145" at bounding box center [614, 381] width 82 height 22
type input "1"
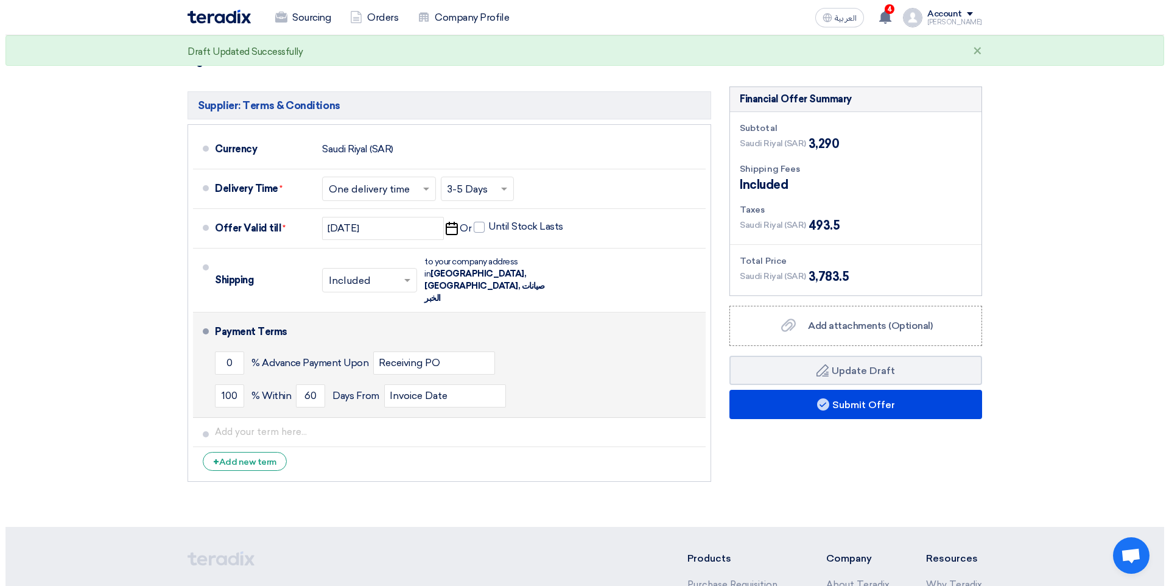
scroll to position [974, 0]
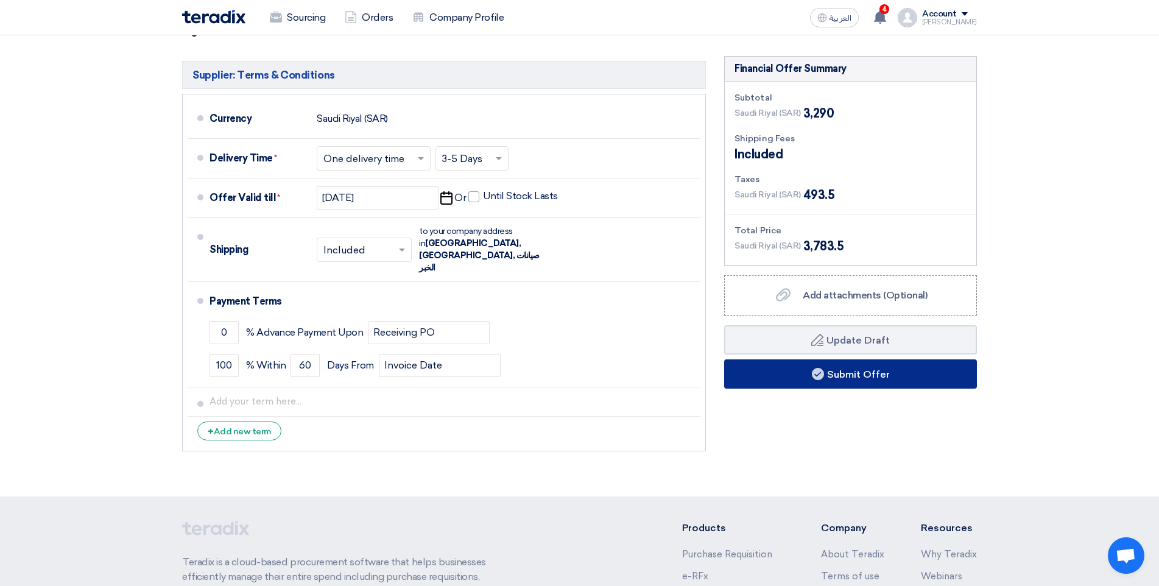
type input "100"
click at [785, 377] on button "Submit Offer" at bounding box center [850, 373] width 253 height 29
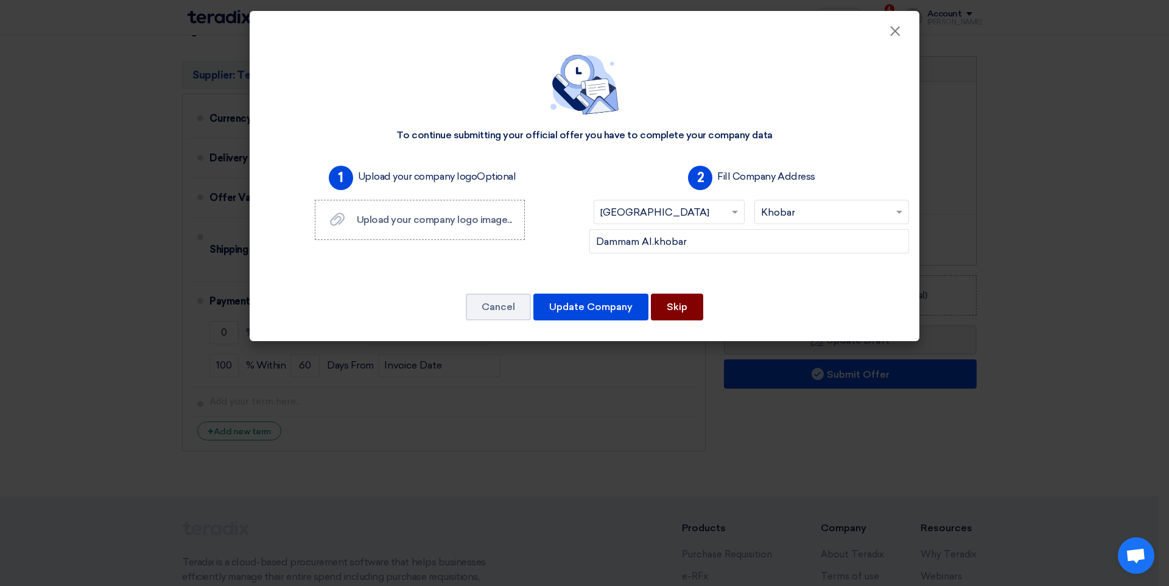
click at [699, 310] on button "Skip" at bounding box center [677, 306] width 52 height 27
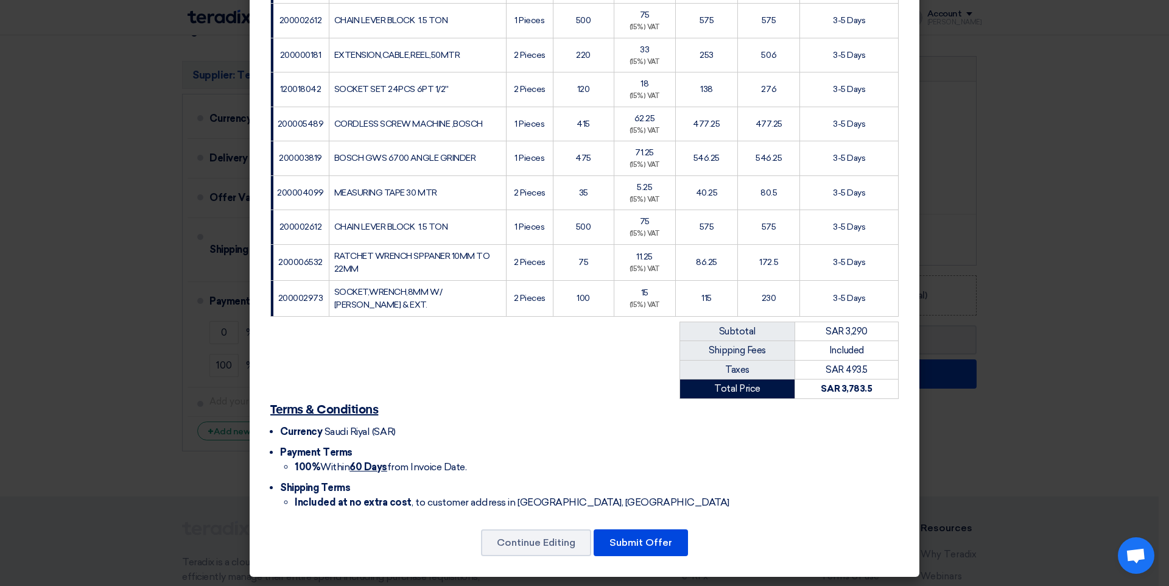
scroll to position [258, 0]
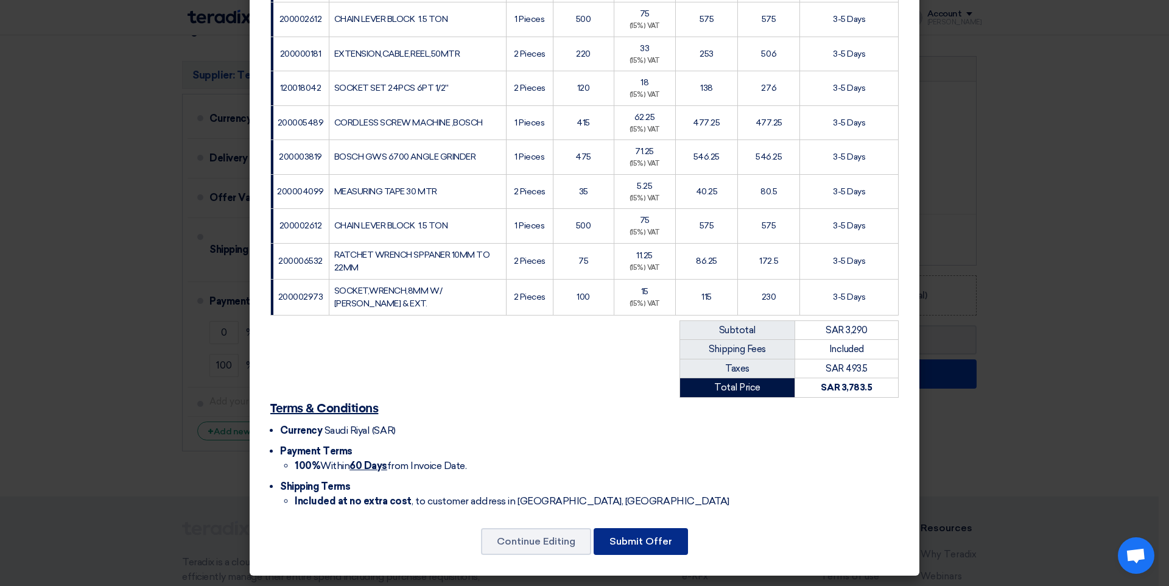
click at [674, 542] on button "Submit Offer" at bounding box center [641, 541] width 94 height 27
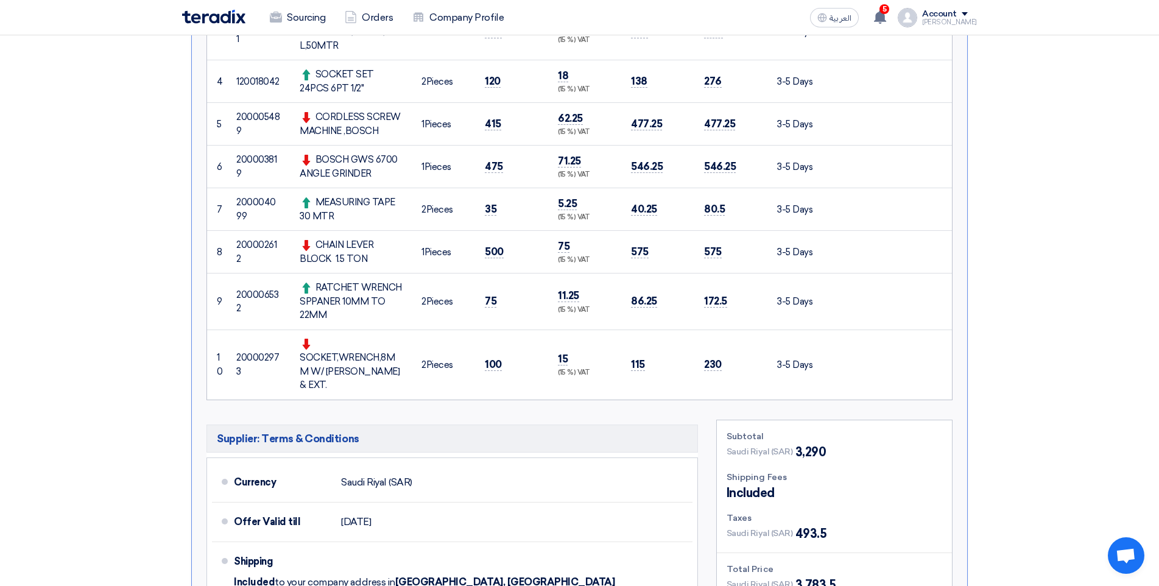
scroll to position [487, 0]
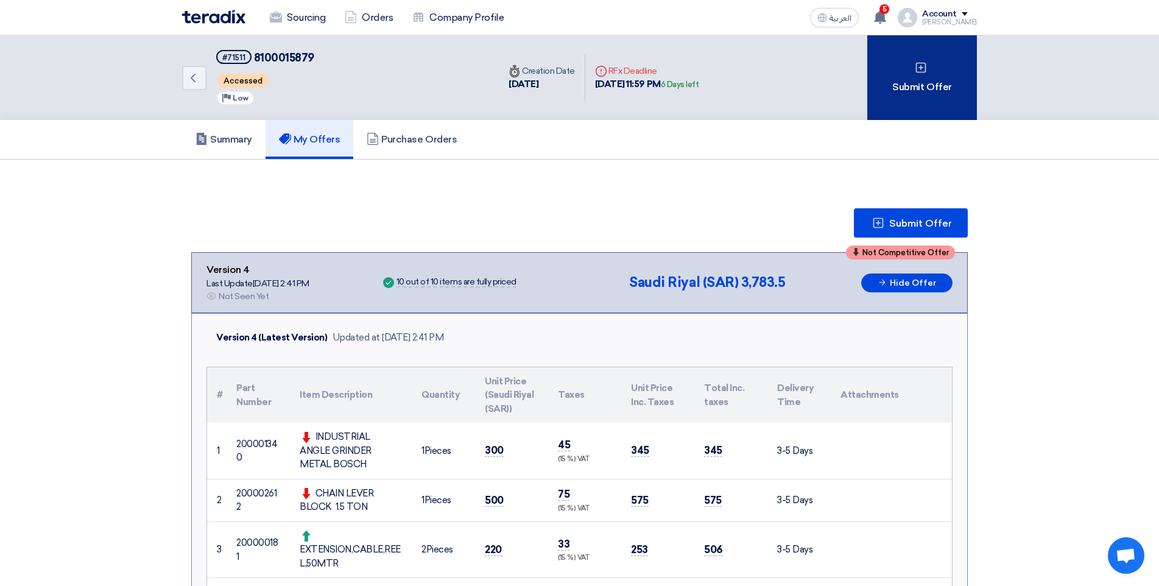
drag, startPoint x: 29, startPoint y: 2, endPoint x: 924, endPoint y: 69, distance: 897.4
click at [924, 69] on icon at bounding box center [920, 67] width 12 height 12
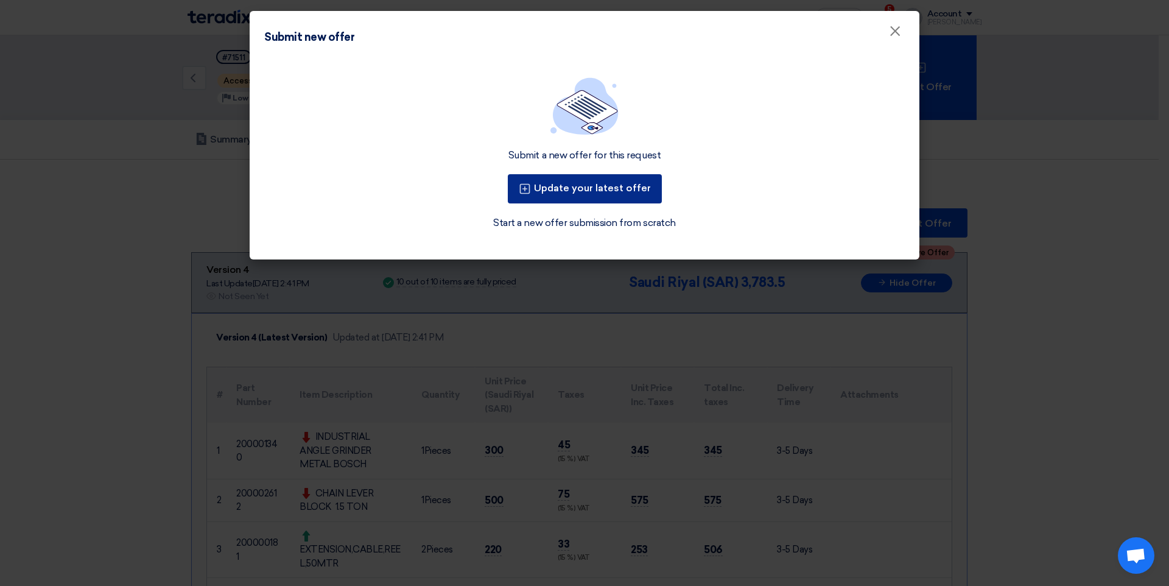
click at [589, 189] on button "Update your latest offer" at bounding box center [585, 188] width 154 height 29
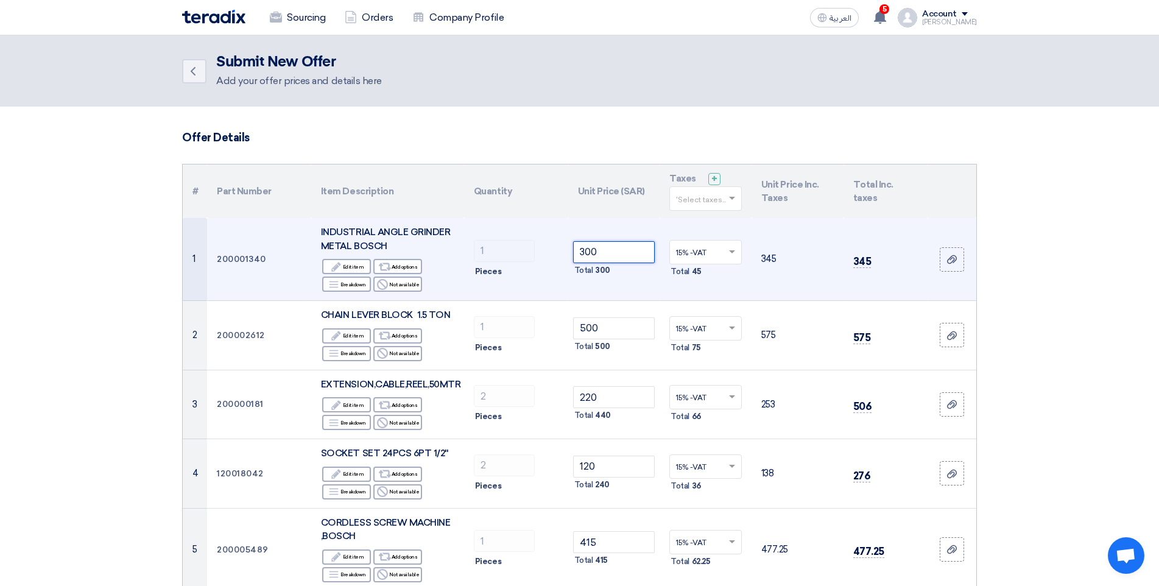
click at [600, 252] on input "300" at bounding box center [614, 252] width 82 height 22
type input "3"
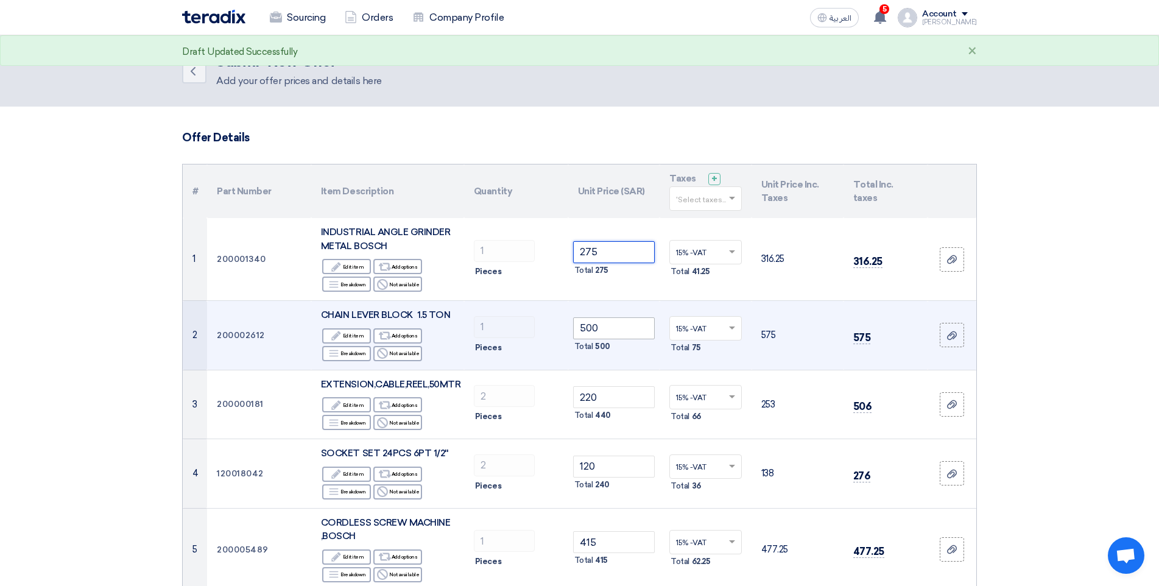
type input "275"
click at [598, 329] on input "500" at bounding box center [614, 328] width 82 height 22
type input "5"
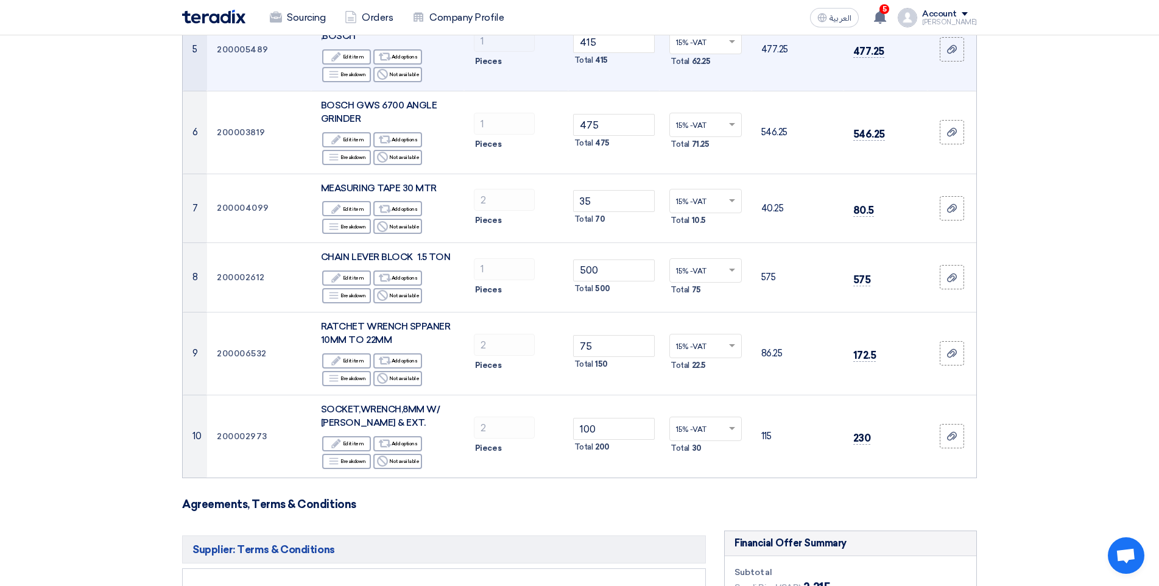
scroll to position [548, 0]
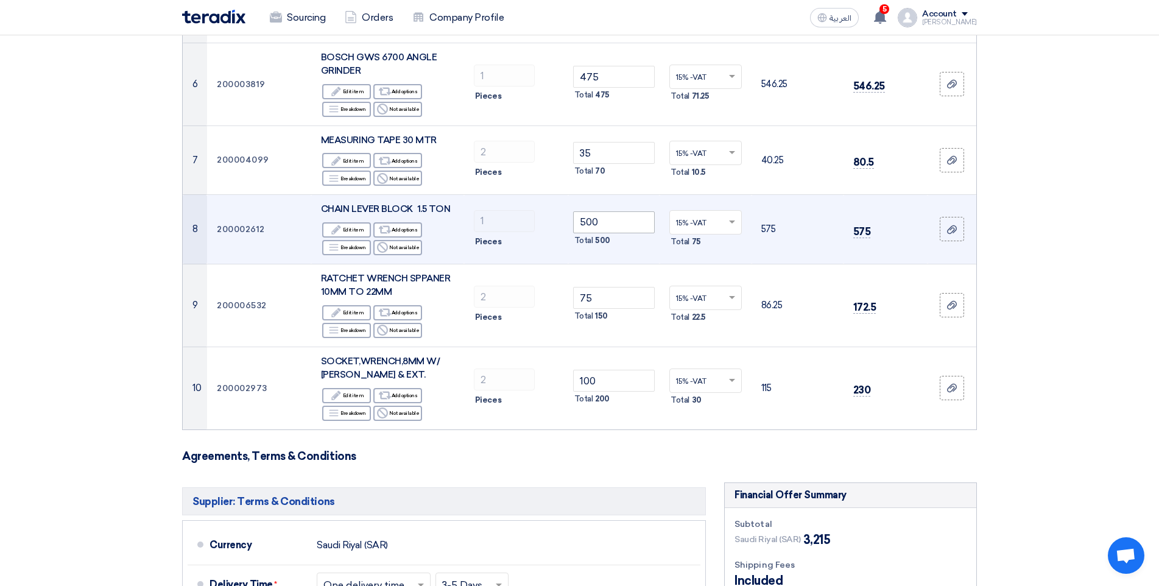
type input "450"
click at [609, 223] on input "500" at bounding box center [614, 222] width 82 height 22
type input "5"
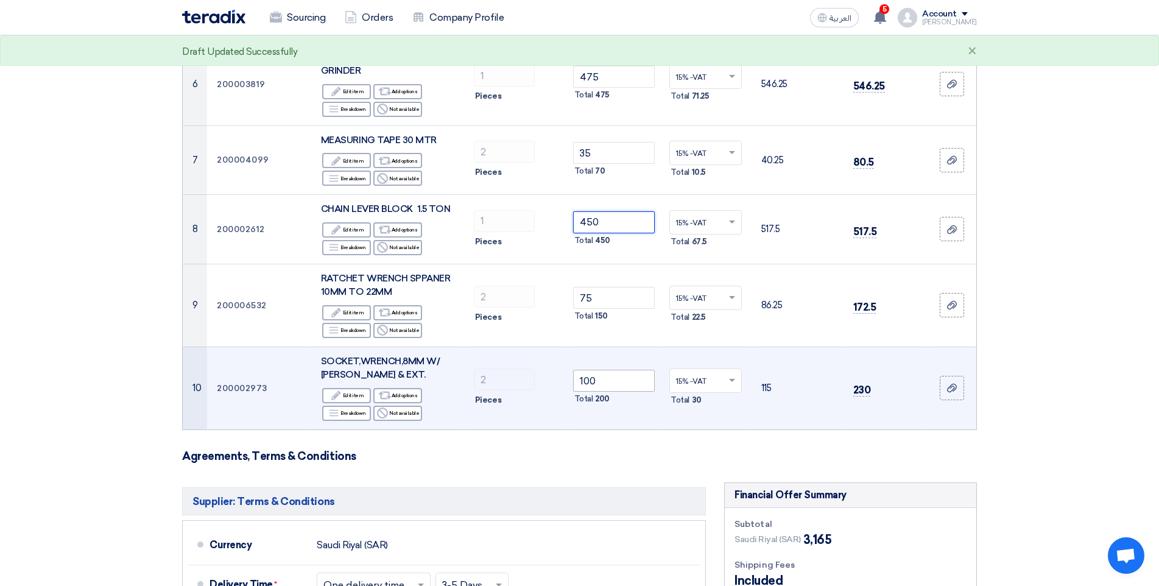
type input "450"
click at [603, 385] on input "100" at bounding box center [614, 381] width 82 height 22
type input "1"
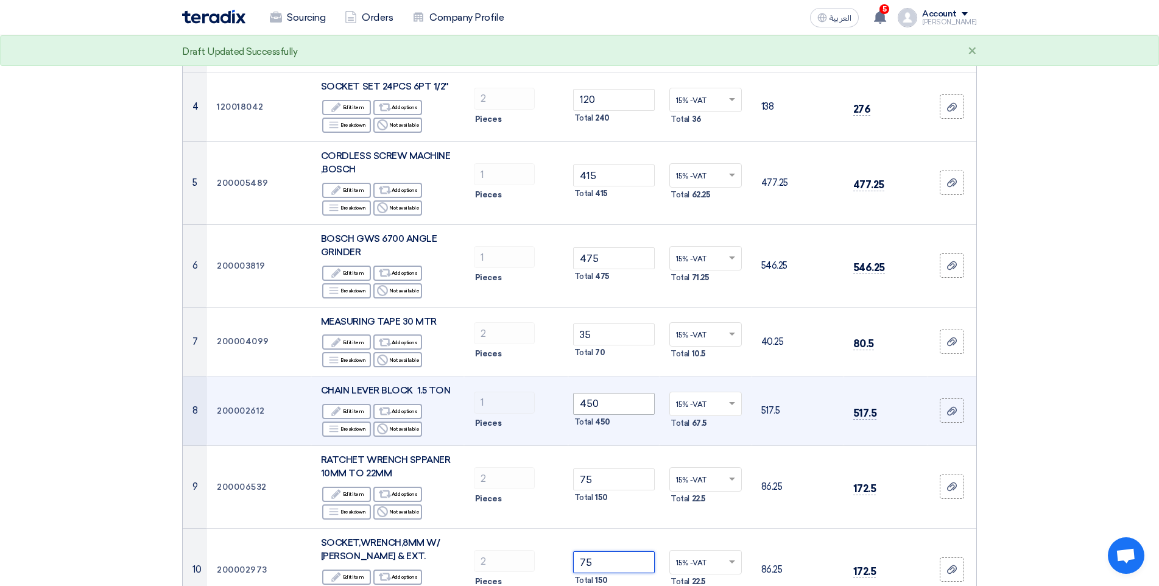
scroll to position [365, 0]
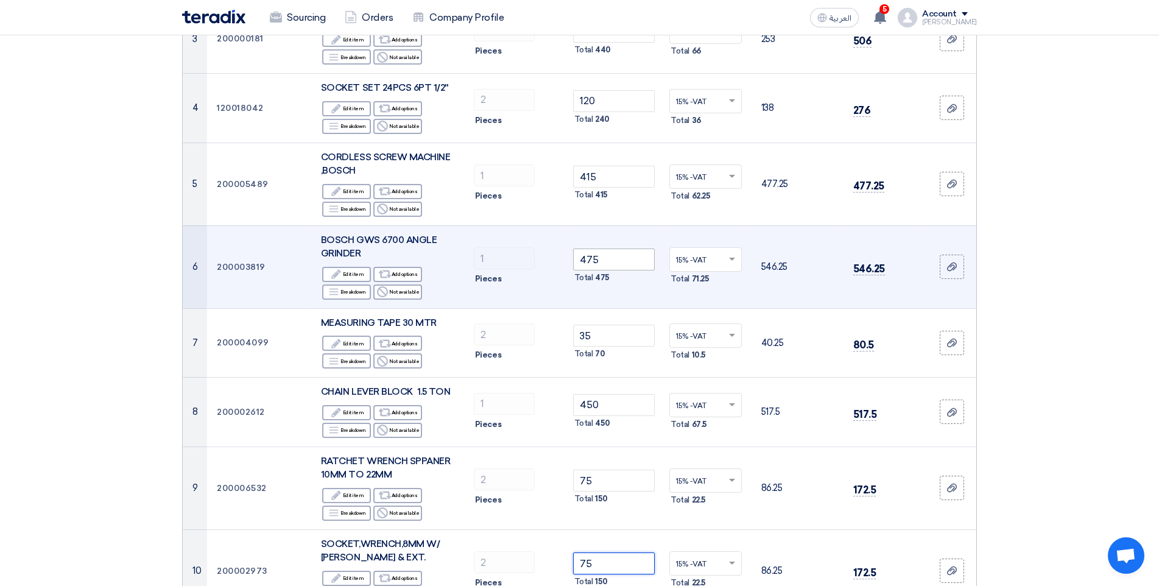
type input "75"
click at [618, 261] on input "475" at bounding box center [614, 259] width 82 height 22
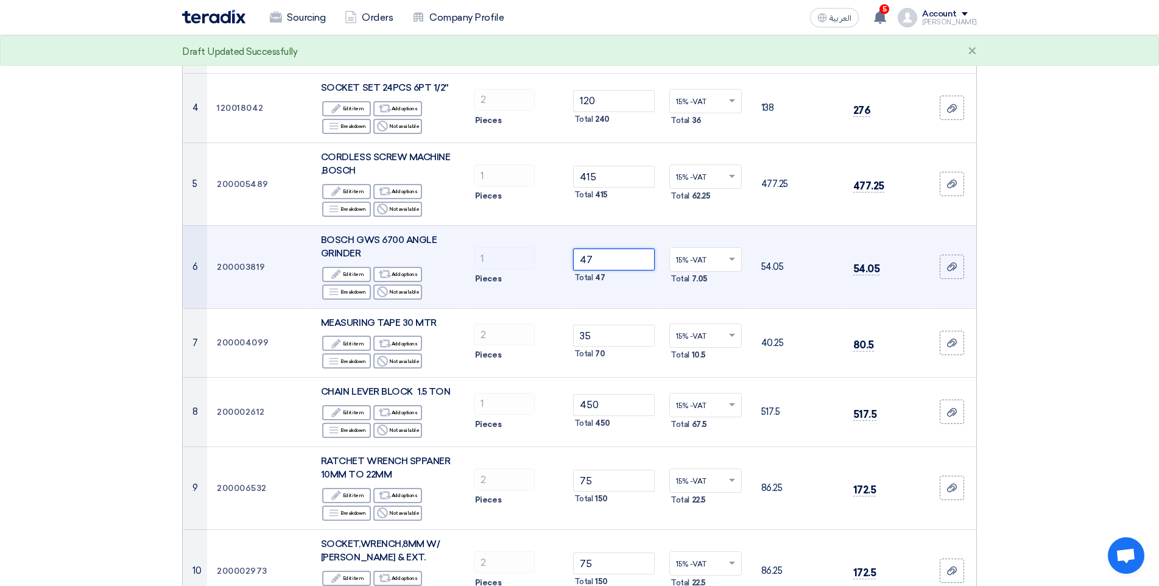
type input "4"
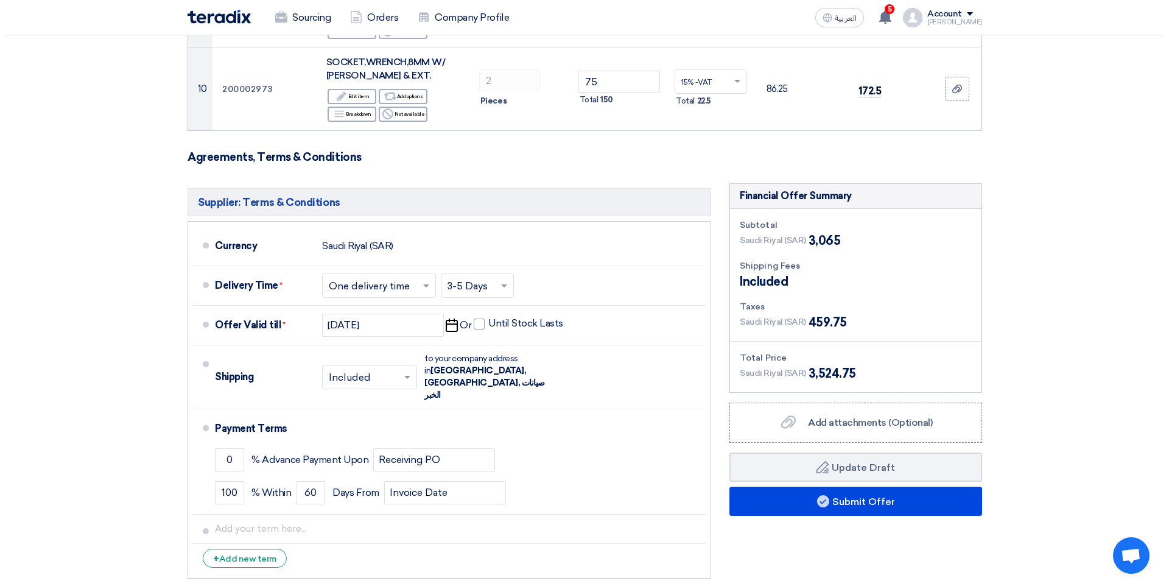
scroll to position [852, 0]
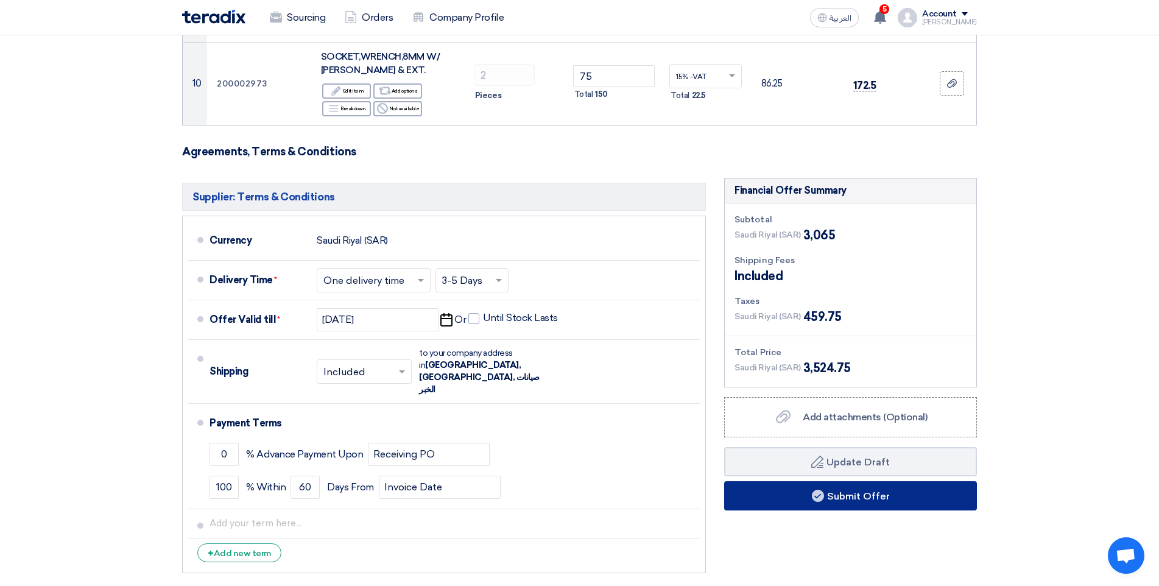
type input "425"
click at [857, 486] on button "Submit Offer" at bounding box center [850, 495] width 253 height 29
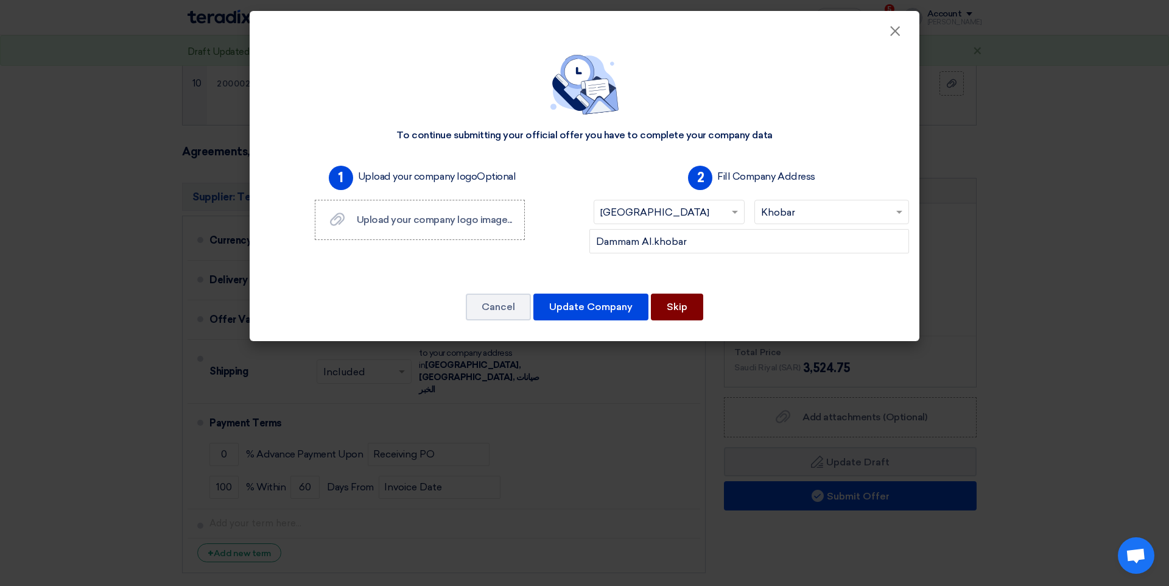
click at [697, 313] on button "Skip" at bounding box center [677, 306] width 52 height 27
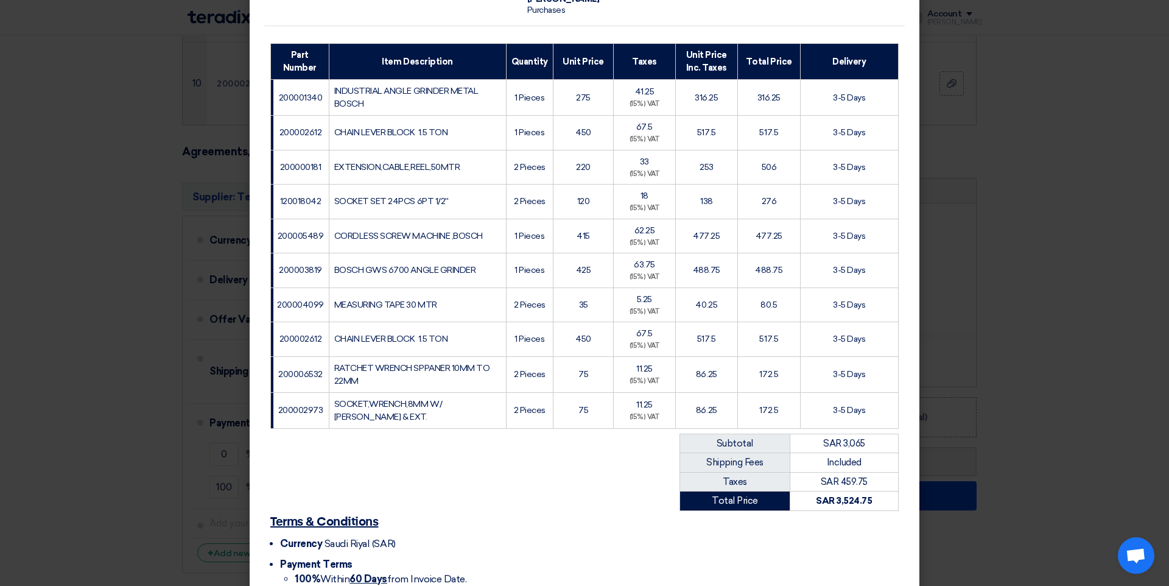
scroll to position [258, 0]
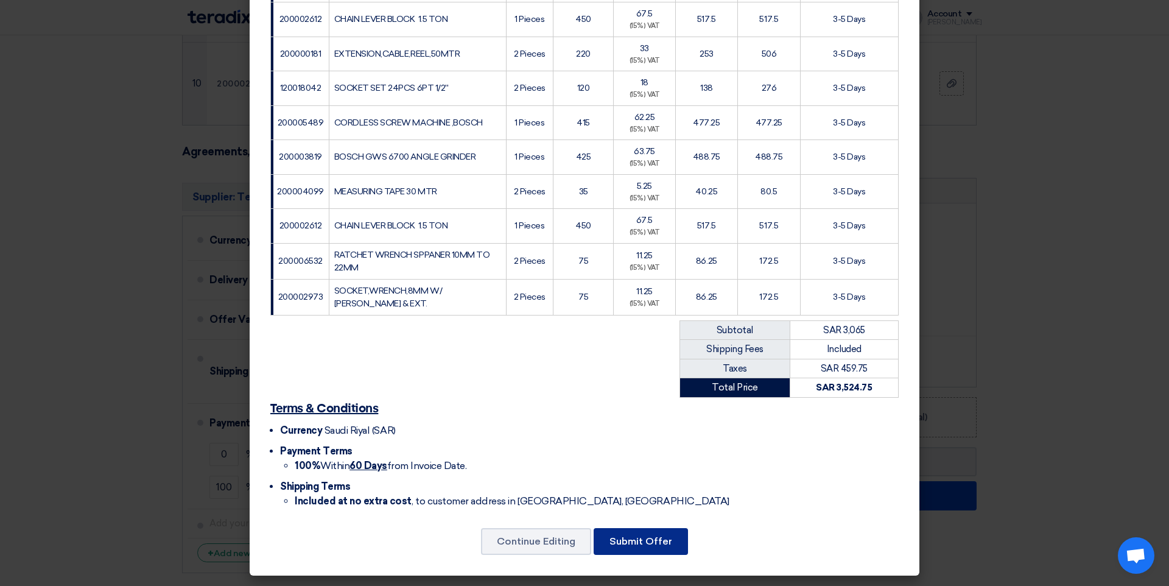
click at [634, 541] on button "Submit Offer" at bounding box center [641, 541] width 94 height 27
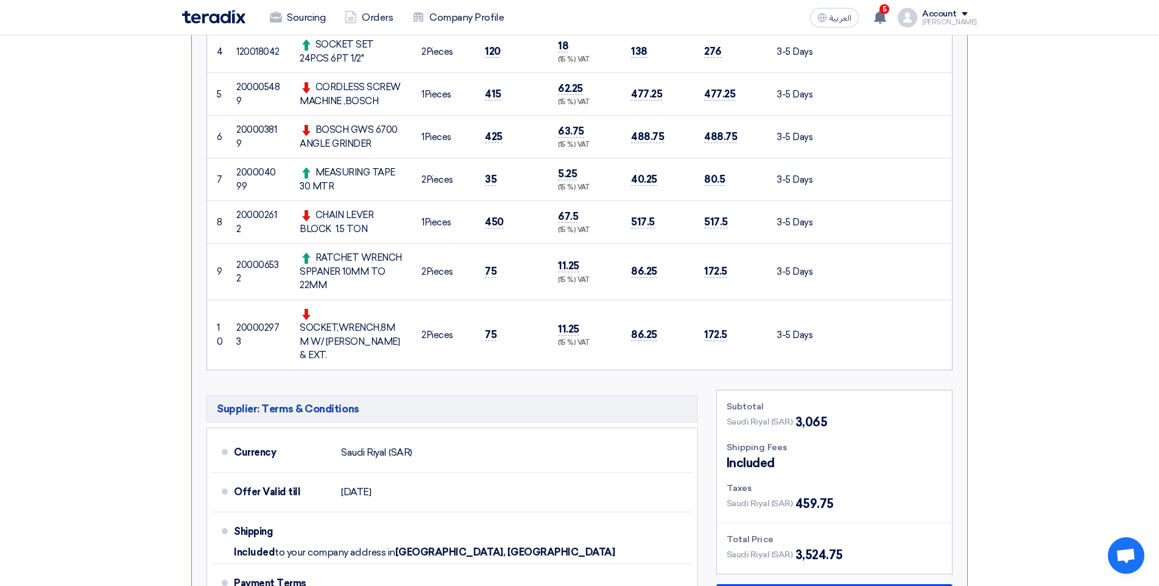
scroll to position [548, 0]
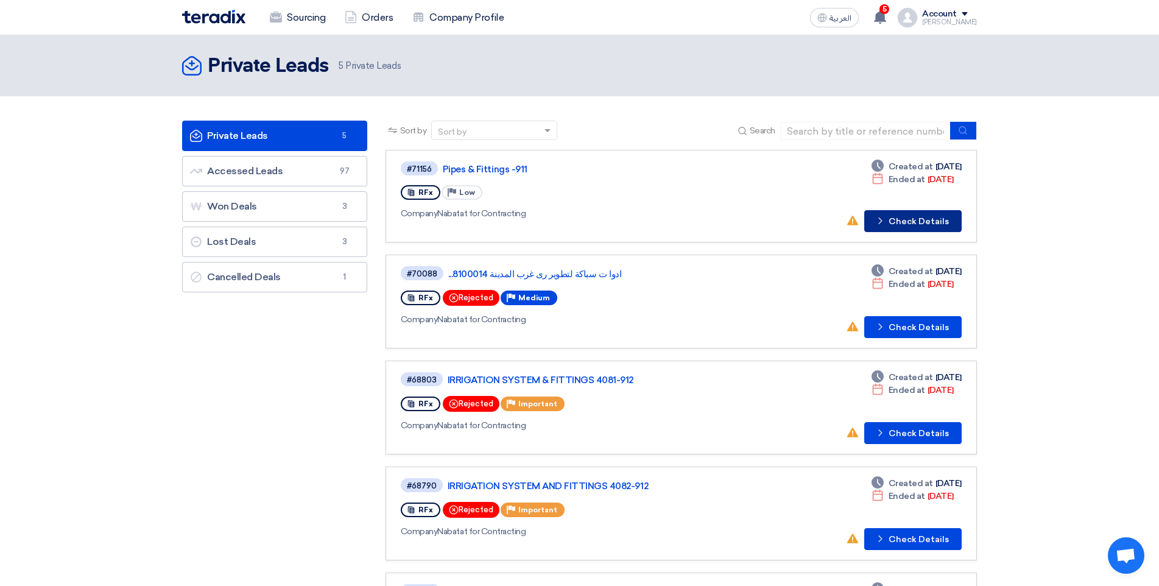
click at [894, 215] on button "Check details Check Details" at bounding box center [912, 221] width 97 height 22
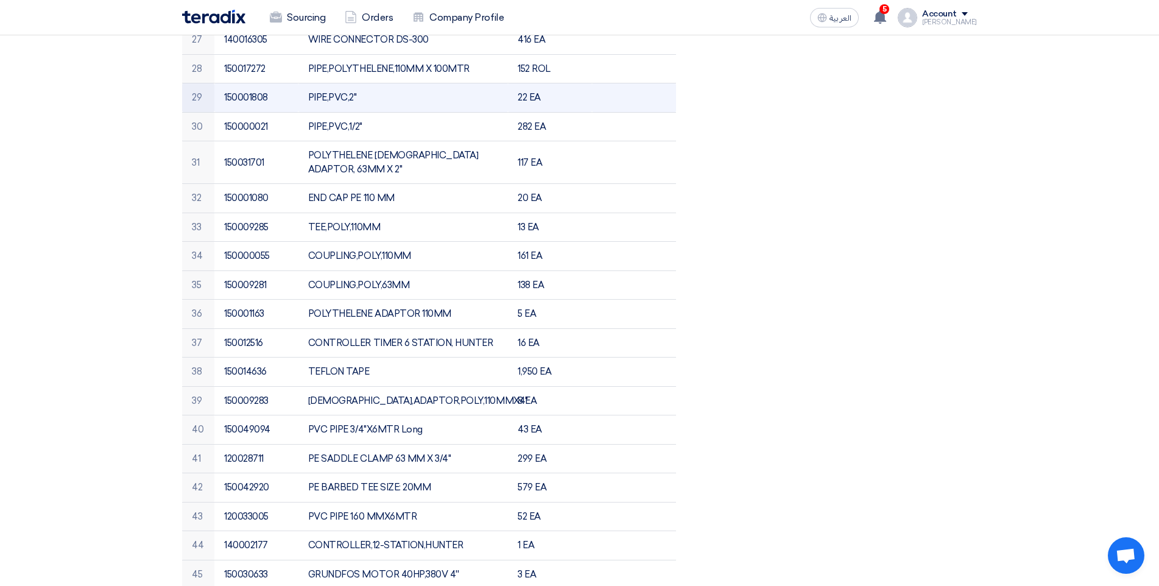
scroll to position [1151, 0]
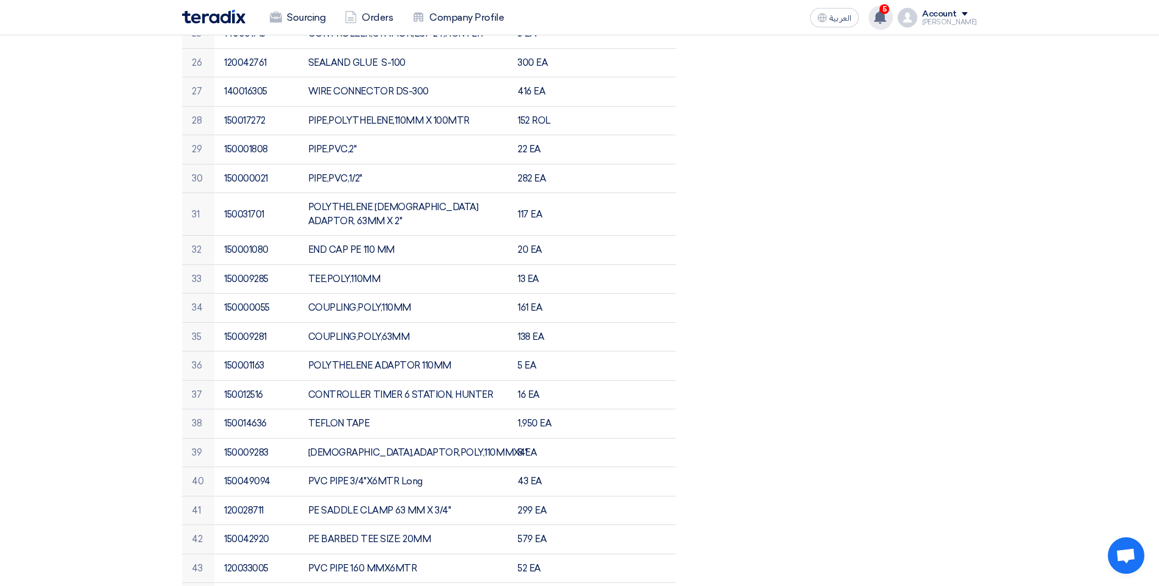
click at [889, 12] on span "5" at bounding box center [884, 9] width 10 height 10
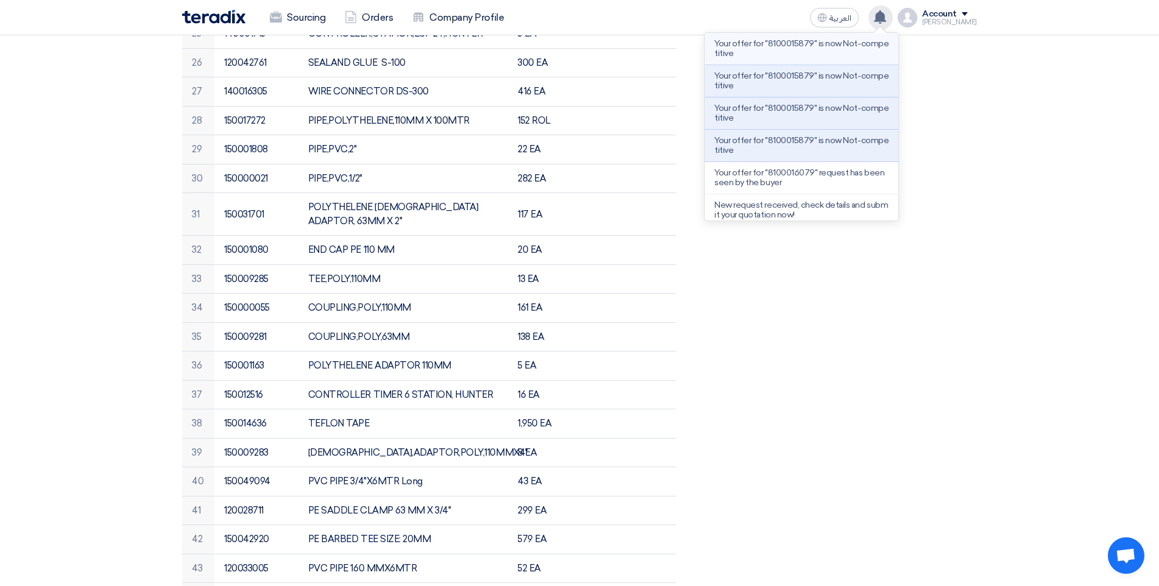
click at [868, 52] on p "Your offer for "8100015879" is now Not-competitive" at bounding box center [801, 48] width 174 height 19
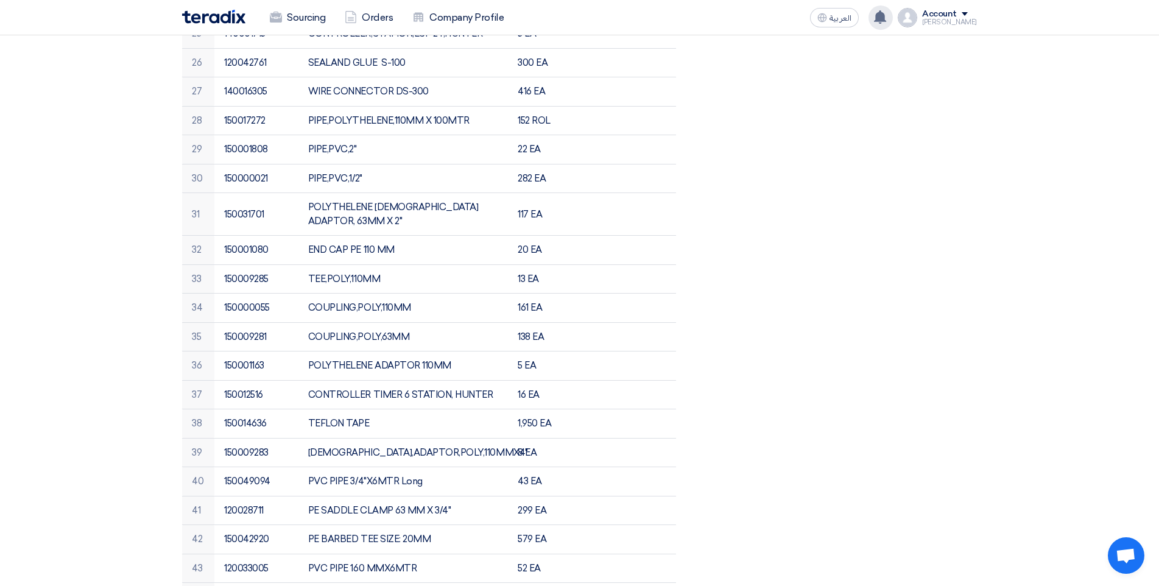
click at [886, 18] on use at bounding box center [880, 16] width 12 height 13
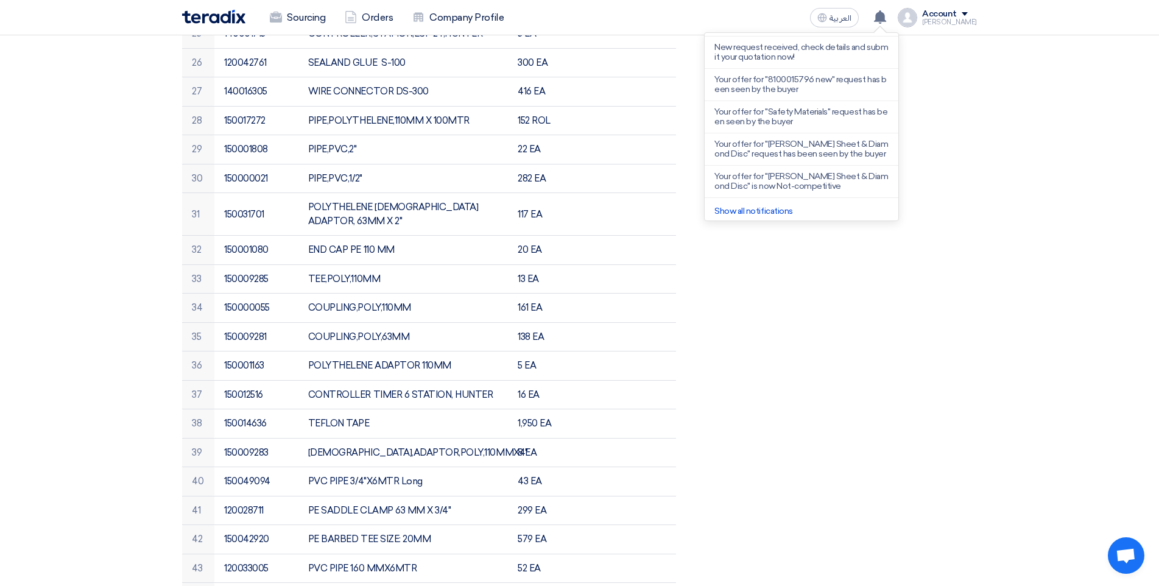
scroll to position [161, 0]
click at [863, 86] on p "Your offer for "8100015796 new" request has been seen by the buyer" at bounding box center [801, 81] width 174 height 19
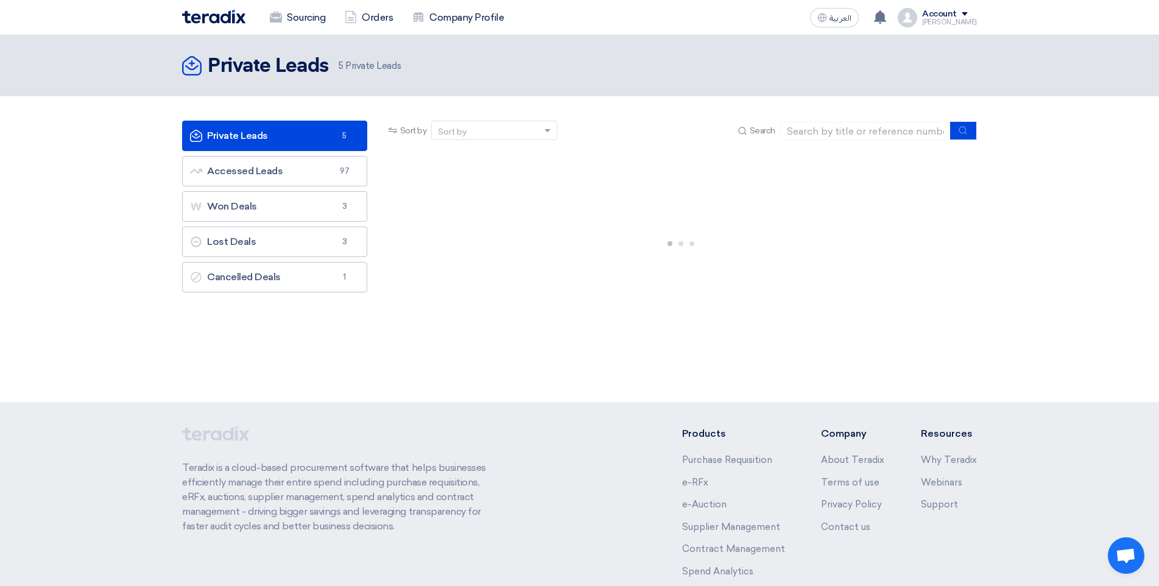
click at [301, 141] on link "Private Leads Private Leads 5" at bounding box center [274, 136] width 185 height 30
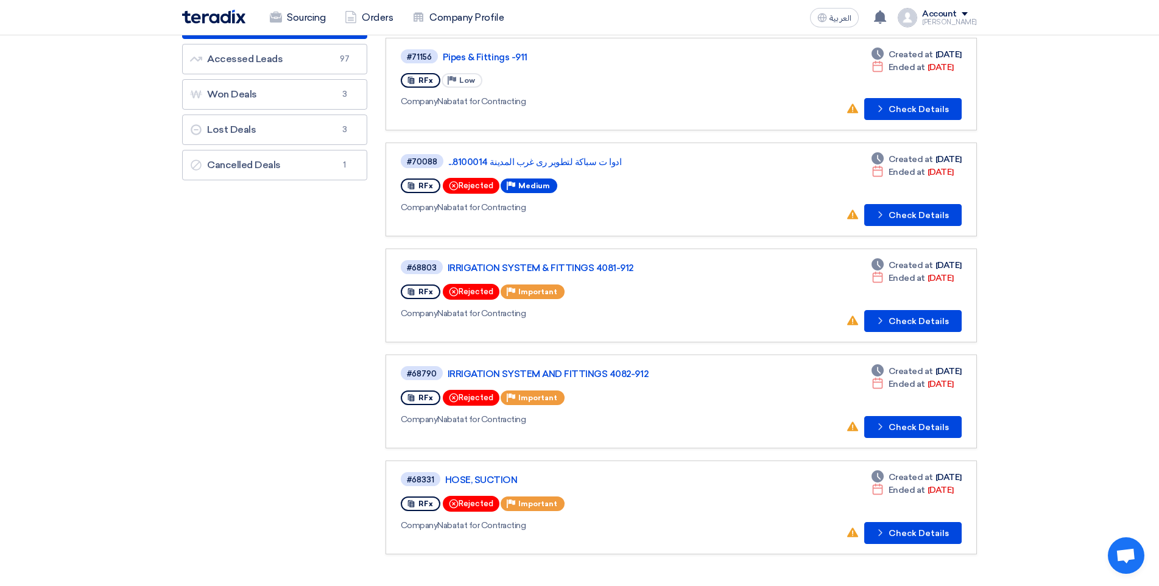
scroll to position [122, 0]
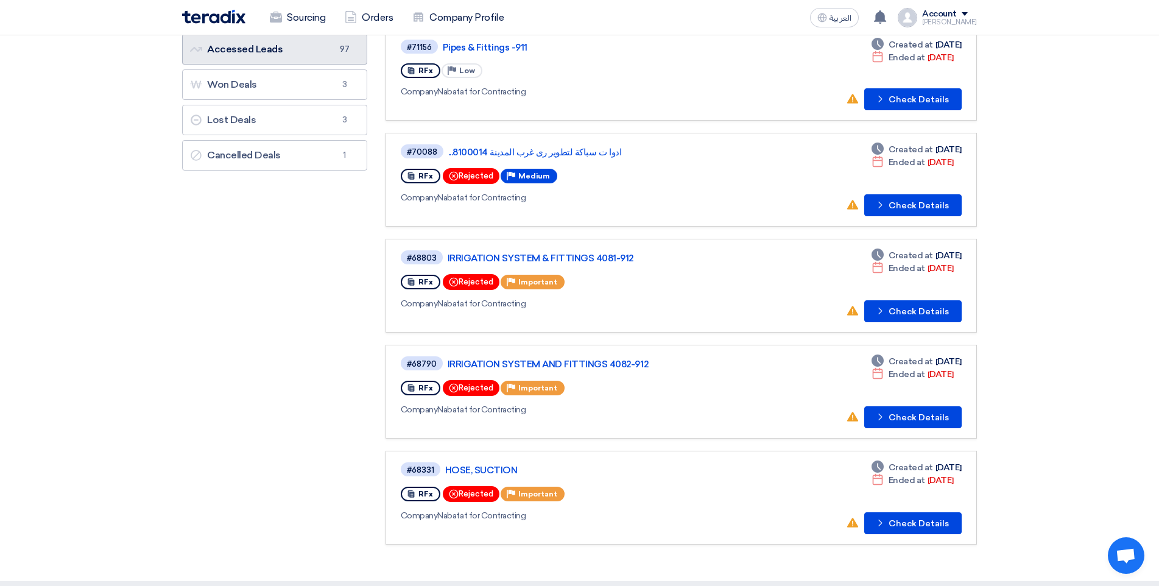
click at [278, 56] on link "Accessed Leads Accessed Leads 97" at bounding box center [274, 49] width 185 height 30
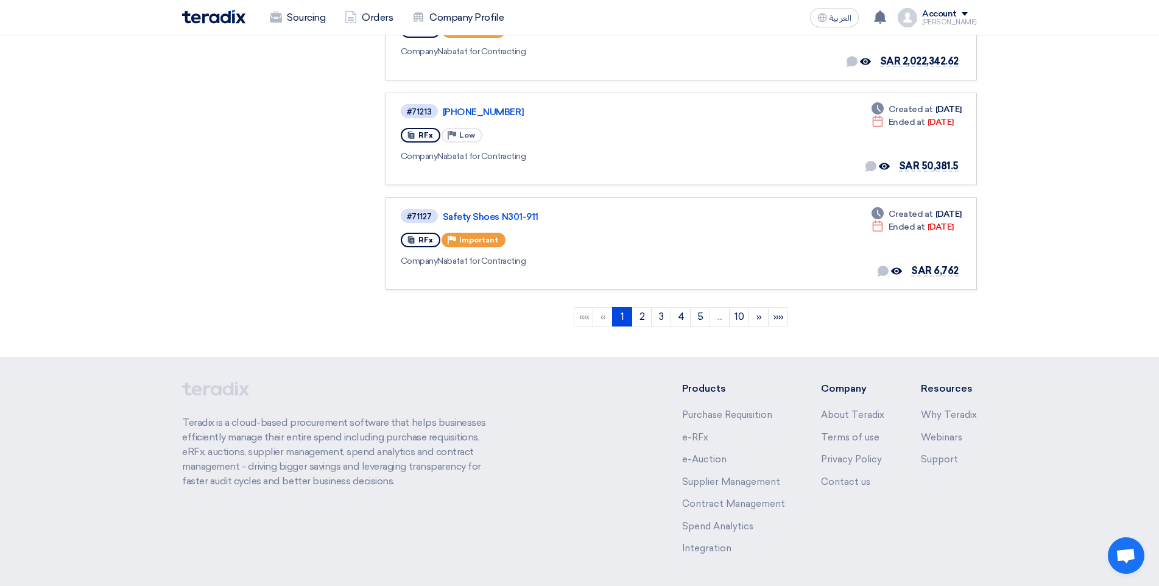
scroll to position [913, 0]
